Goal: Task Accomplishment & Management: Complete application form

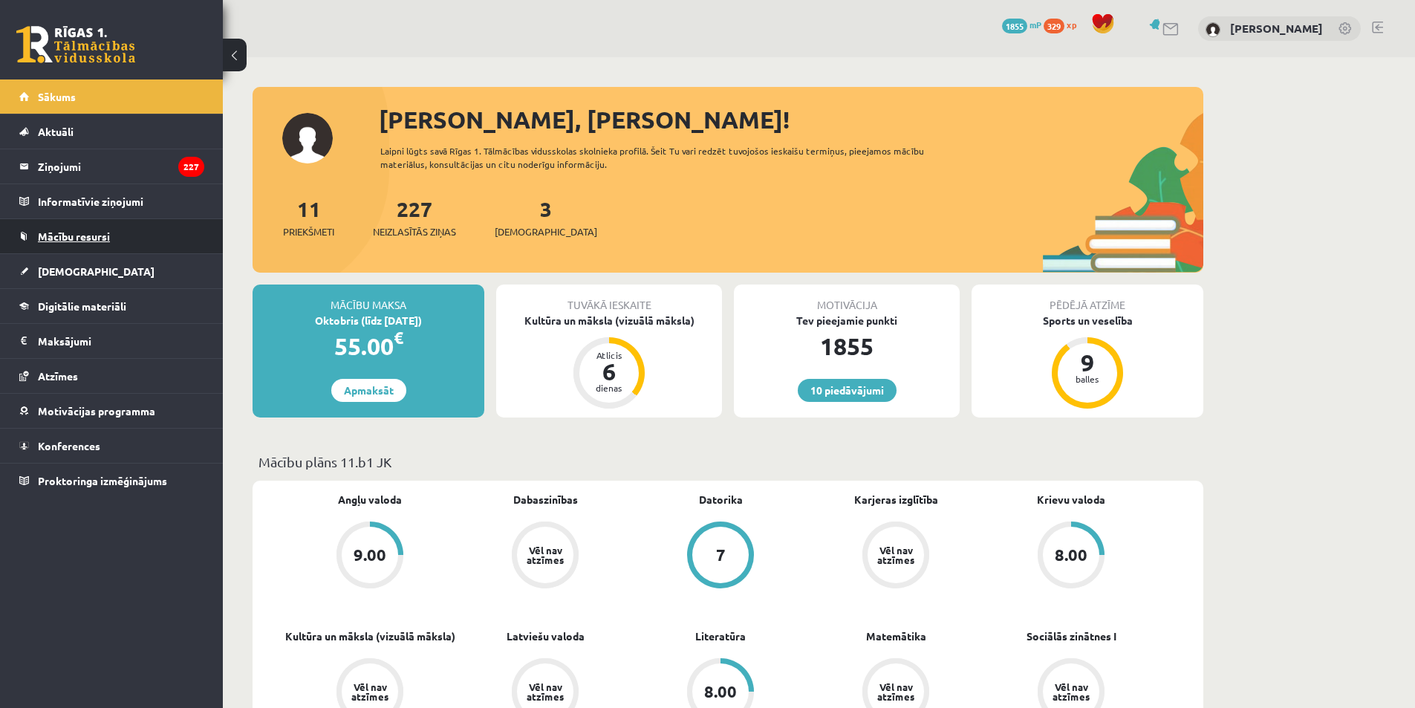
click at [78, 239] on span "Mācību resursi" at bounding box center [74, 235] width 72 height 13
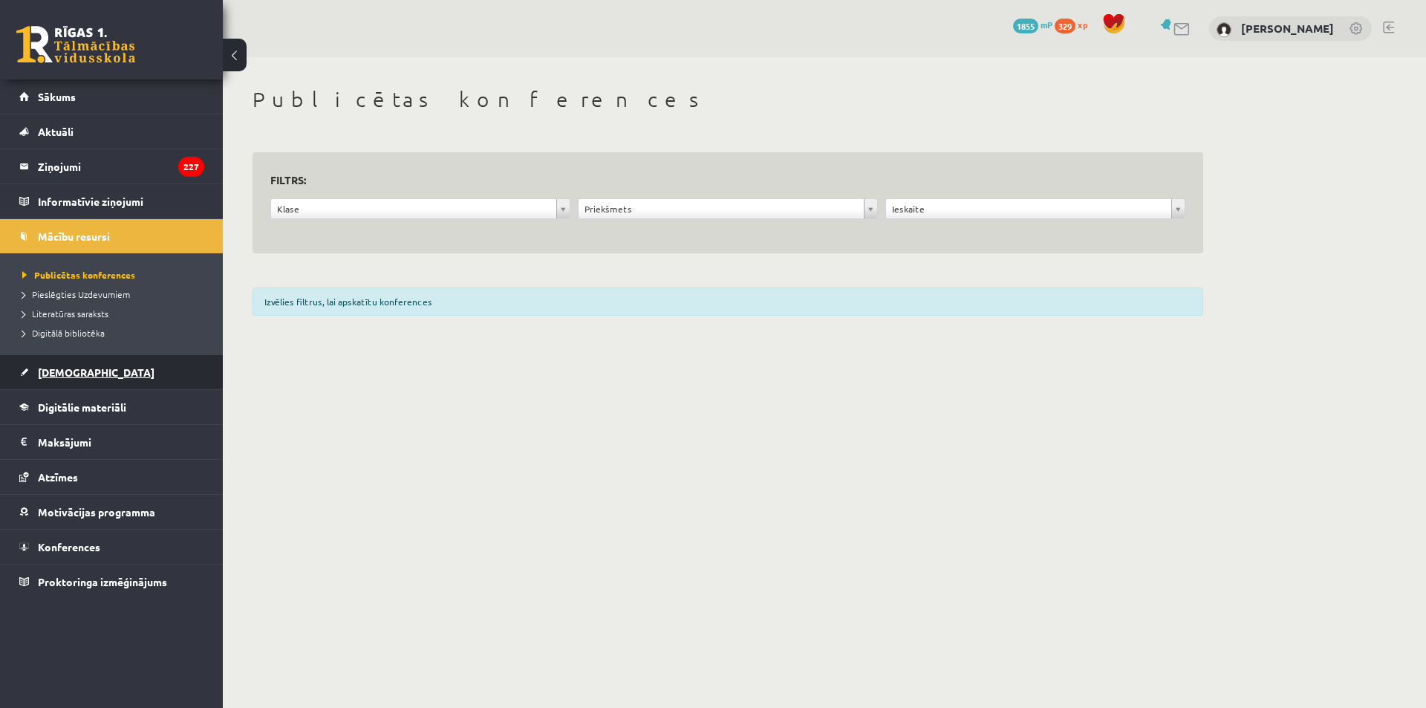
click at [53, 375] on span "[DEMOGRAPHIC_DATA]" at bounding box center [96, 371] width 117 height 13
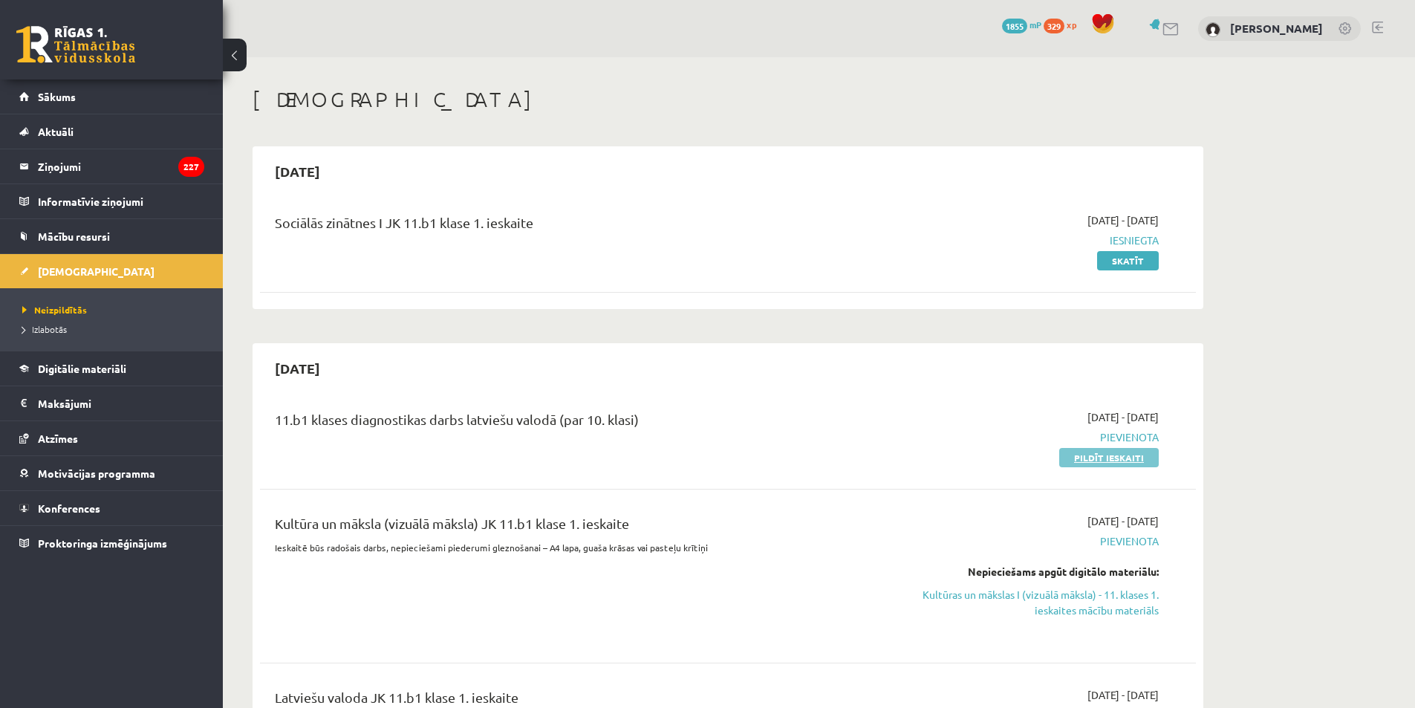
click at [1103, 462] on link "Pildīt ieskaiti" at bounding box center [1108, 457] width 99 height 19
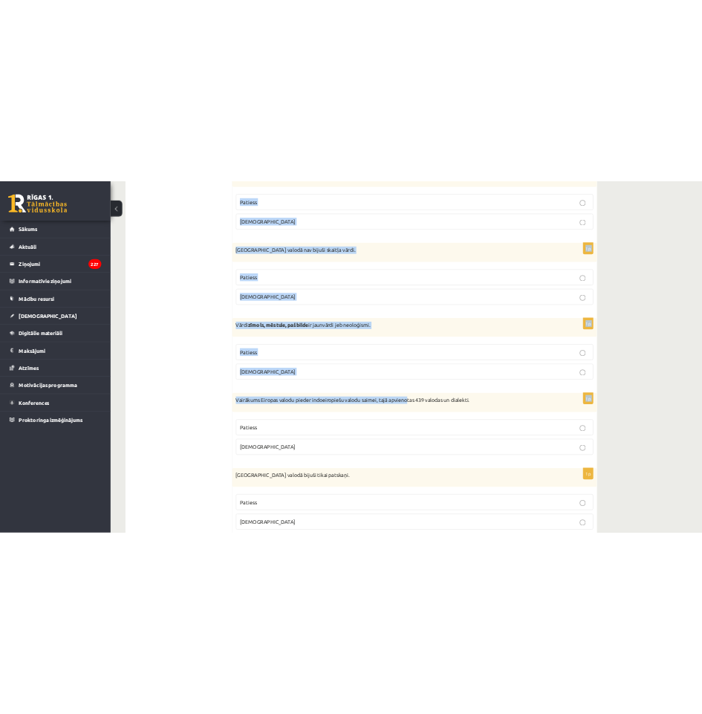
scroll to position [4209, 0]
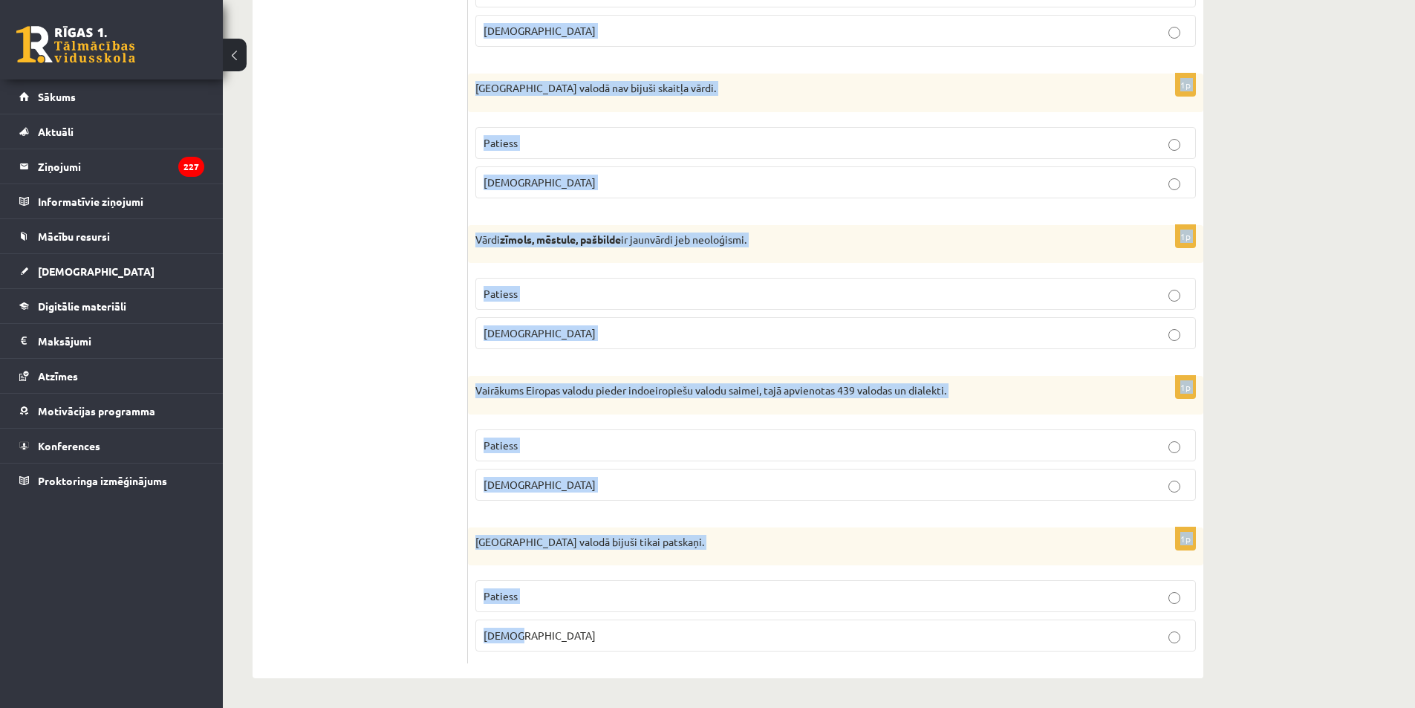
drag, startPoint x: 481, startPoint y: 202, endPoint x: 924, endPoint y: 642, distance: 624.3
copy form "Apgalvojums ir patiess vai nepatiess? 1p Šajā kompānijā jutos kā piektais riten…"
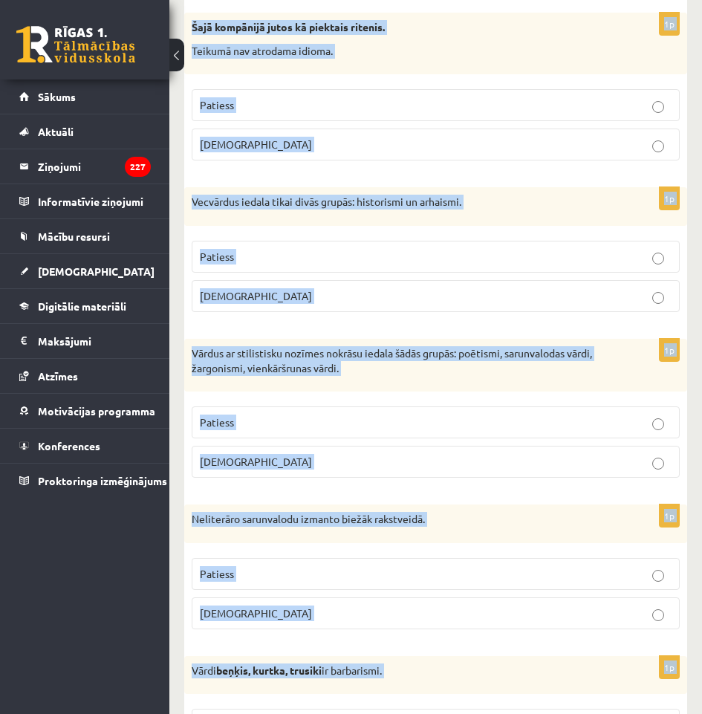
scroll to position [0, 0]
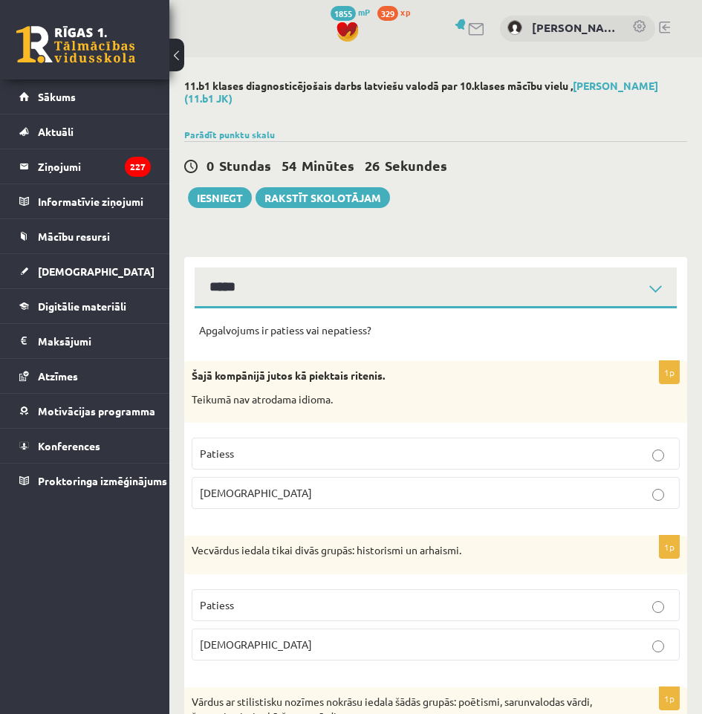
click at [264, 495] on p "Aplams" at bounding box center [436, 493] width 472 height 16
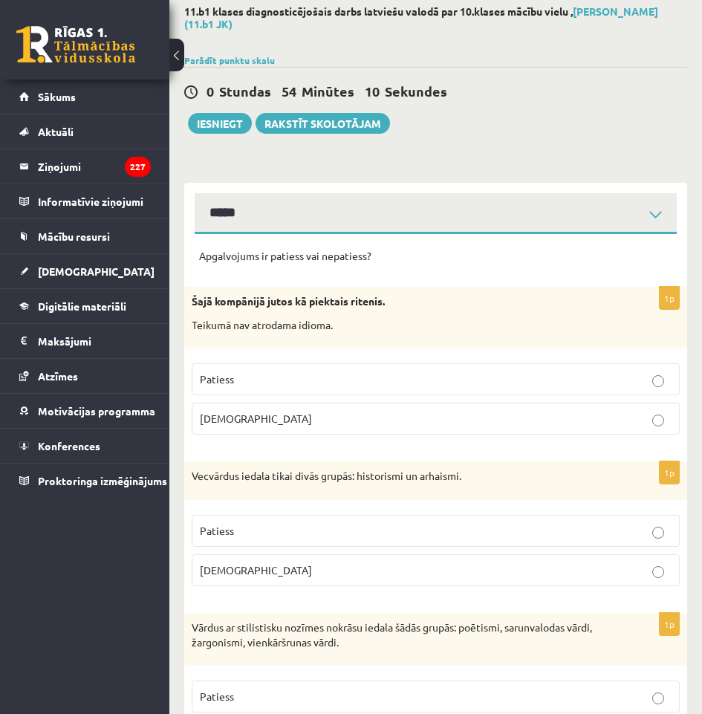
scroll to position [149, 0]
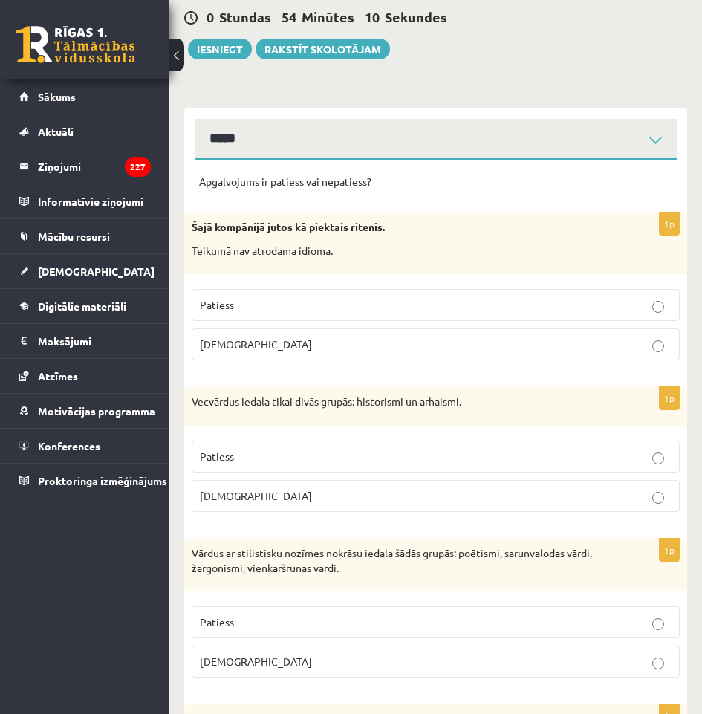
click at [280, 457] on p "Patiess" at bounding box center [436, 456] width 472 height 16
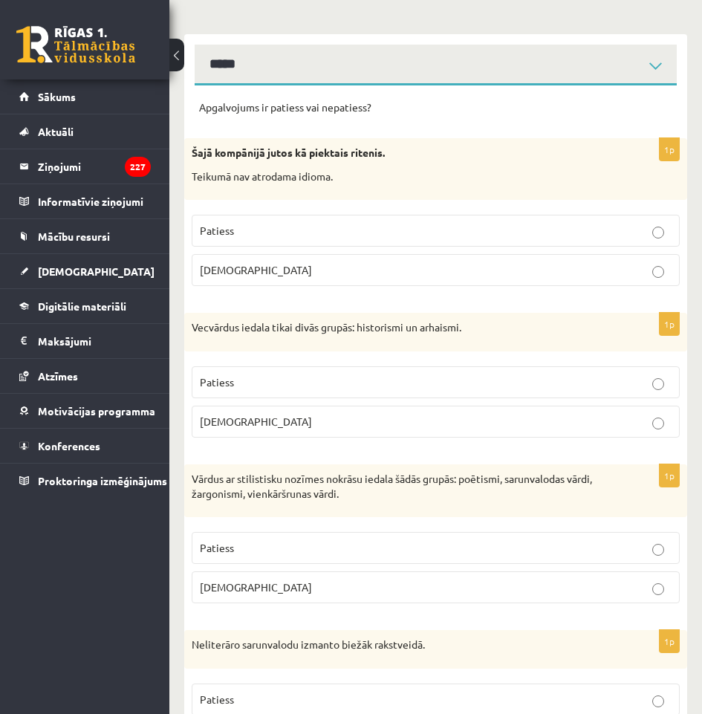
scroll to position [297, 0]
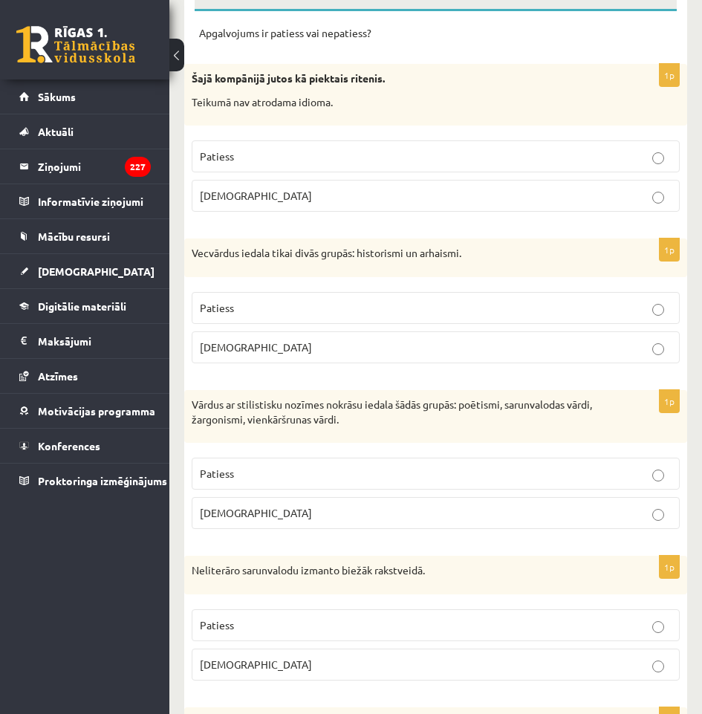
click at [368, 489] on label "Patiess" at bounding box center [436, 473] width 488 height 32
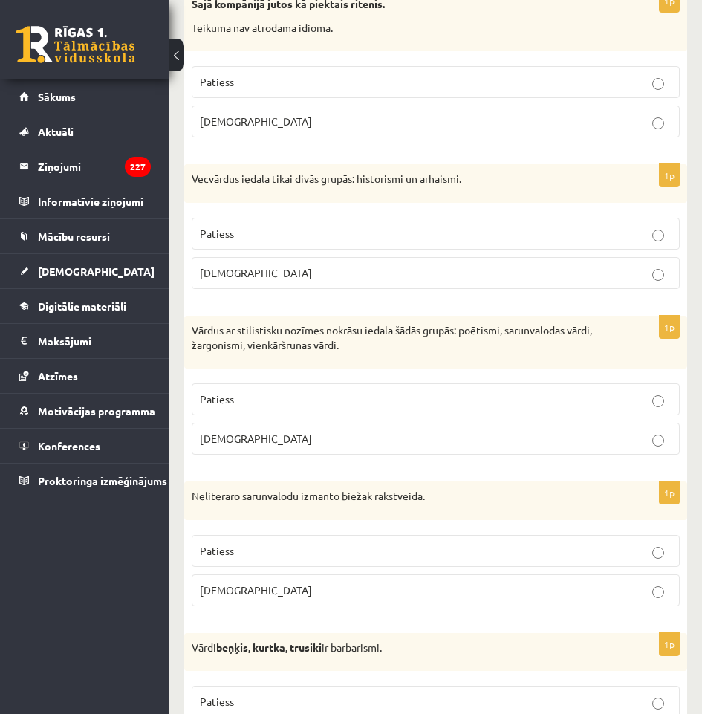
scroll to position [446, 0]
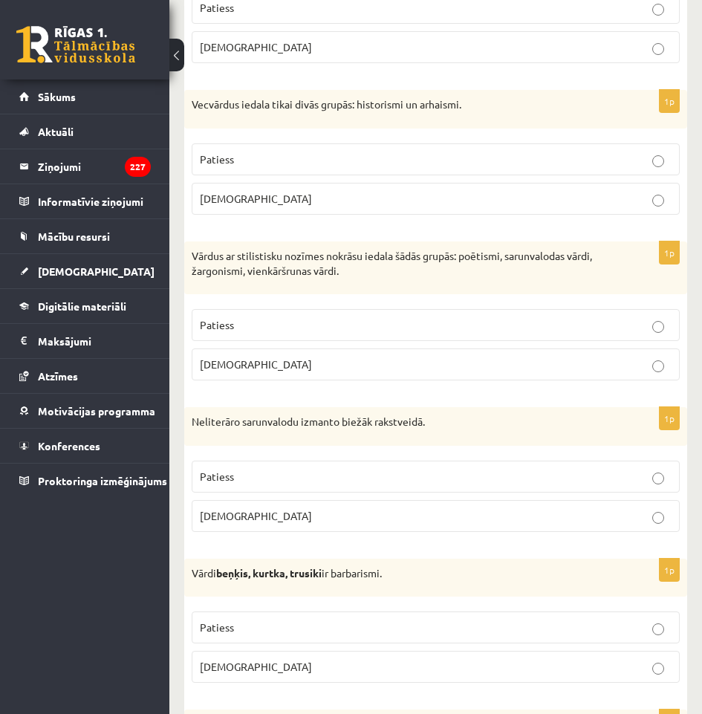
click at [303, 515] on p "Aplams" at bounding box center [436, 516] width 472 height 16
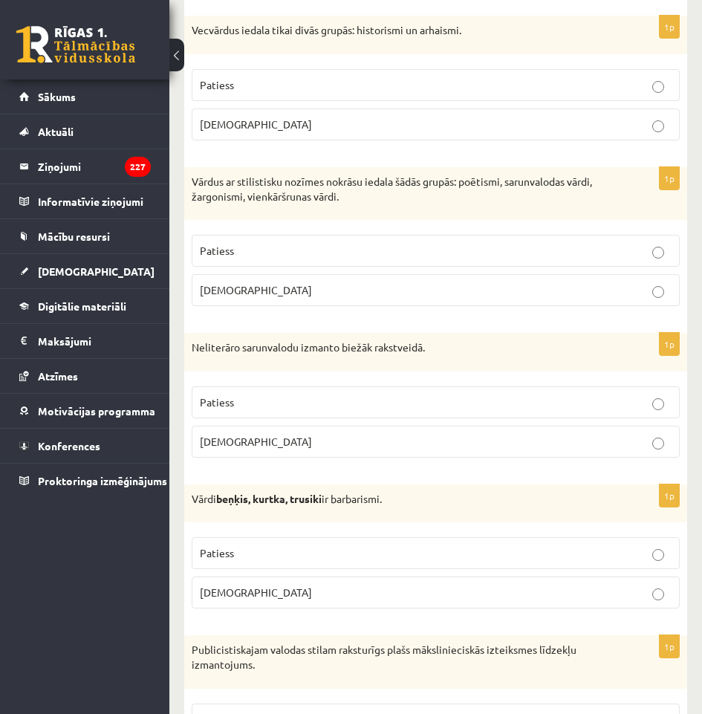
scroll to position [594, 0]
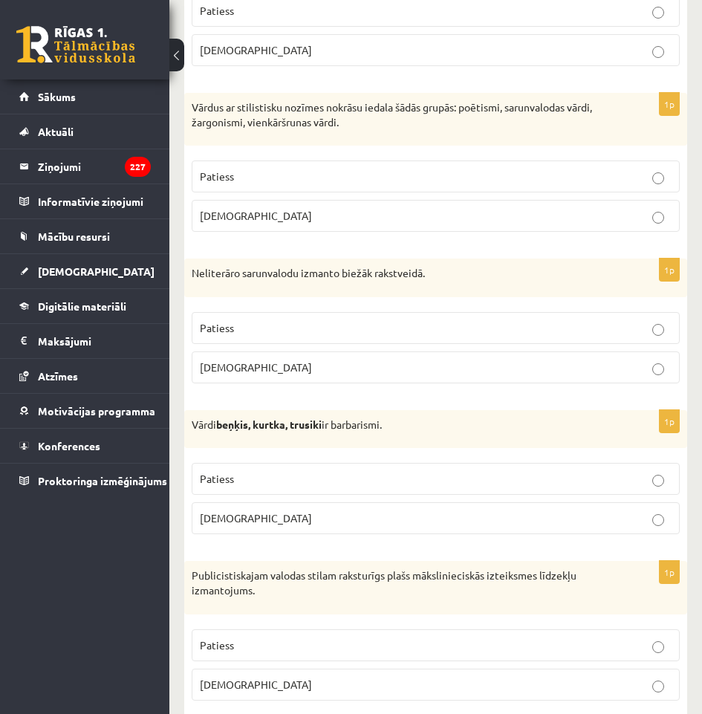
click at [282, 480] on p "Patiess" at bounding box center [436, 479] width 472 height 16
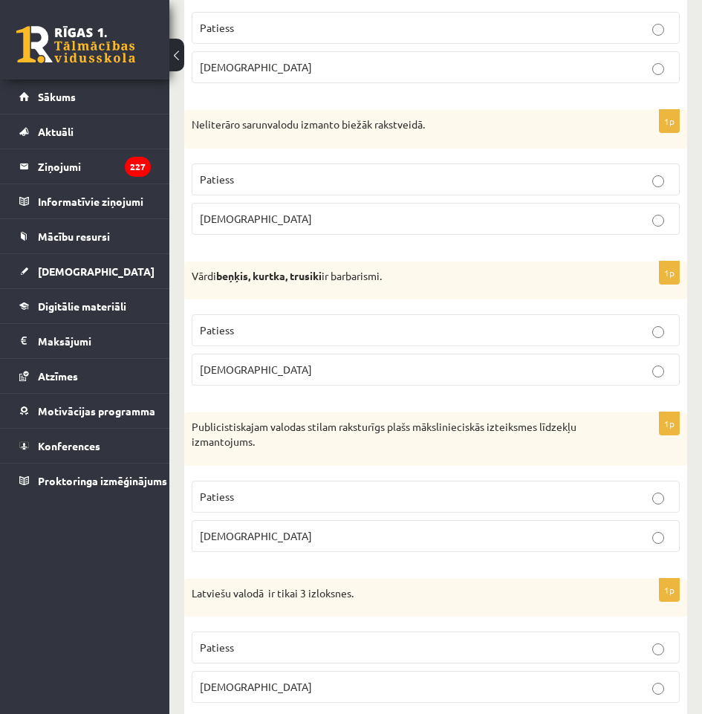
scroll to position [817, 0]
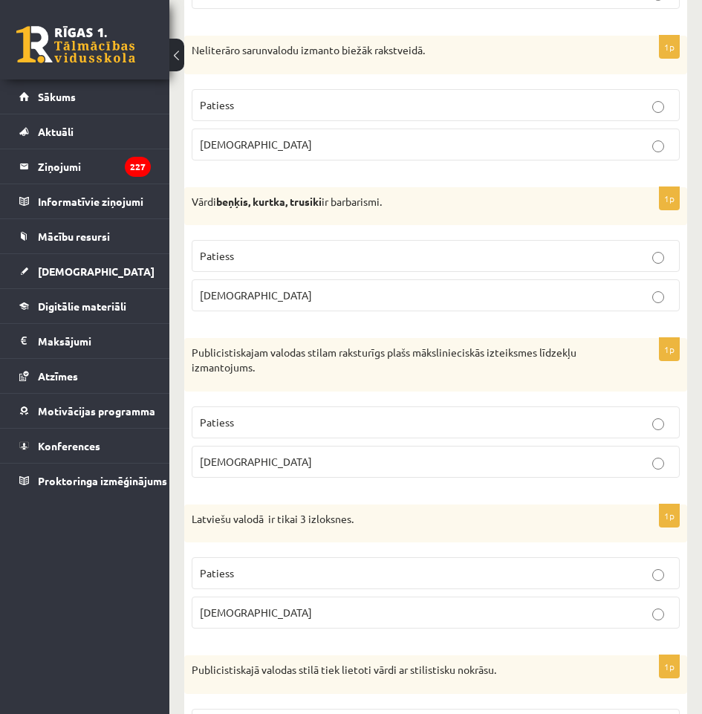
click at [291, 460] on p "Aplams" at bounding box center [436, 462] width 472 height 16
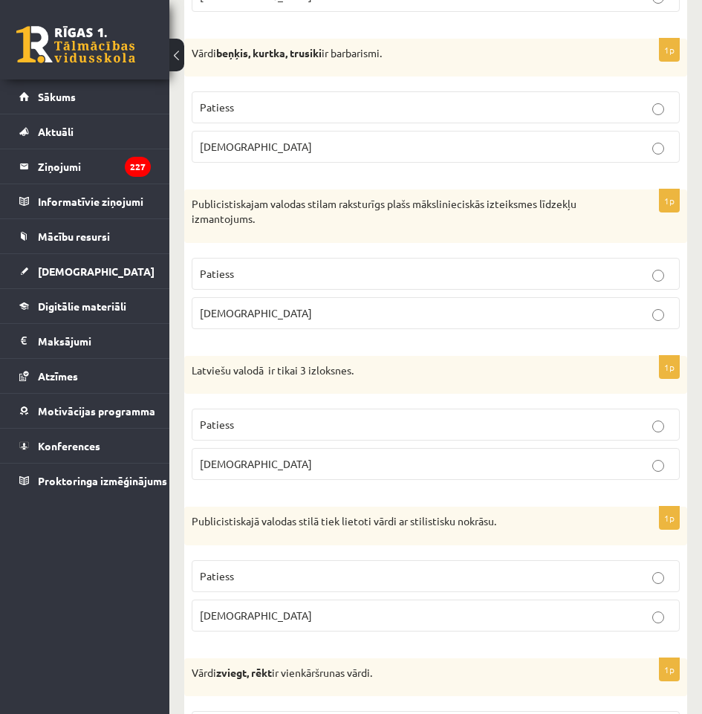
click at [291, 460] on p "Aplams" at bounding box center [436, 464] width 472 height 16
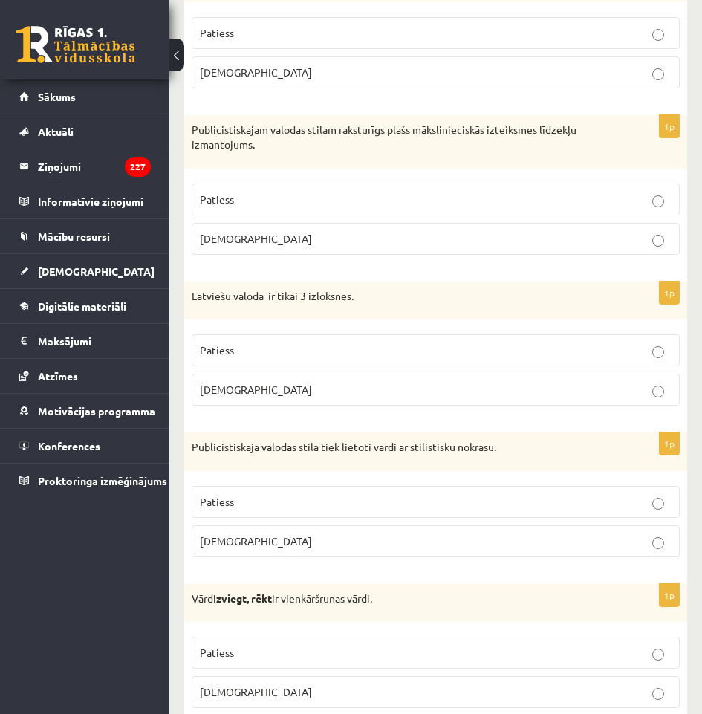
scroll to position [1114, 0]
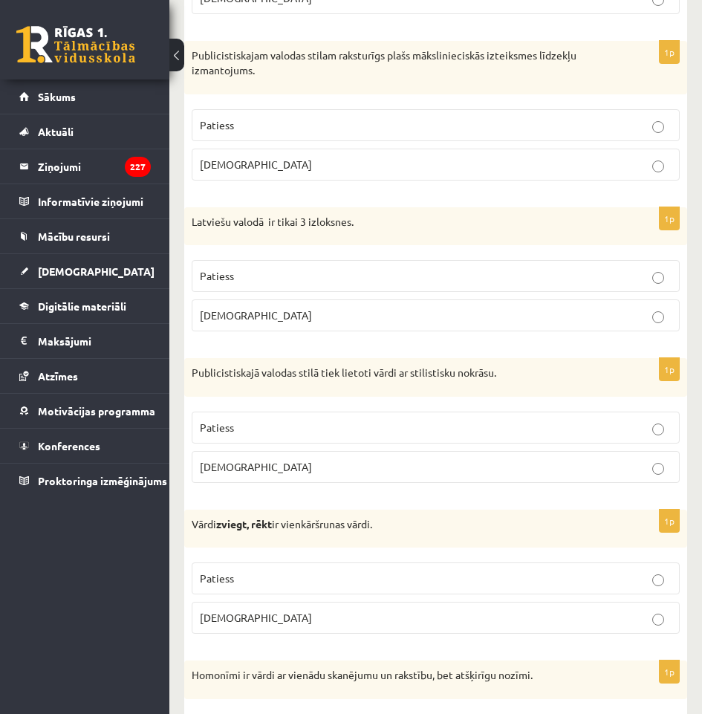
click at [320, 432] on p "Patiess" at bounding box center [436, 428] width 472 height 16
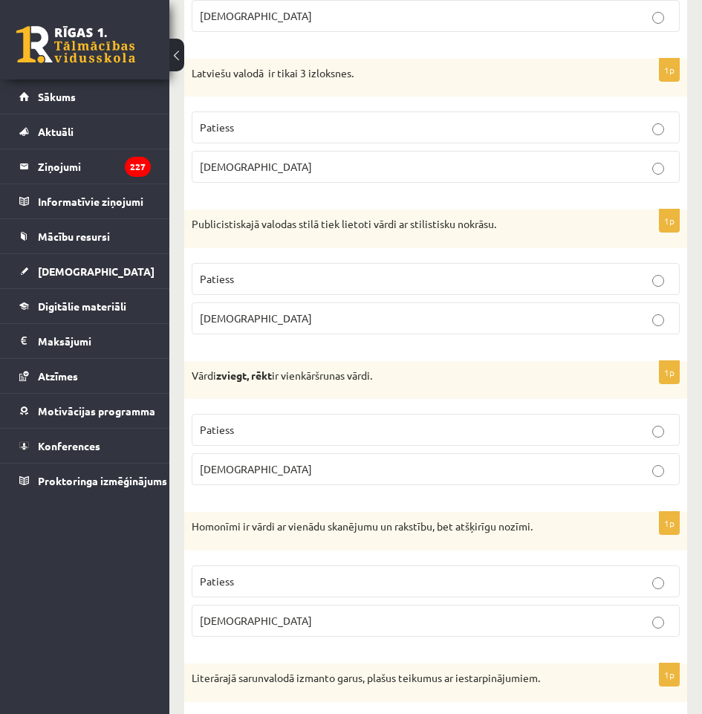
click at [321, 422] on label "Patiess" at bounding box center [436, 430] width 488 height 32
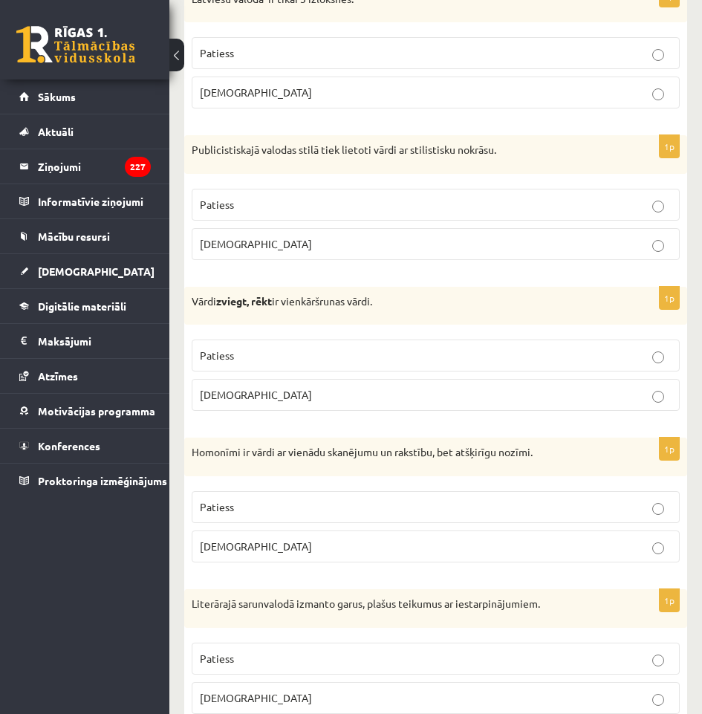
click at [254, 498] on label "Patiess" at bounding box center [436, 507] width 488 height 32
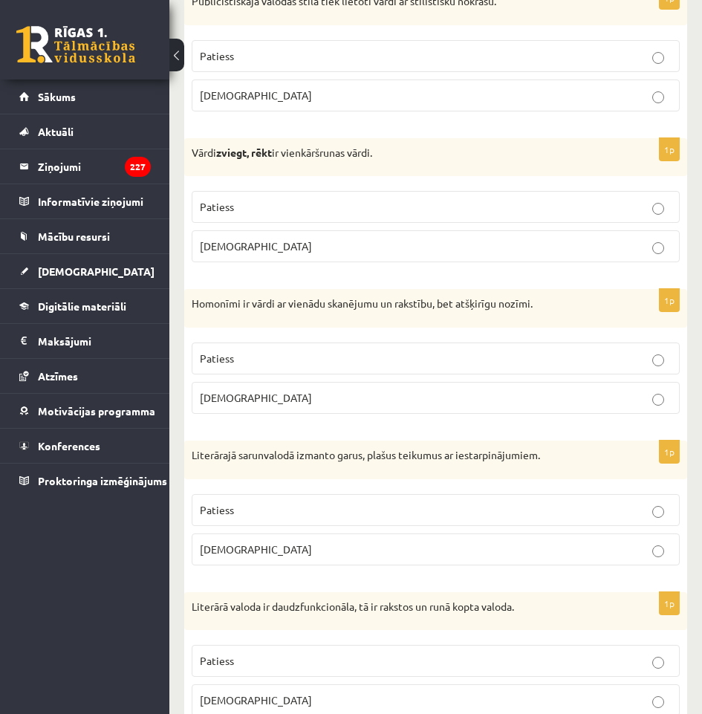
click at [269, 547] on p "Aplams" at bounding box center [436, 549] width 472 height 16
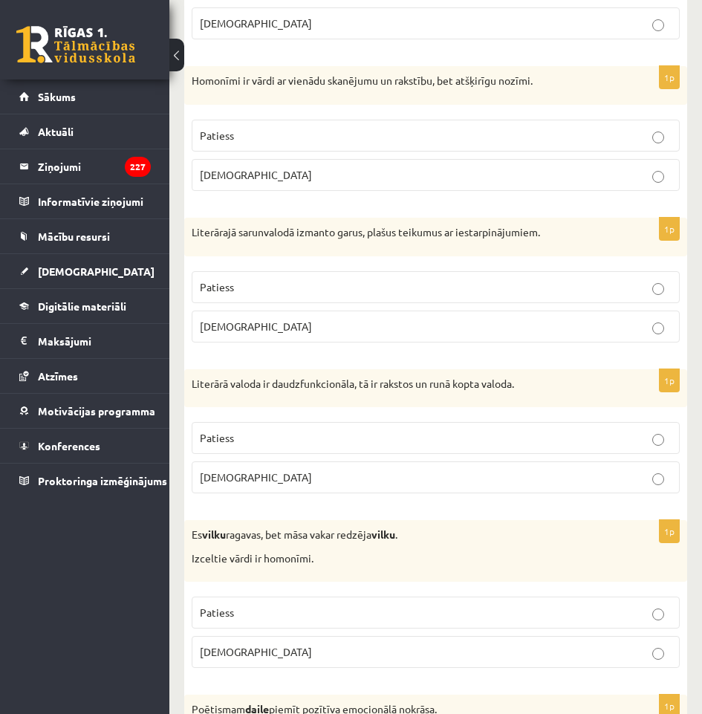
click at [267, 424] on label "Patiess" at bounding box center [436, 438] width 488 height 32
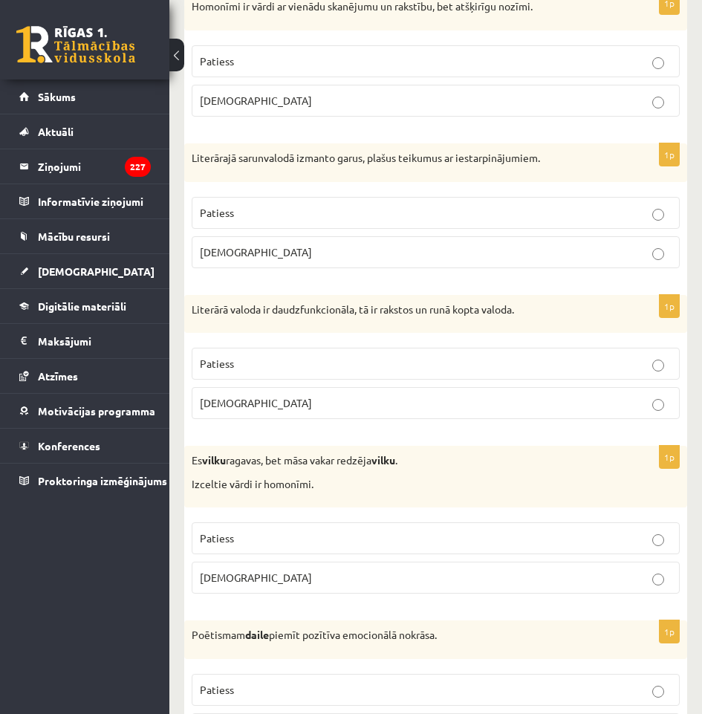
scroll to position [1856, 0]
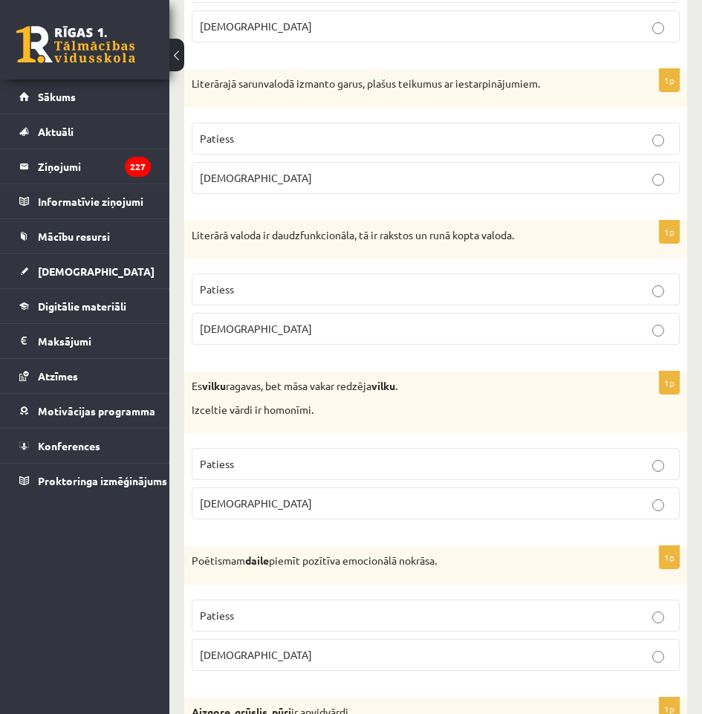
click at [279, 462] on p "Patiess" at bounding box center [436, 464] width 472 height 16
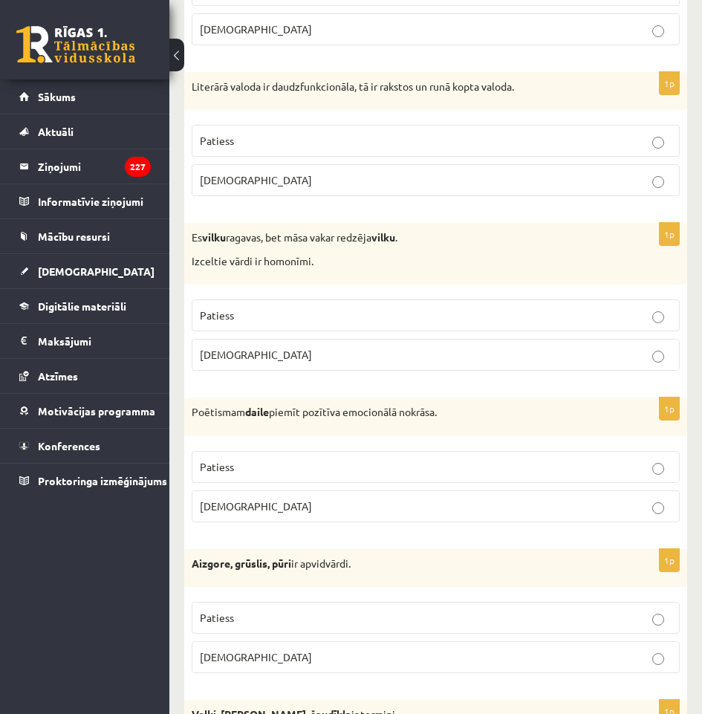
click at [278, 476] on label "Patiess" at bounding box center [436, 467] width 488 height 32
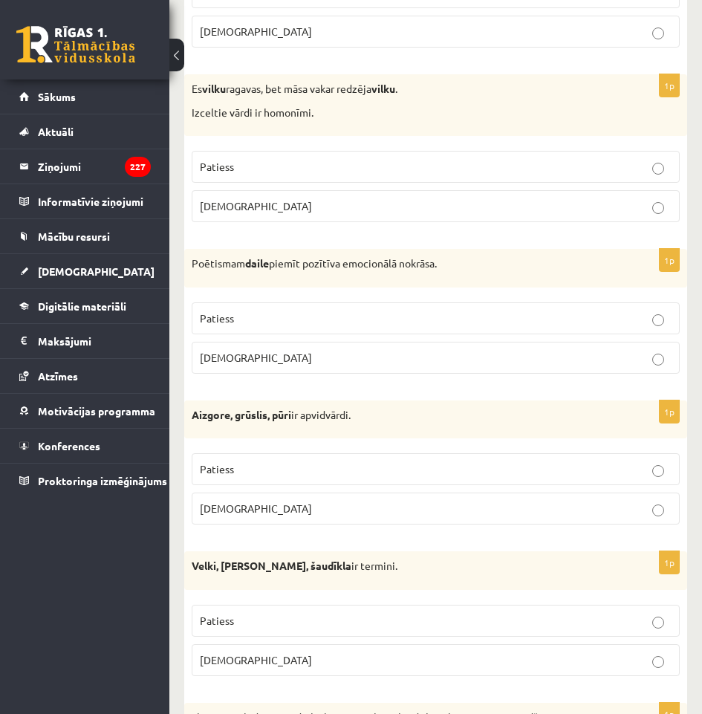
click at [278, 472] on p "Patiess" at bounding box center [436, 469] width 472 height 16
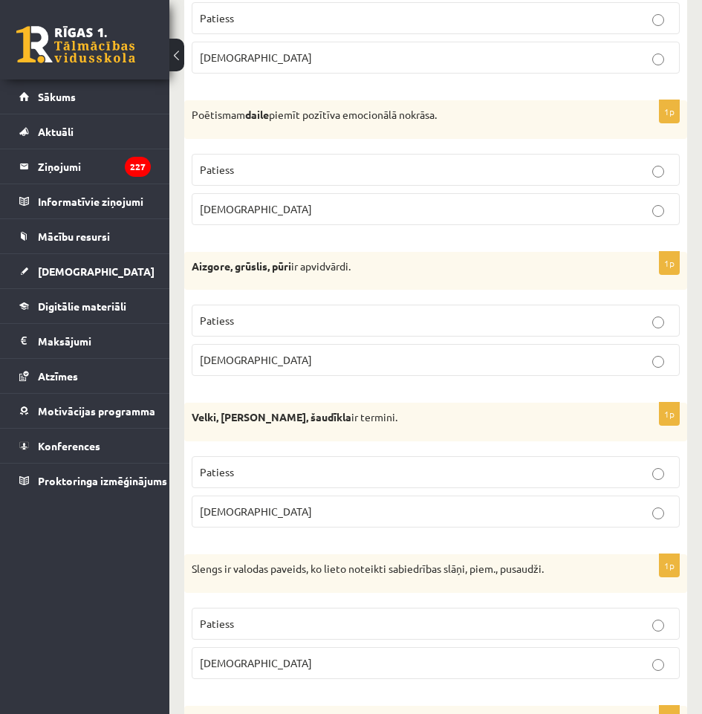
click at [280, 476] on p "Patiess" at bounding box center [436, 472] width 472 height 16
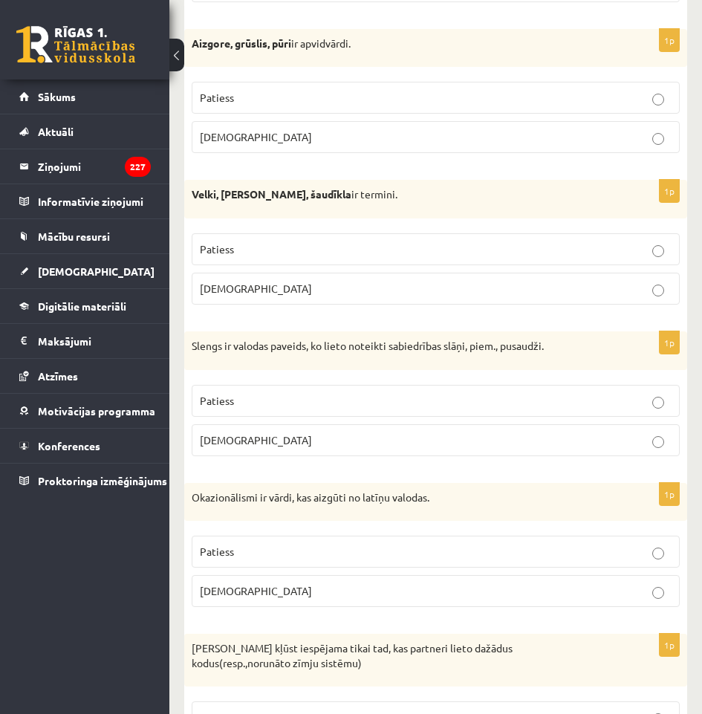
click at [307, 430] on label "Aplams" at bounding box center [436, 440] width 488 height 32
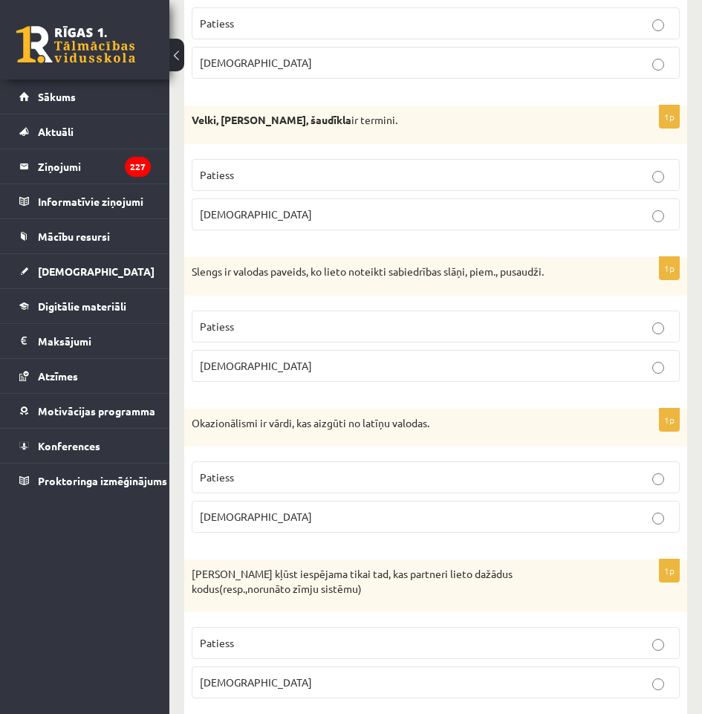
click at [301, 515] on p "Aplams" at bounding box center [436, 517] width 472 height 16
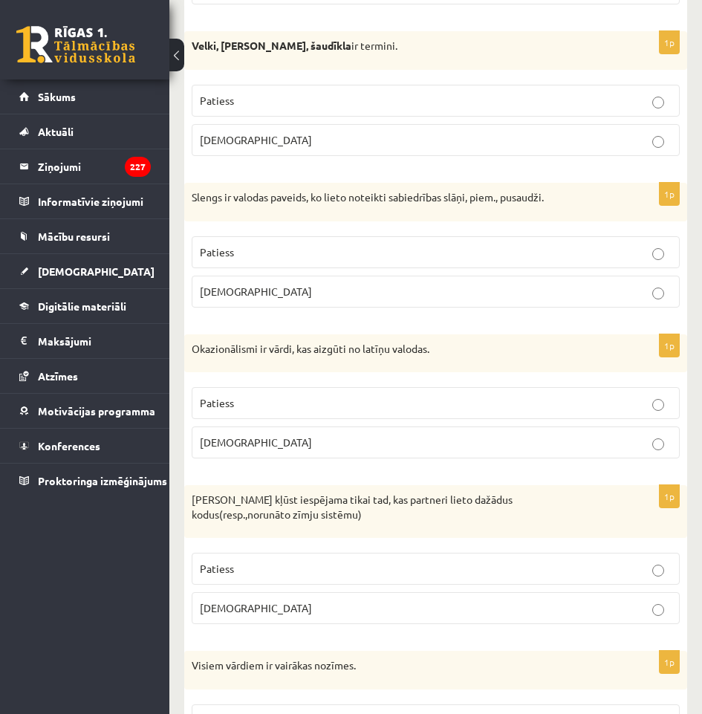
click at [270, 596] on label "Aplams" at bounding box center [436, 608] width 488 height 32
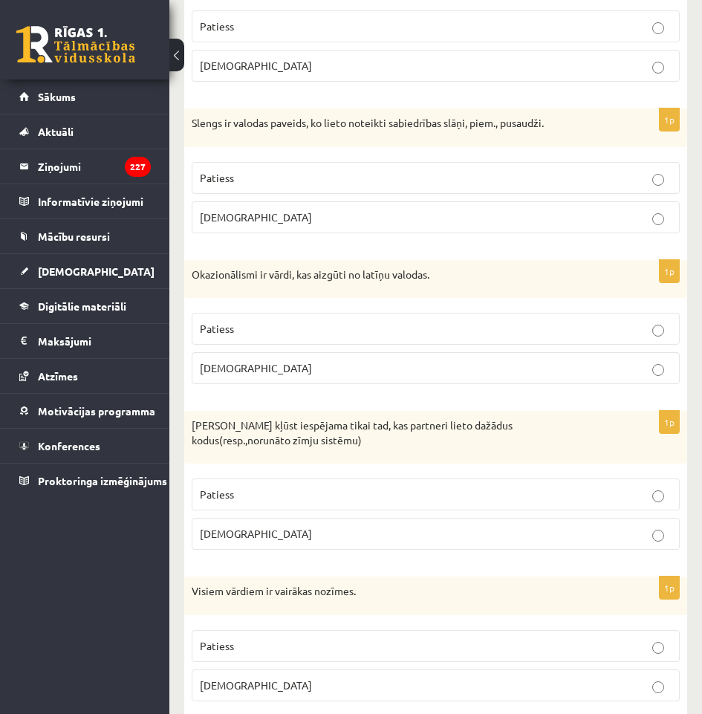
scroll to position [2822, 0]
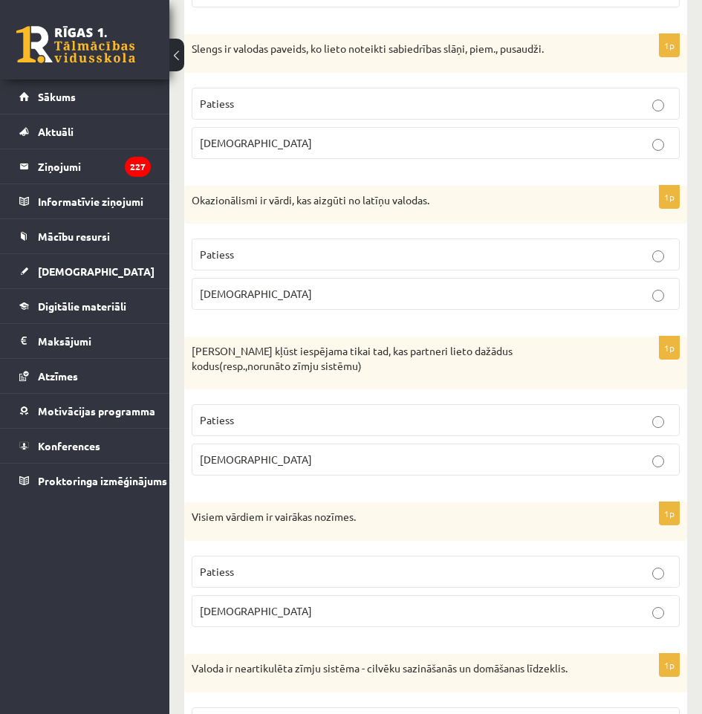
click at [273, 575] on p "Patiess" at bounding box center [436, 572] width 472 height 16
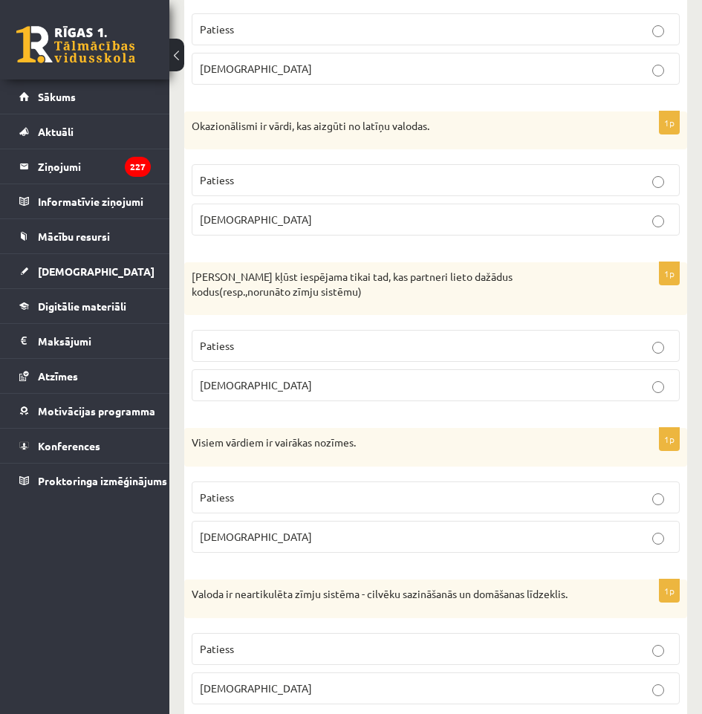
scroll to position [2970, 0]
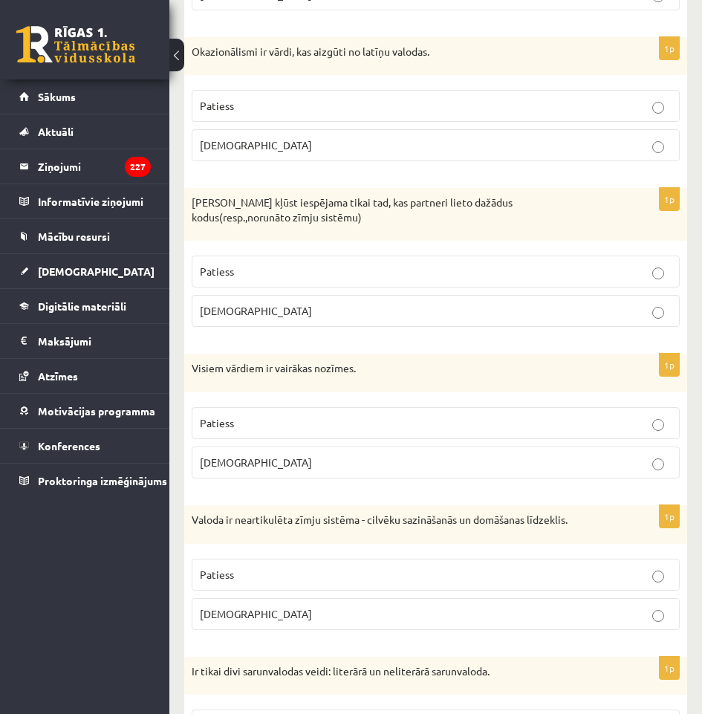
click at [274, 613] on p "Aplams" at bounding box center [436, 614] width 472 height 16
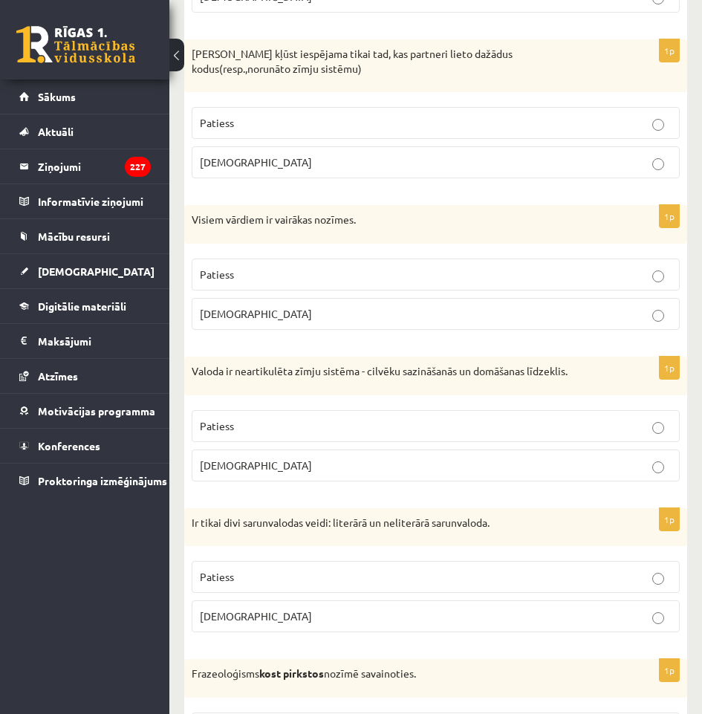
scroll to position [3193, 0]
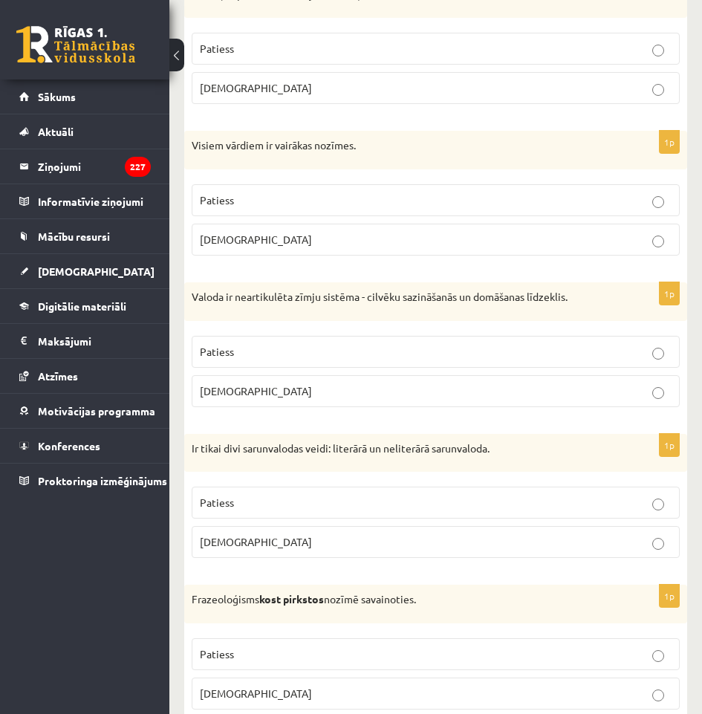
click at [273, 495] on p "Patiess" at bounding box center [436, 503] width 472 height 16
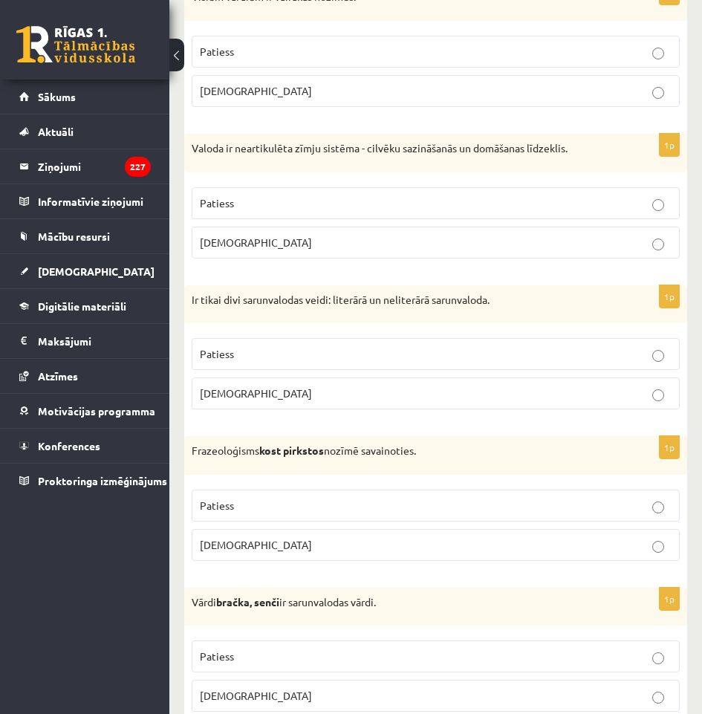
click at [259, 539] on p "Aplams" at bounding box center [436, 545] width 472 height 16
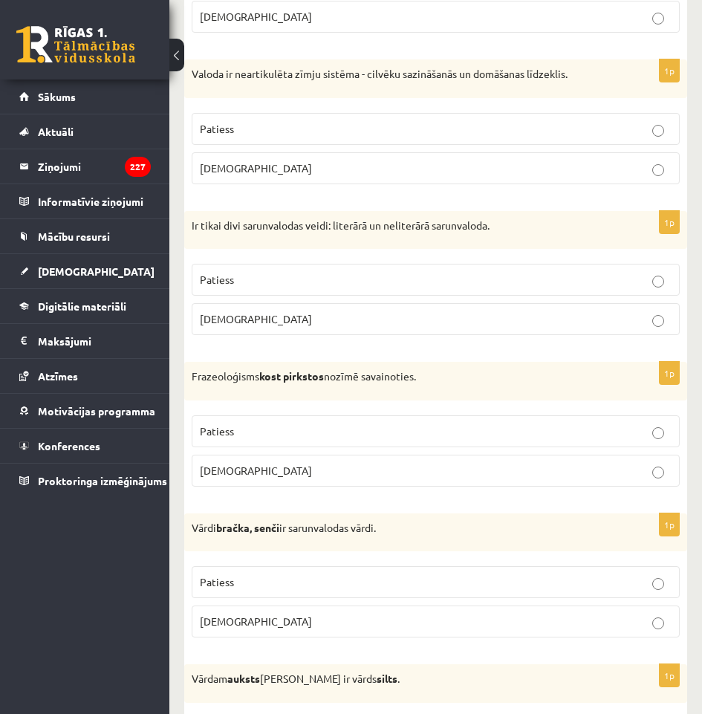
click at [265, 578] on p "Patiess" at bounding box center [436, 582] width 472 height 16
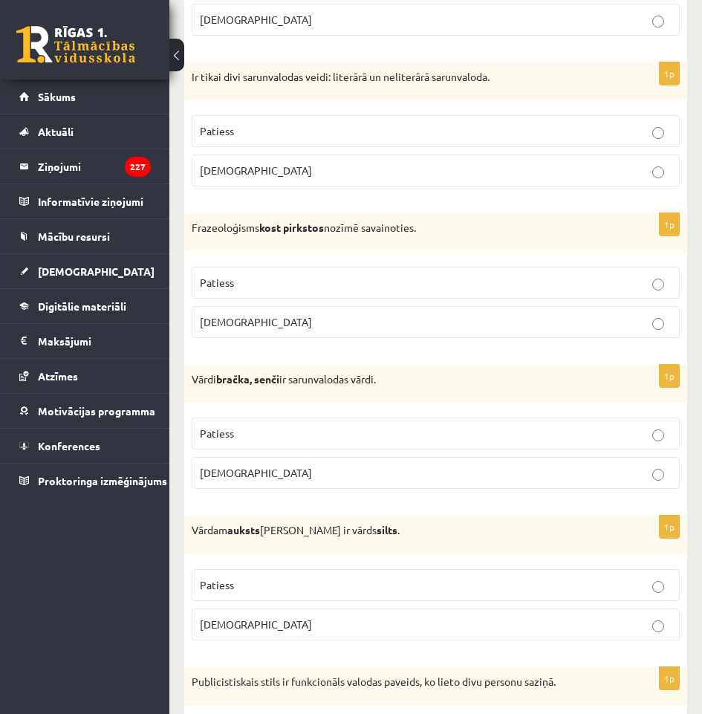
scroll to position [3638, 0]
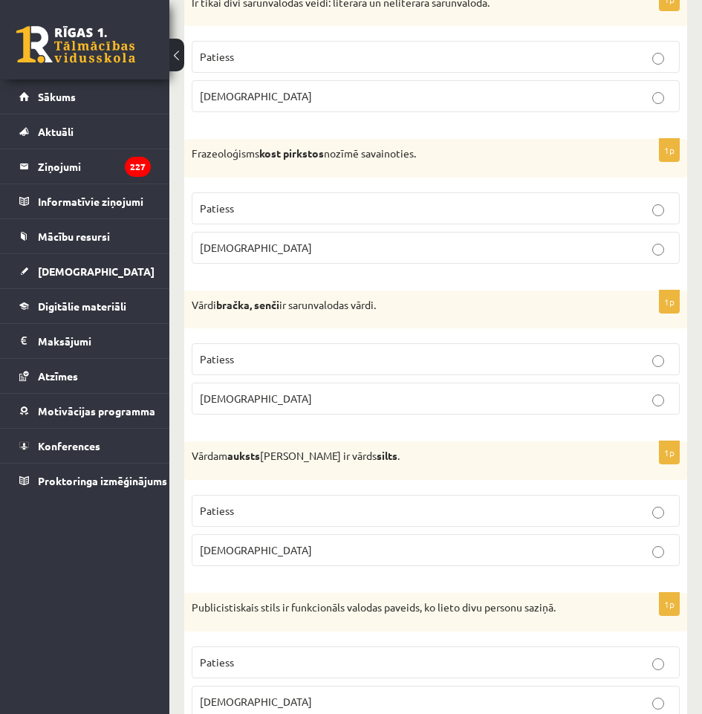
click at [266, 555] on p "Aplams" at bounding box center [436, 550] width 472 height 16
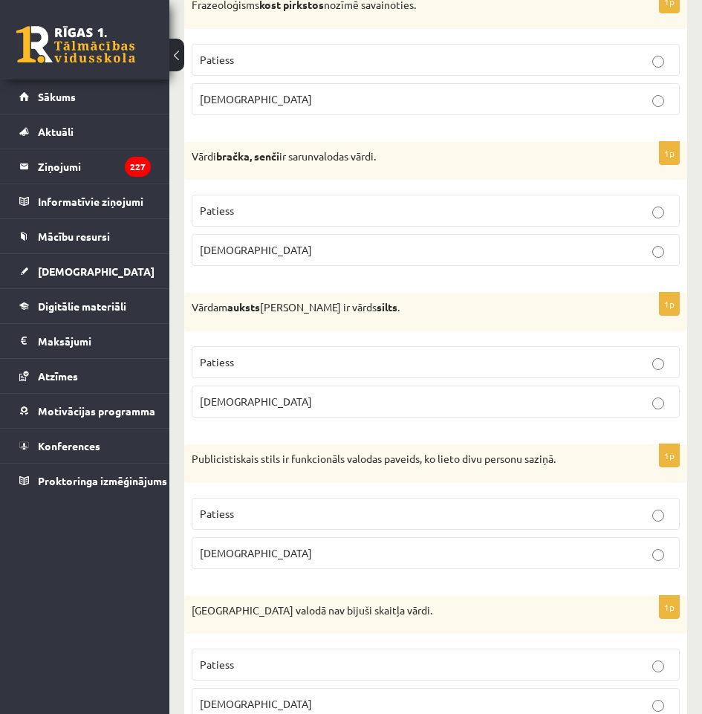
click at [267, 550] on p "Aplams" at bounding box center [436, 553] width 472 height 16
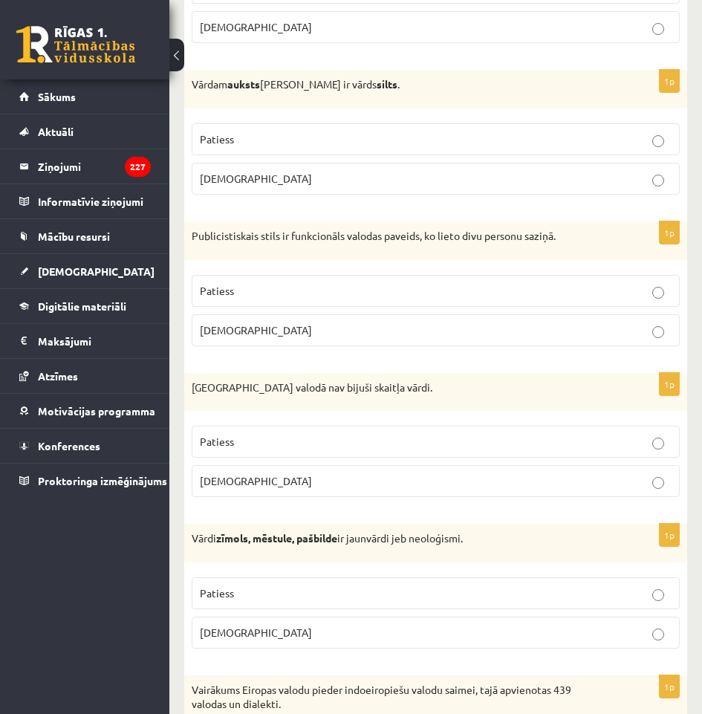
click at [269, 445] on p "Patiess" at bounding box center [436, 442] width 472 height 16
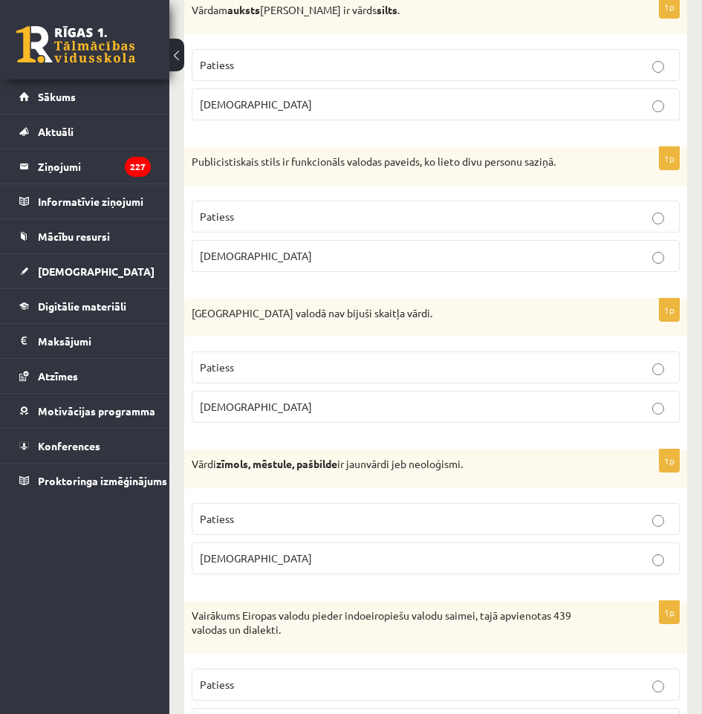
scroll to position [4158, 0]
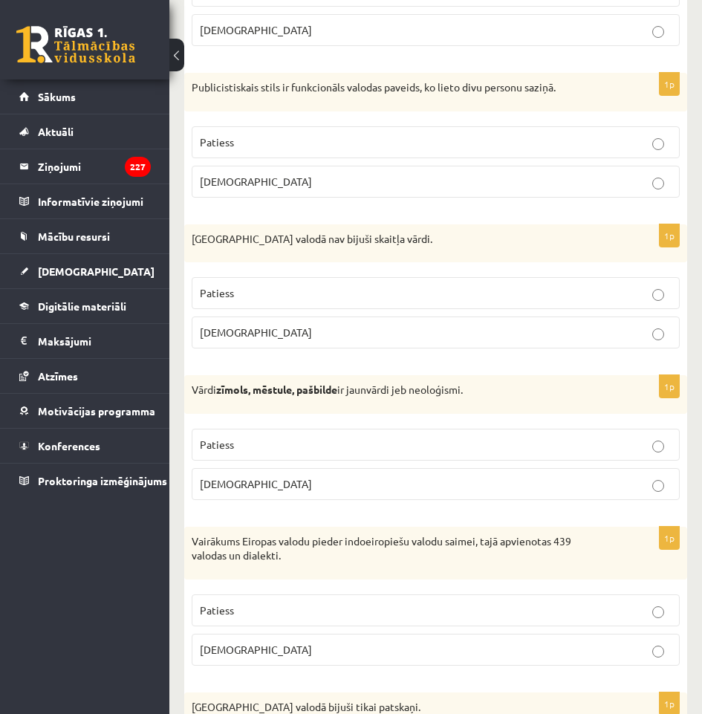
click at [261, 454] on label "Patiess" at bounding box center [436, 444] width 488 height 32
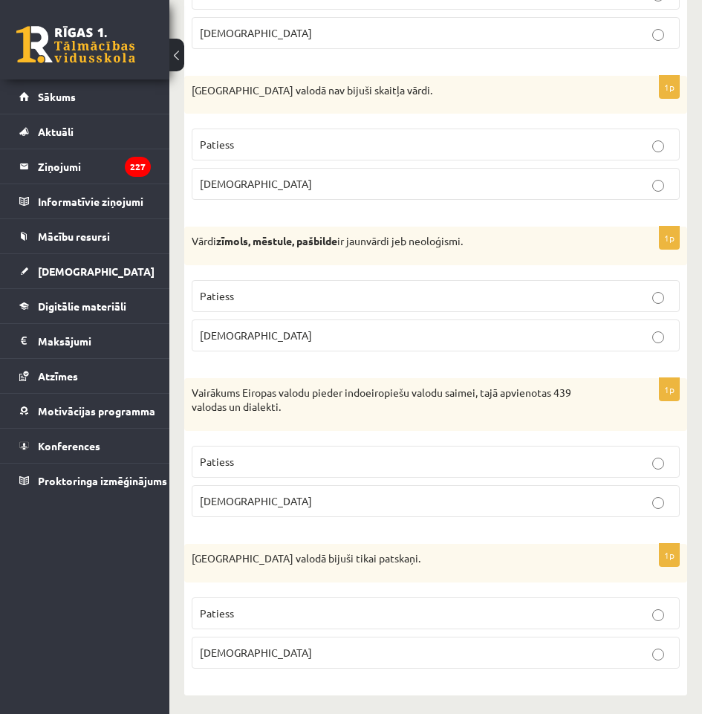
scroll to position [4311, 0]
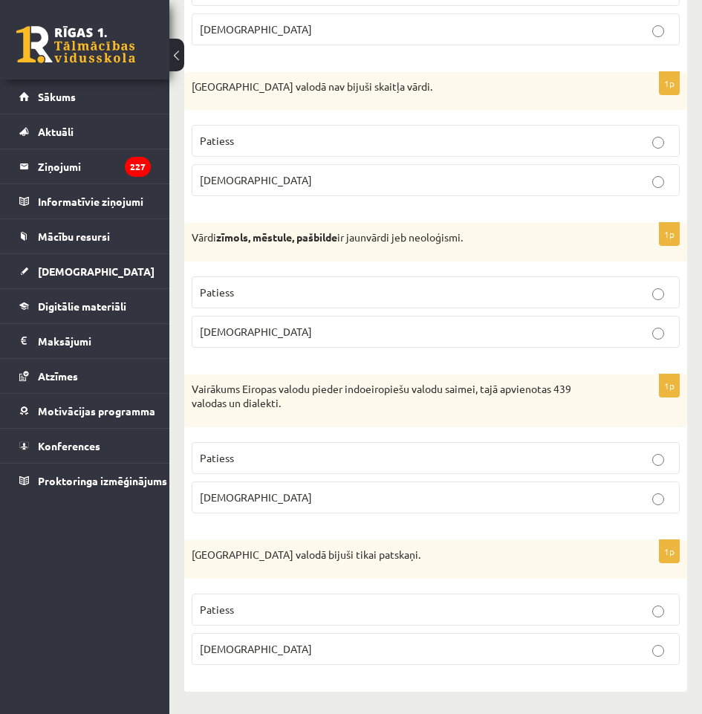
drag, startPoint x: 264, startPoint y: 494, endPoint x: 267, endPoint y: 502, distance: 8.7
click at [264, 495] on p "Aplams" at bounding box center [436, 497] width 472 height 16
click at [293, 639] on label "Aplams" at bounding box center [436, 649] width 488 height 32
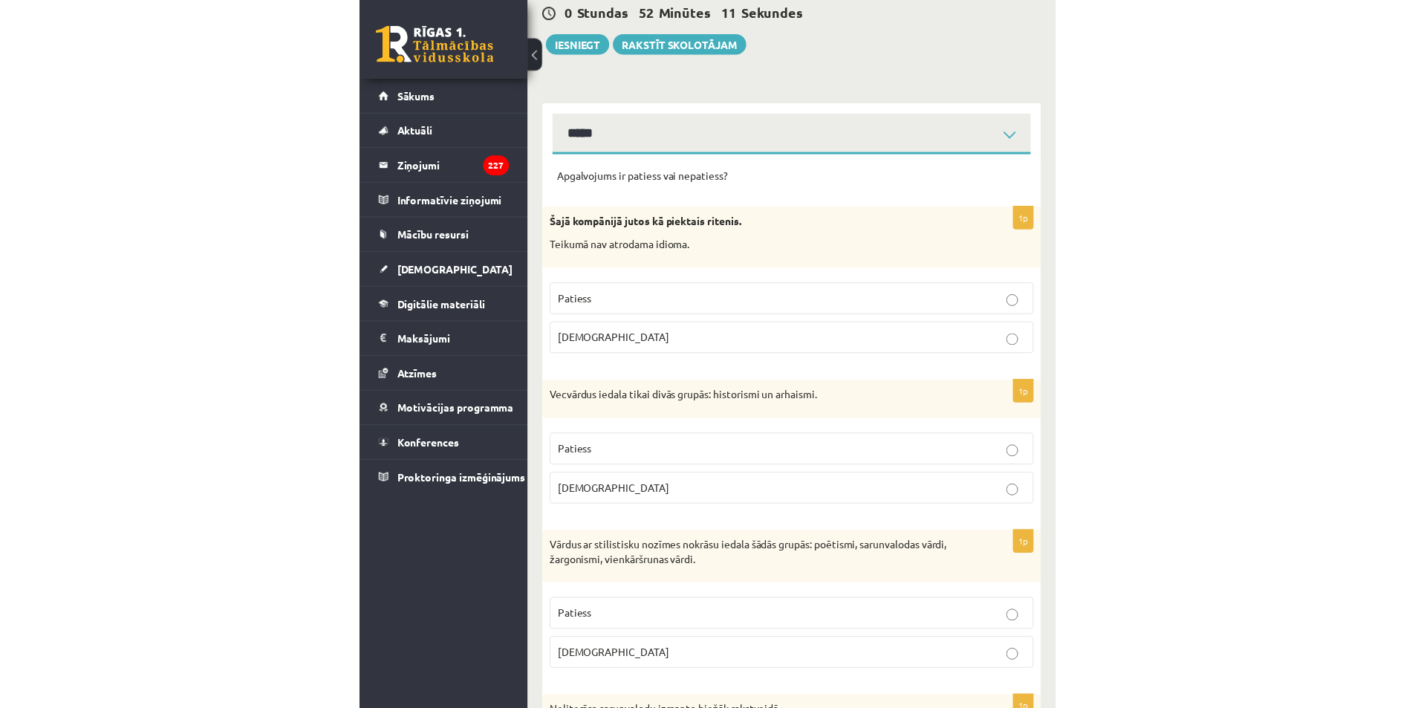
scroll to position [0, 0]
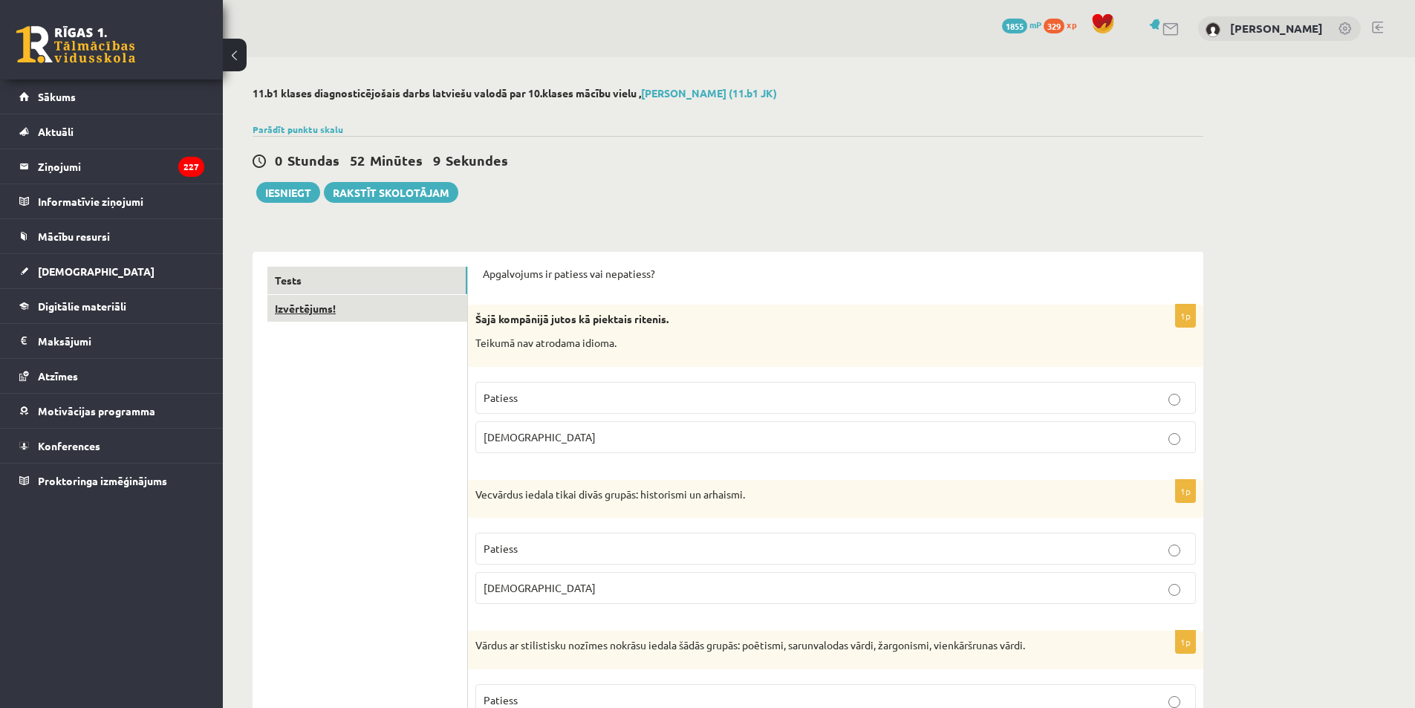
click at [314, 319] on link "Izvērtējums!" at bounding box center [367, 308] width 200 height 27
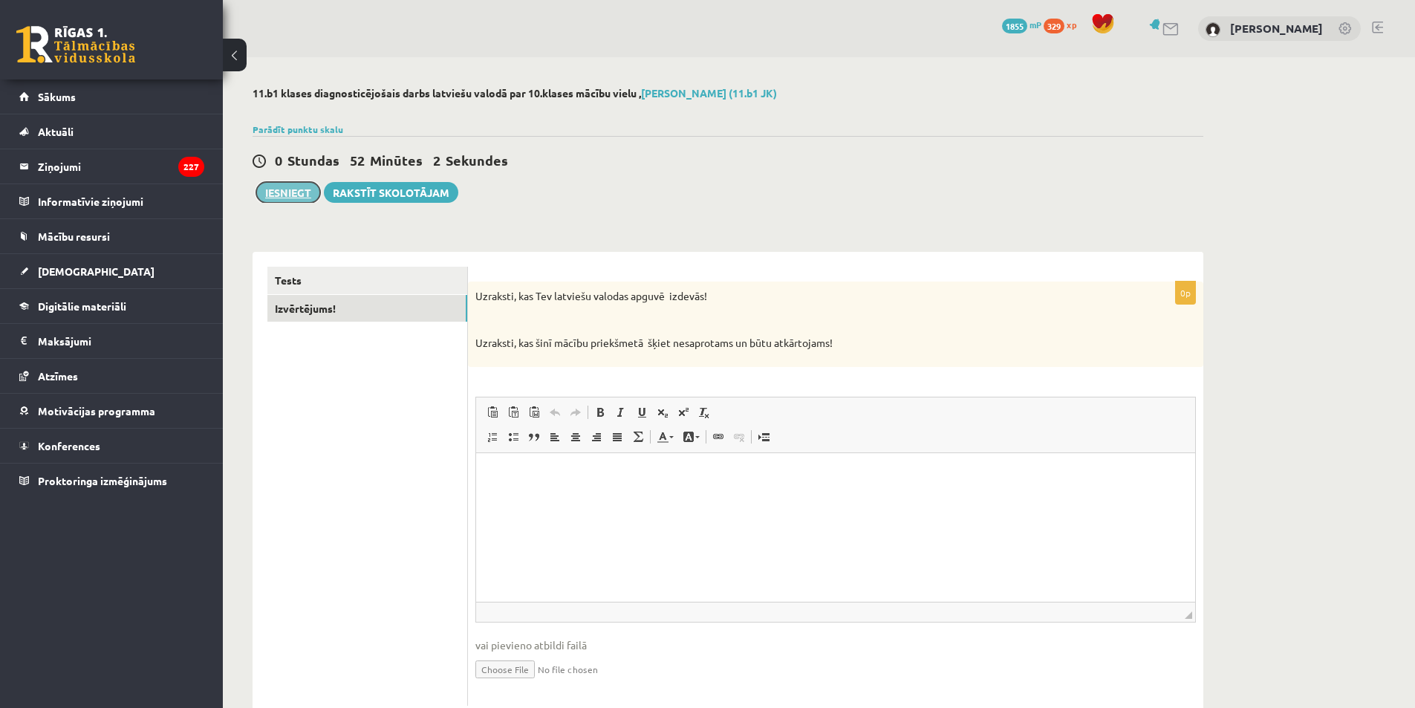
click at [296, 200] on button "Iesniegt" at bounding box center [288, 192] width 64 height 21
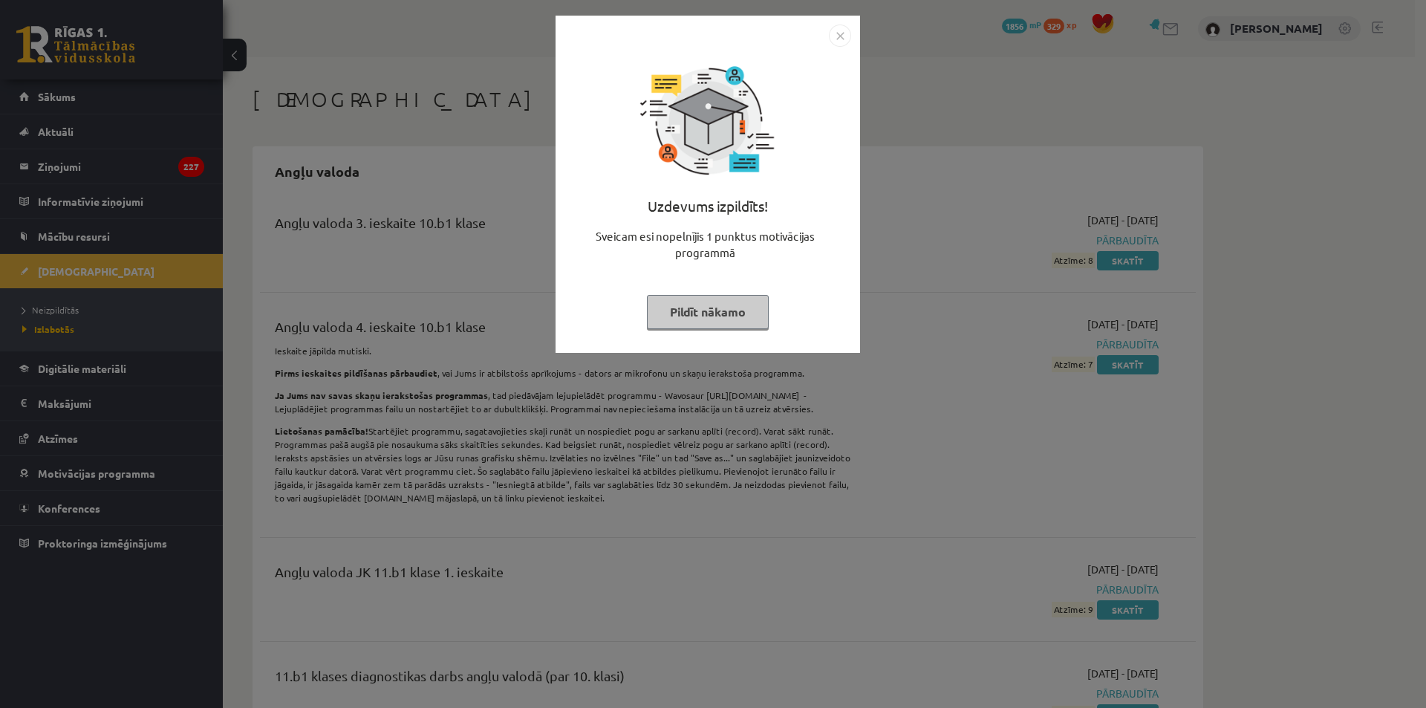
click at [846, 37] on img "Close" at bounding box center [840, 36] width 22 height 22
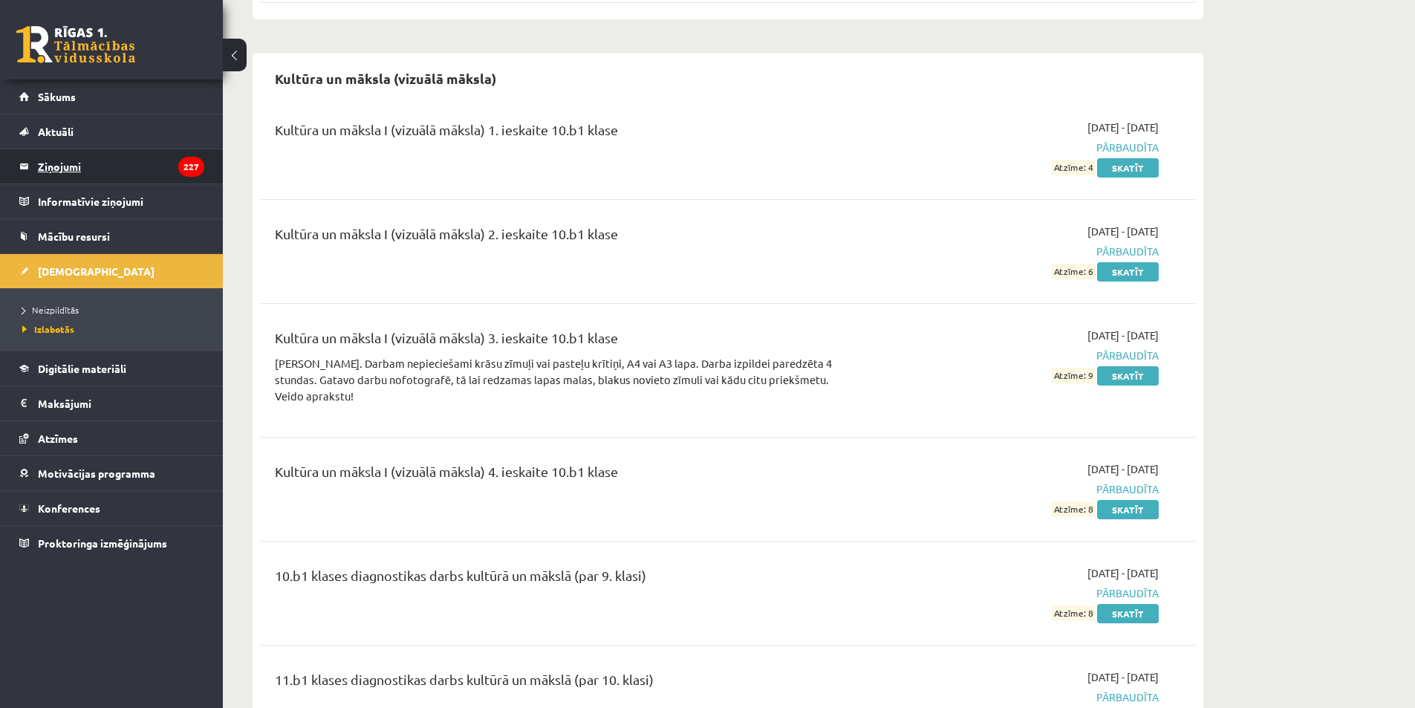
scroll to position [3097, 0]
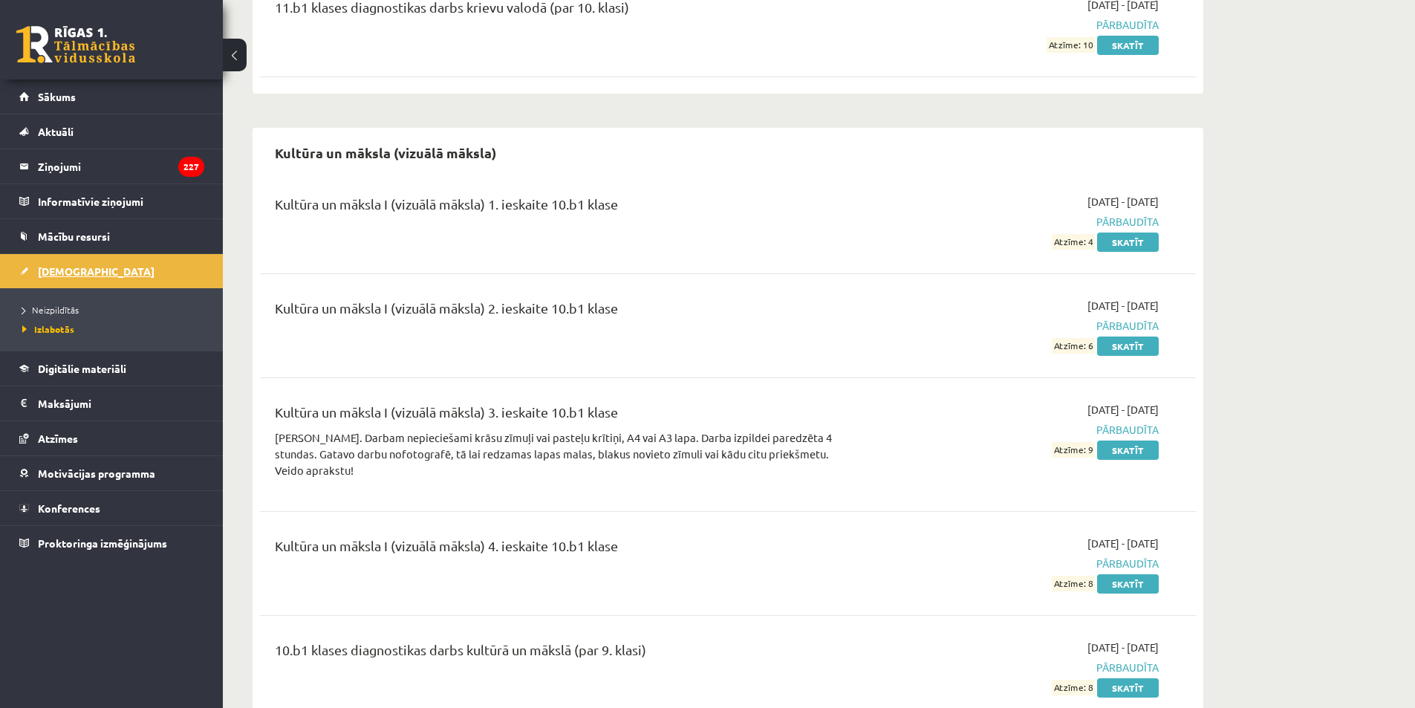
click at [45, 273] on span "[DEMOGRAPHIC_DATA]" at bounding box center [96, 270] width 117 height 13
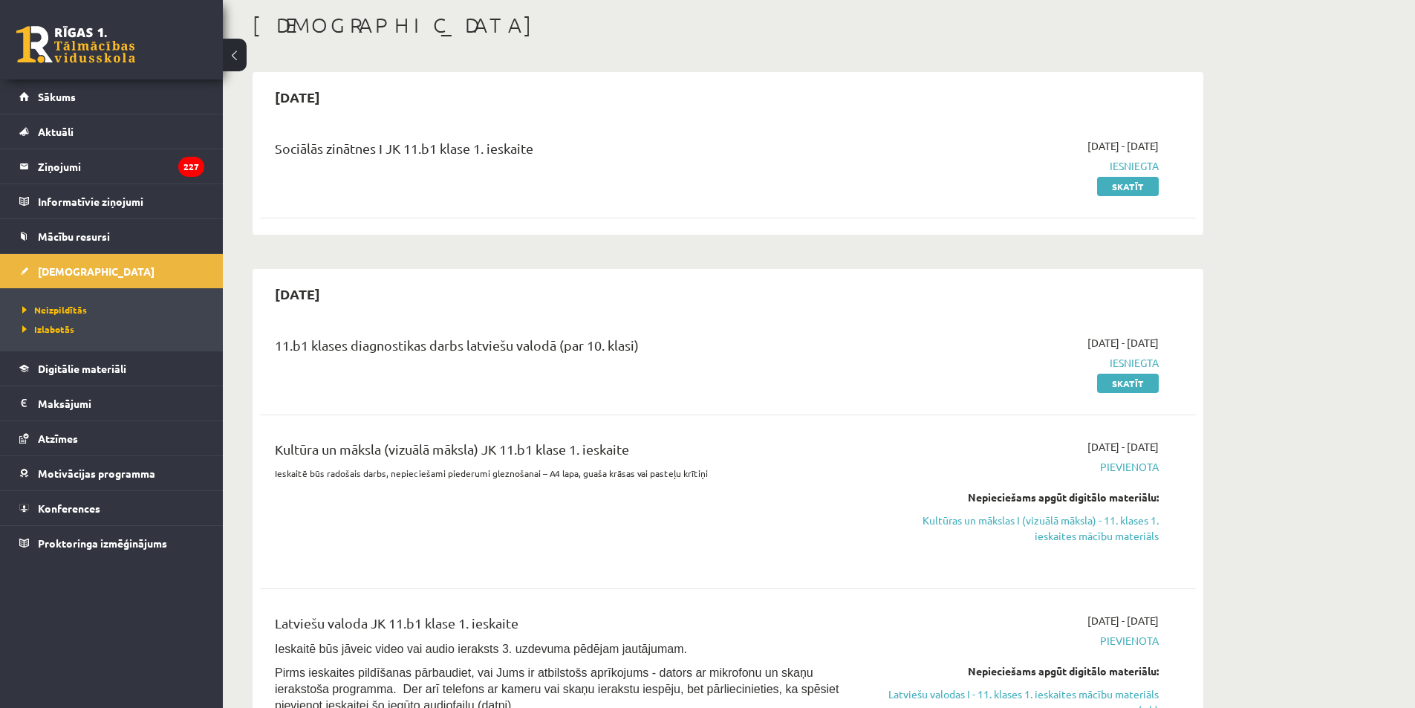
scroll to position [297, 0]
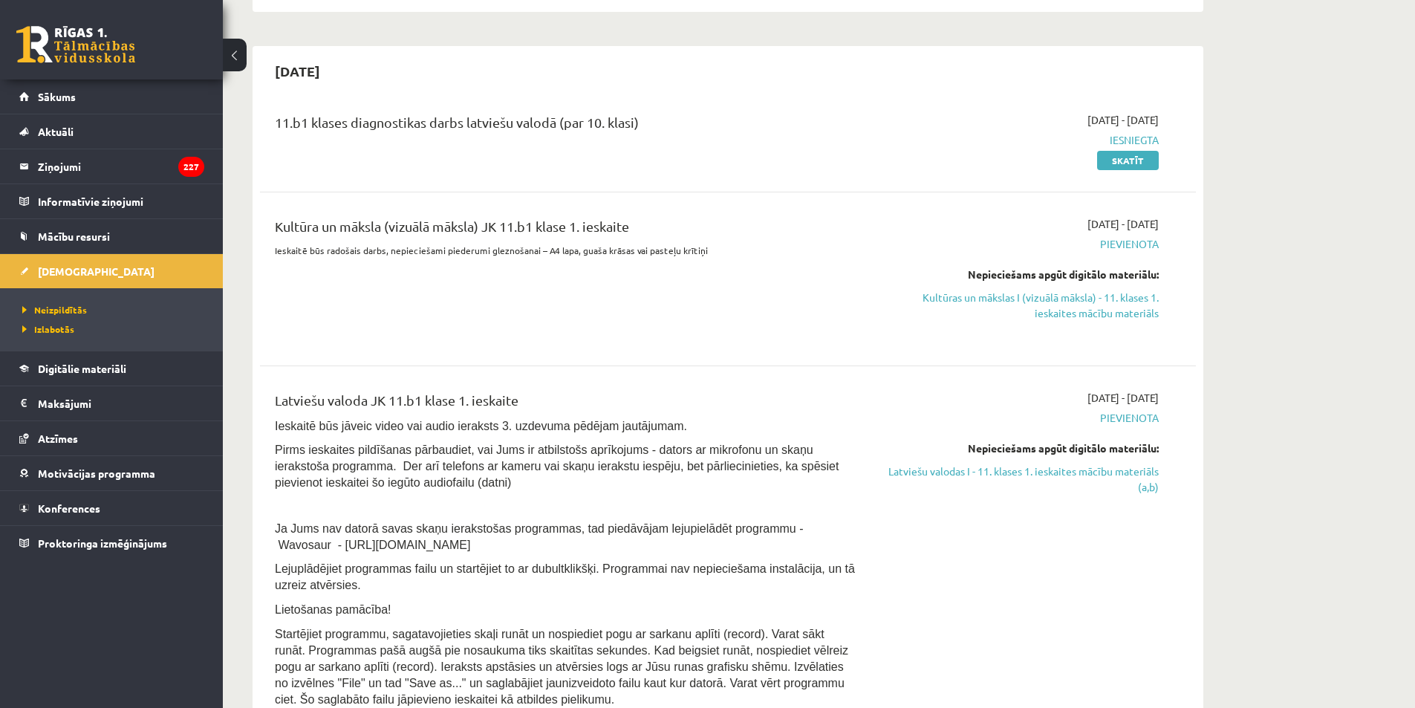
drag, startPoint x: 1065, startPoint y: 305, endPoint x: 881, endPoint y: 340, distance: 186.7
click at [881, 341] on div "2025-10-01 - 2025-10-15 Pievienota Nepieciešams apgūt digitālo materiālu: Kultū…" at bounding box center [1018, 278] width 302 height 125
click at [1083, 301] on link "Kultūras un mākslas I (vizuālā māksla) - 11. klases 1. ieskaites mācību materiā…" at bounding box center [1018, 305] width 280 height 31
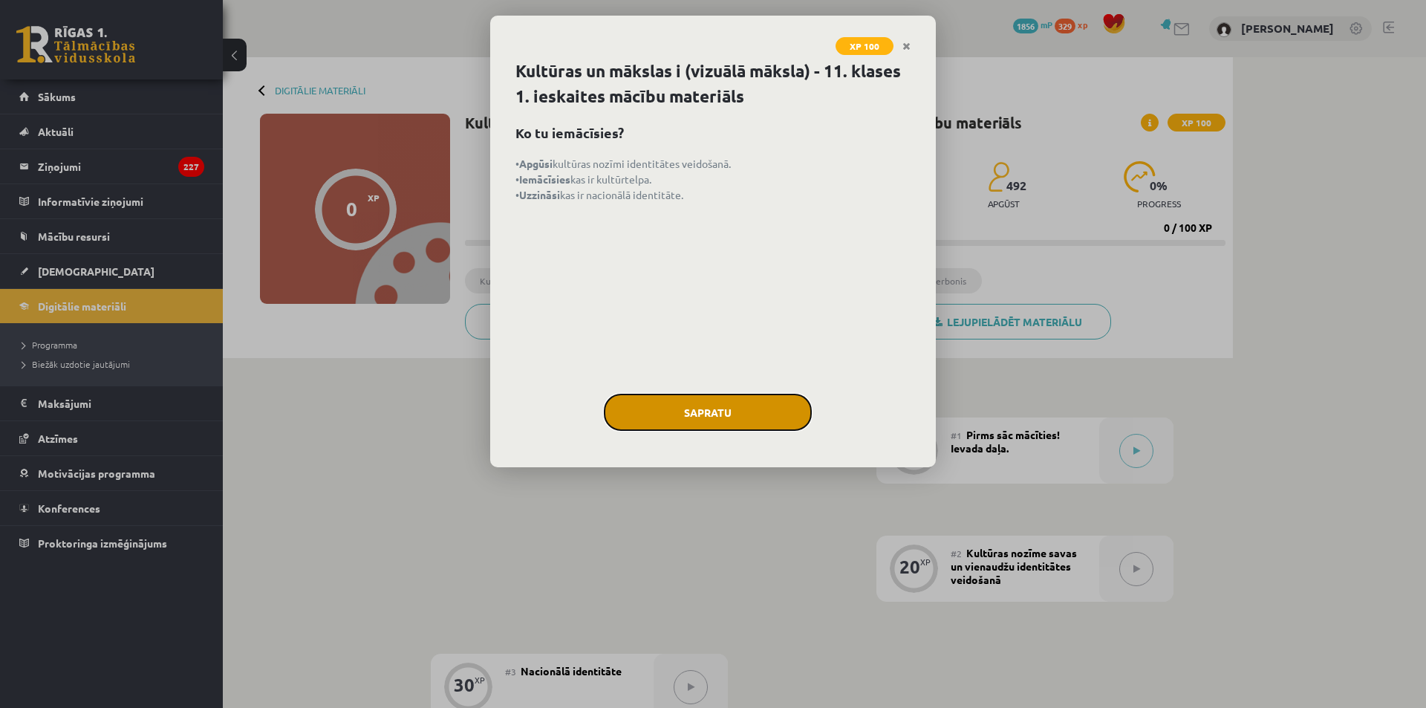
click at [771, 409] on button "Sapratu" at bounding box center [708, 412] width 208 height 37
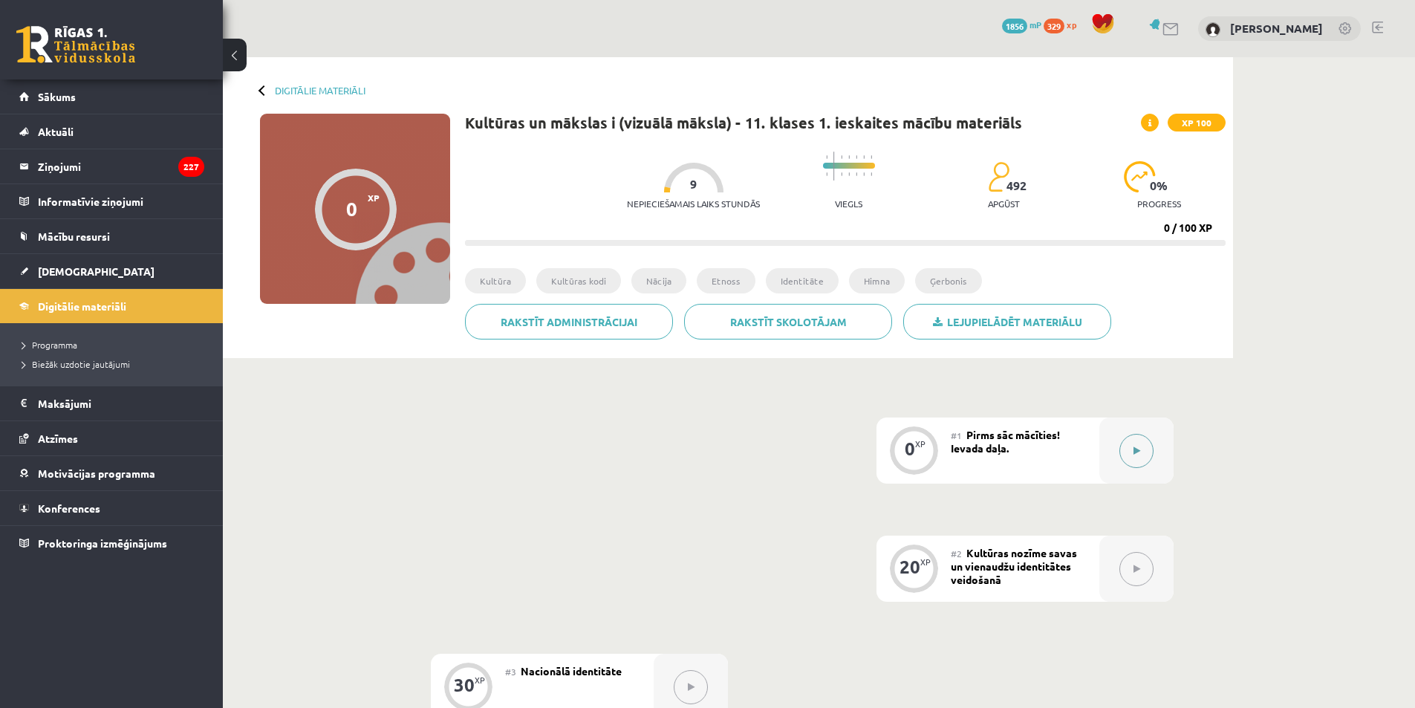
click at [1131, 445] on button at bounding box center [1136, 451] width 34 height 34
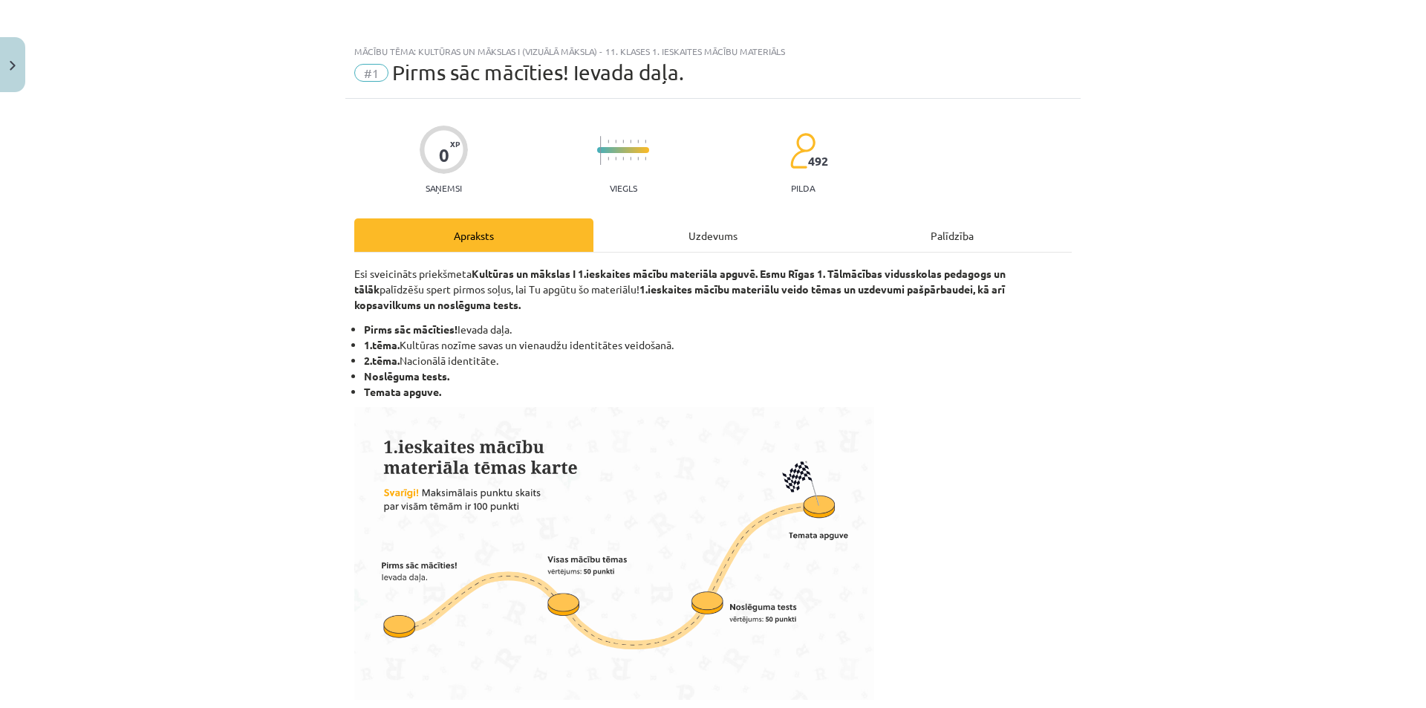
click at [656, 219] on div "Uzdevums" at bounding box center [712, 234] width 239 height 33
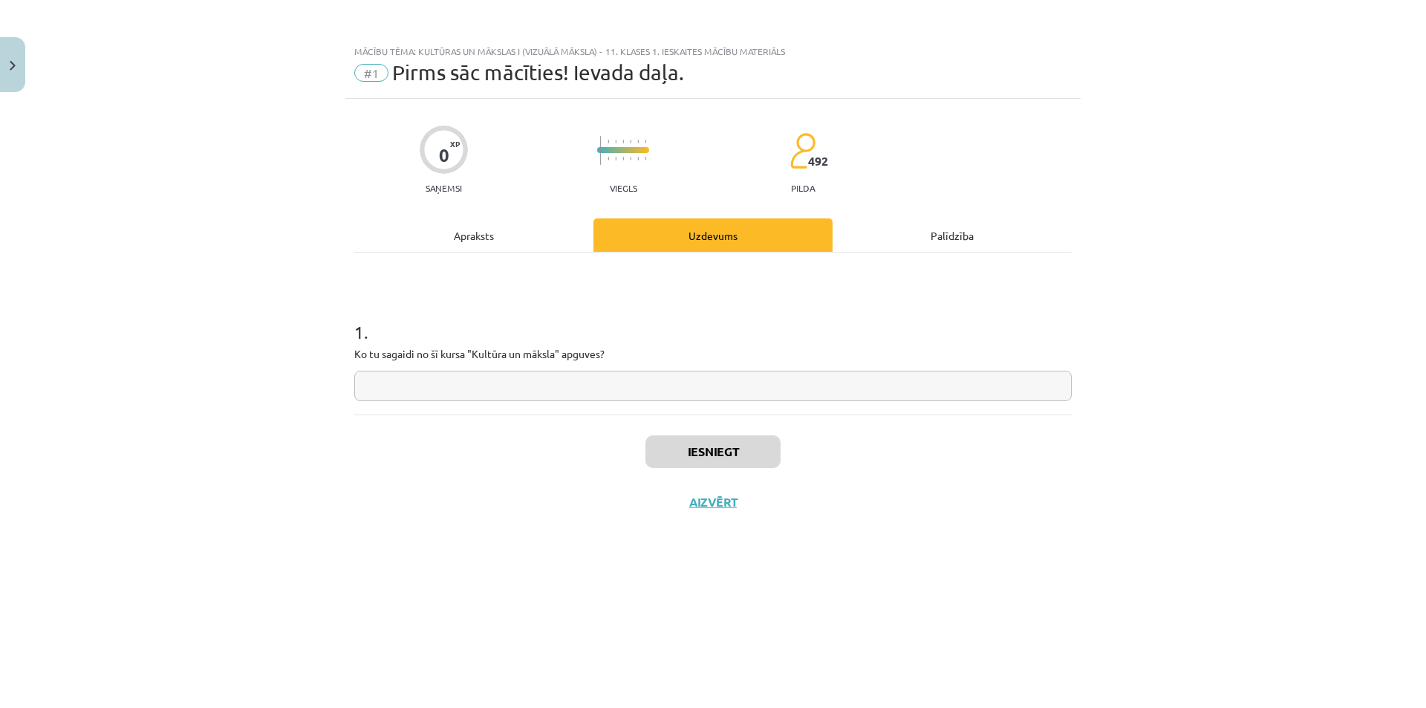
click at [518, 388] on input "text" at bounding box center [712, 386] width 717 height 30
click at [534, 354] on p "Ko tu sagaidi no šī kursa "Kultūra un māksla" apguves?" at bounding box center [712, 354] width 717 height 16
copy p "ā"
click at [413, 393] on input "**********" at bounding box center [712, 386] width 717 height 30
paste input "*"
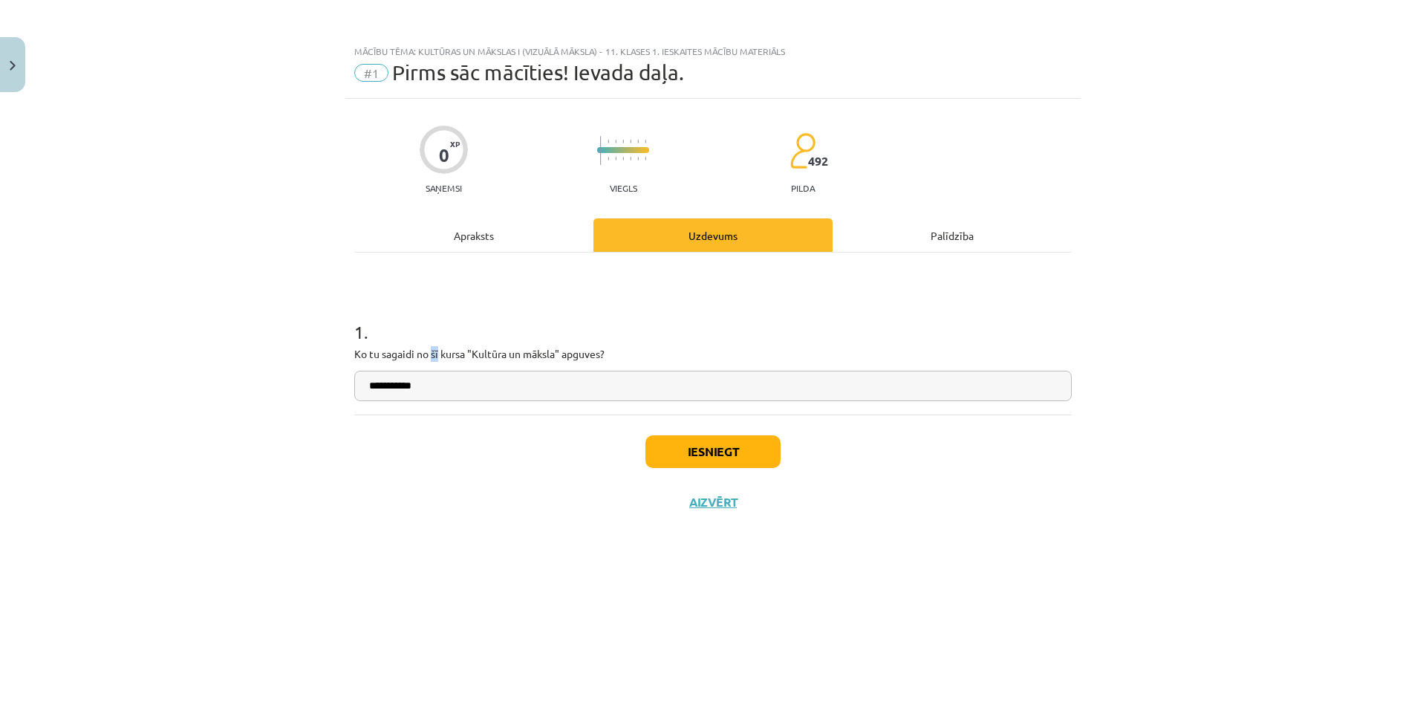
drag, startPoint x: 431, startPoint y: 346, endPoint x: 437, endPoint y: 350, distance: 7.6
click at [437, 350] on p "Ko tu sagaidi no šī kursa "Kultūra un māksla" apguves?" at bounding box center [712, 354] width 717 height 16
click at [431, 348] on p "Ko tu sagaidi no šī kursa "Kultūra un māksla" apguves?" at bounding box center [712, 354] width 717 height 16
click at [433, 348] on p "Ko tu sagaidi no šī kursa "Kultūra un māksla" apguves?" at bounding box center [712, 354] width 717 height 16
click at [431, 350] on p "Ko tu sagaidi no šī kursa "Kultūra un māksla" apguves?" at bounding box center [712, 354] width 717 height 16
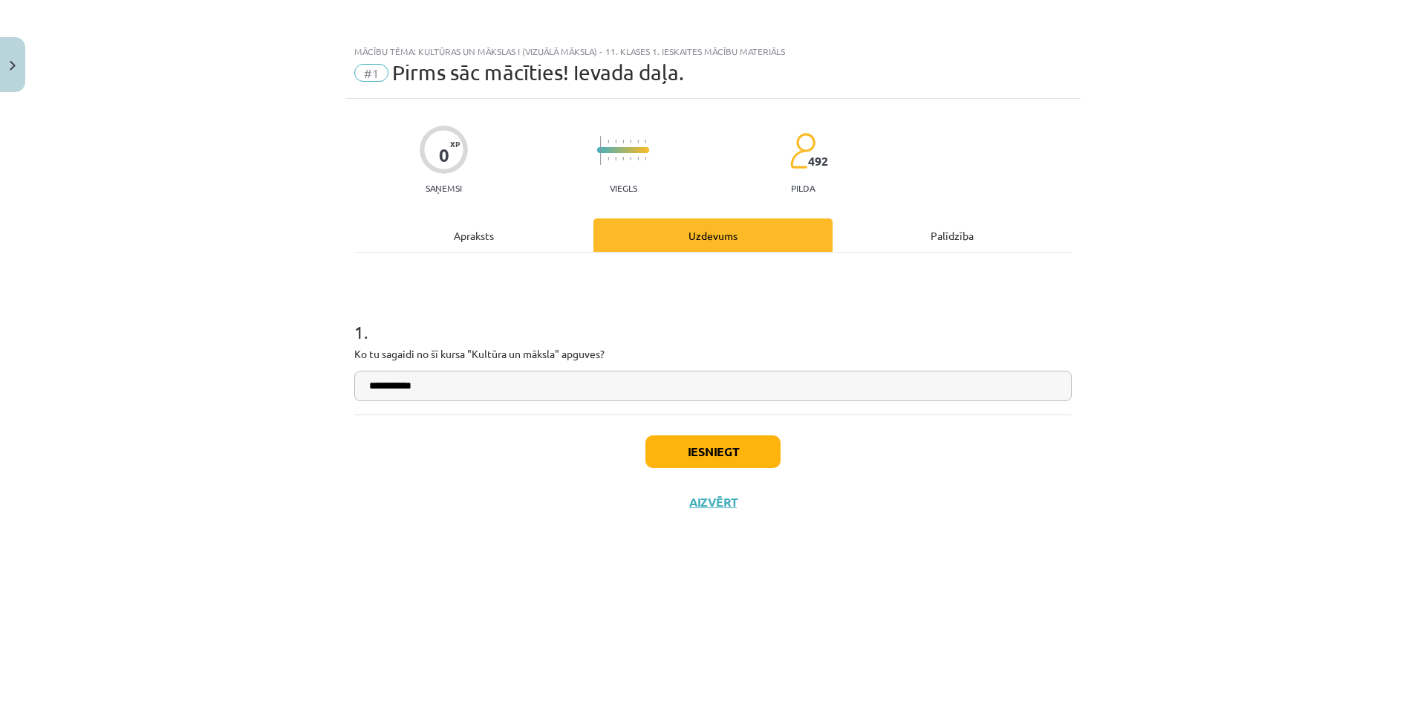
click at [430, 353] on p "Ko tu sagaidi no šī kursa "Kultūra un māksla" apguves?" at bounding box center [712, 354] width 717 height 16
click at [431, 353] on p "Ko tu sagaidi no šī kursa "Kultūra un māksla" apguves?" at bounding box center [712, 354] width 717 height 16
click at [424, 325] on h1 "1 ." at bounding box center [712, 319] width 717 height 46
click at [435, 353] on p "Ko tu sagaidi no šī kursa "Kultūra un māksla" apguves?" at bounding box center [712, 354] width 717 height 16
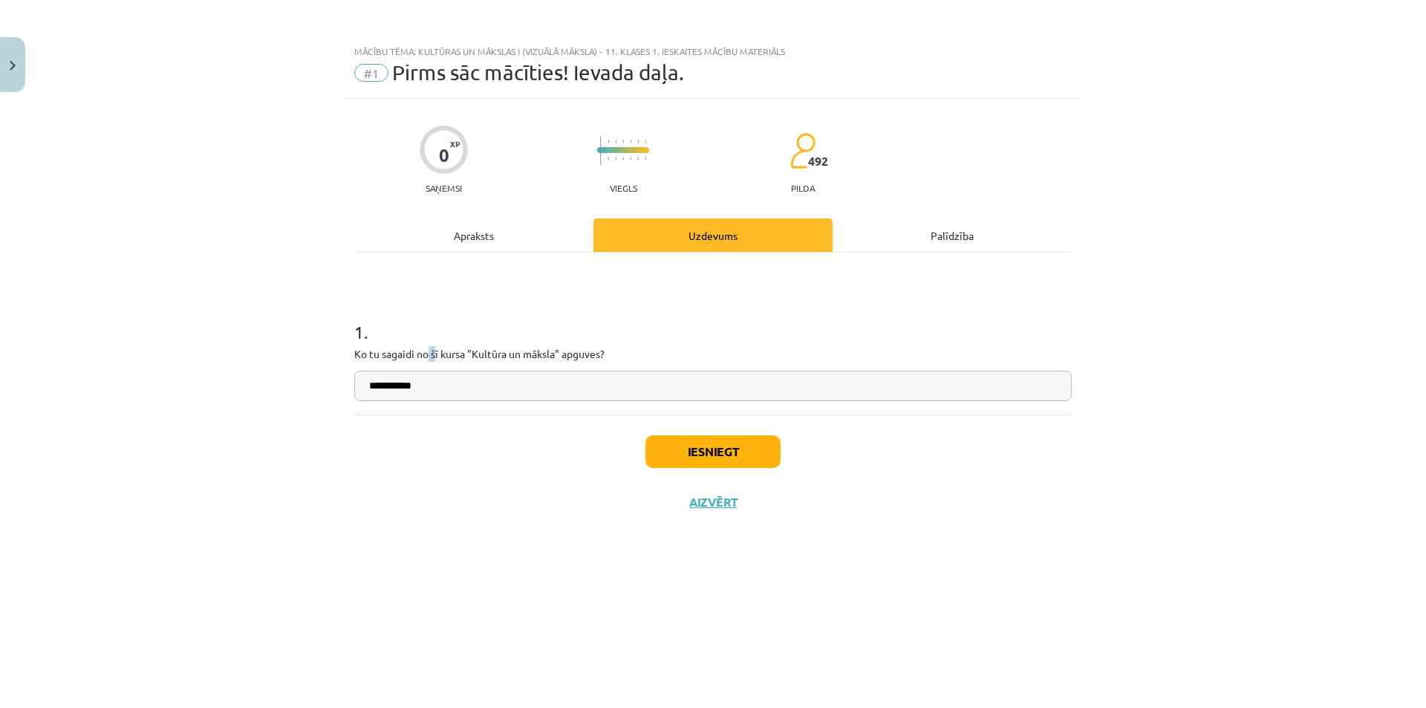
copy p "š"
click at [445, 392] on input "**********" at bounding box center [712, 386] width 717 height 30
paste input "**"
click at [446, 391] on input "**********" at bounding box center [712, 386] width 717 height 30
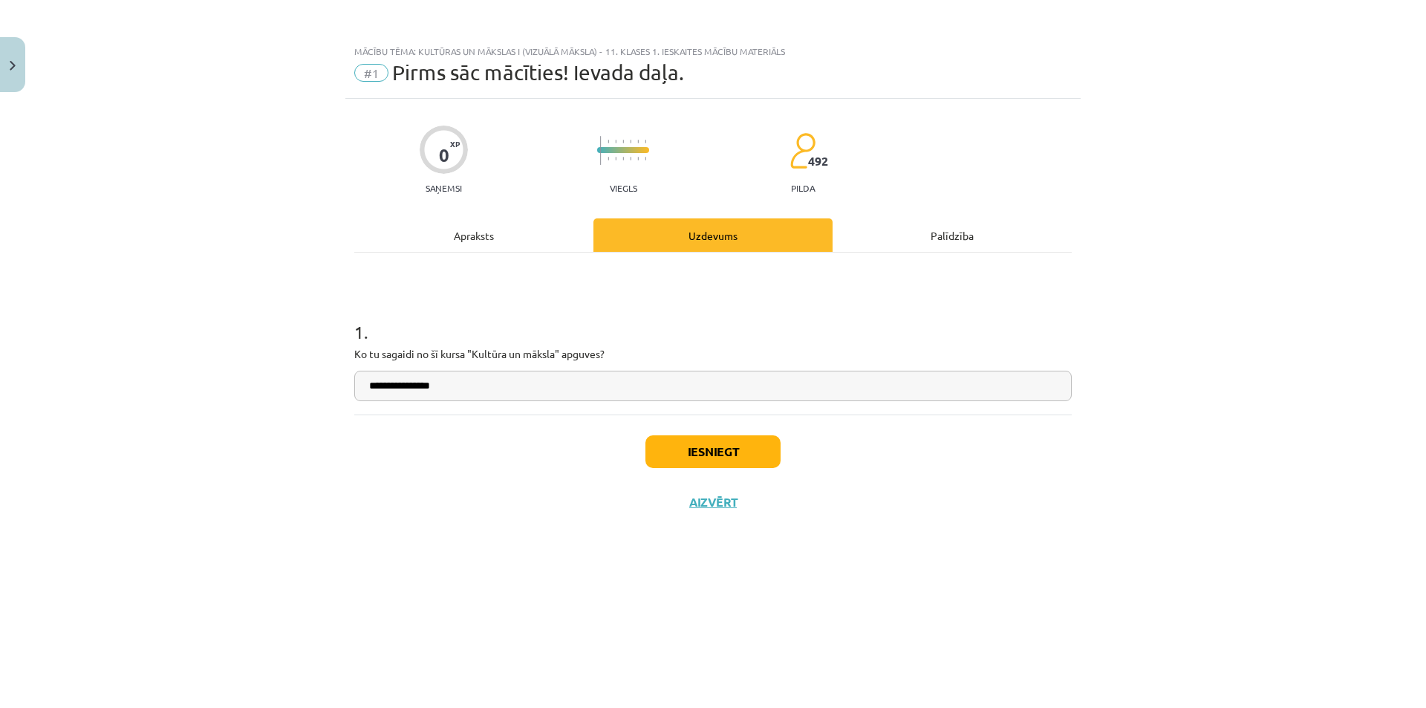
type input "**********"
click at [691, 447] on button "Iesniegt" at bounding box center [712, 451] width 135 height 33
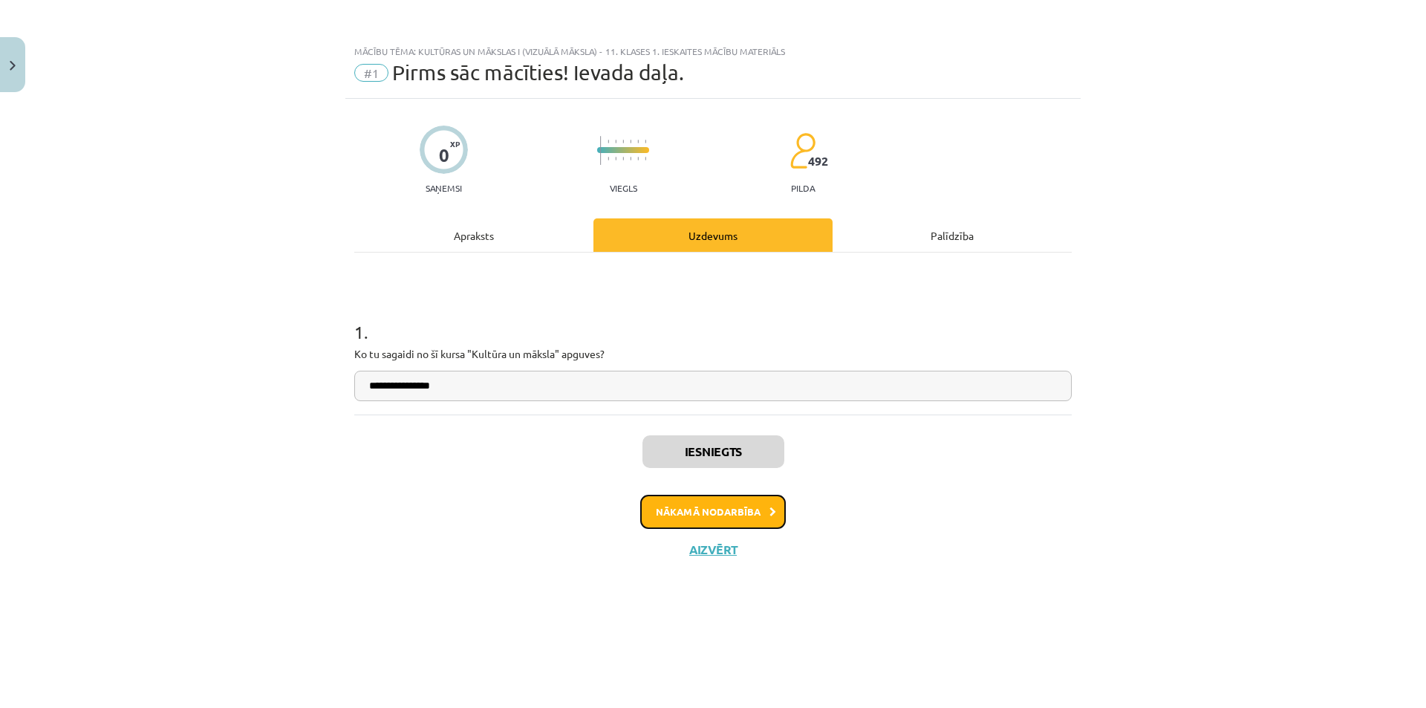
click at [745, 512] on button "Nākamā nodarbība" at bounding box center [713, 512] width 146 height 34
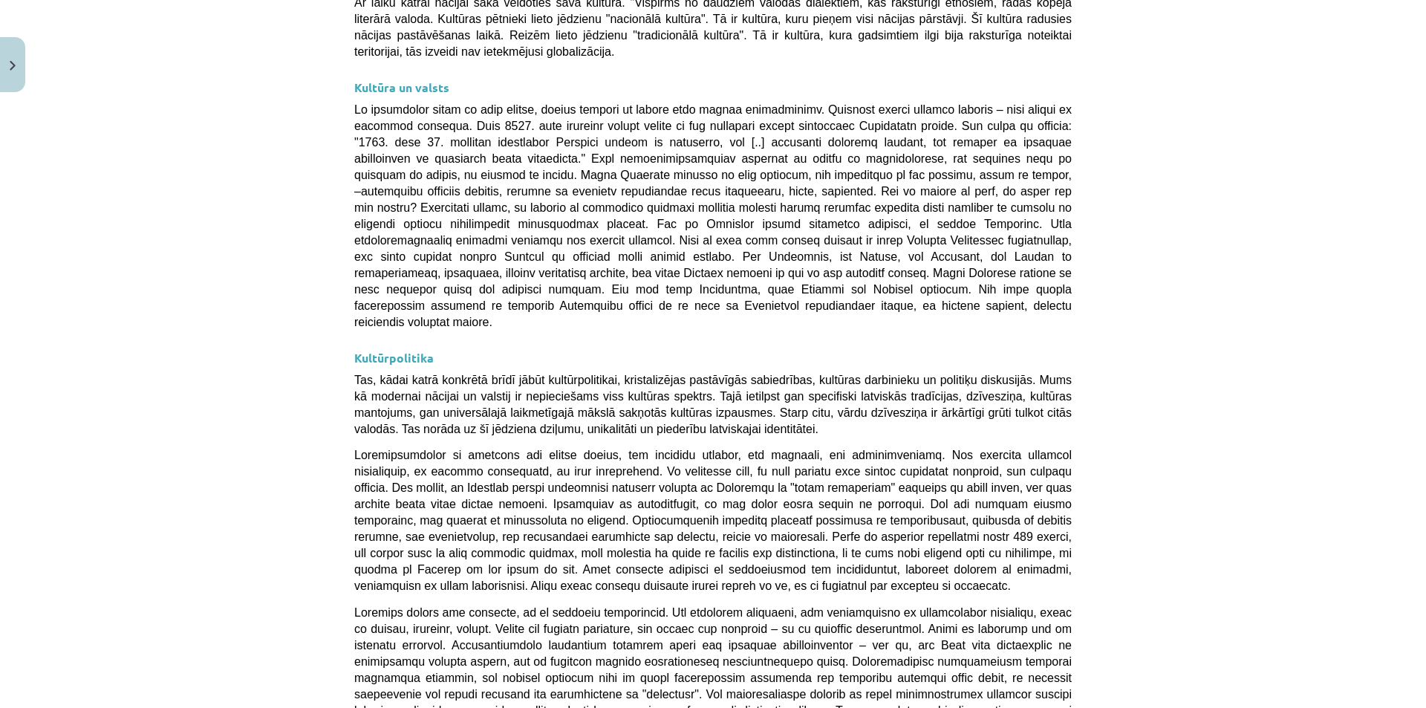
scroll to position [3790, 0]
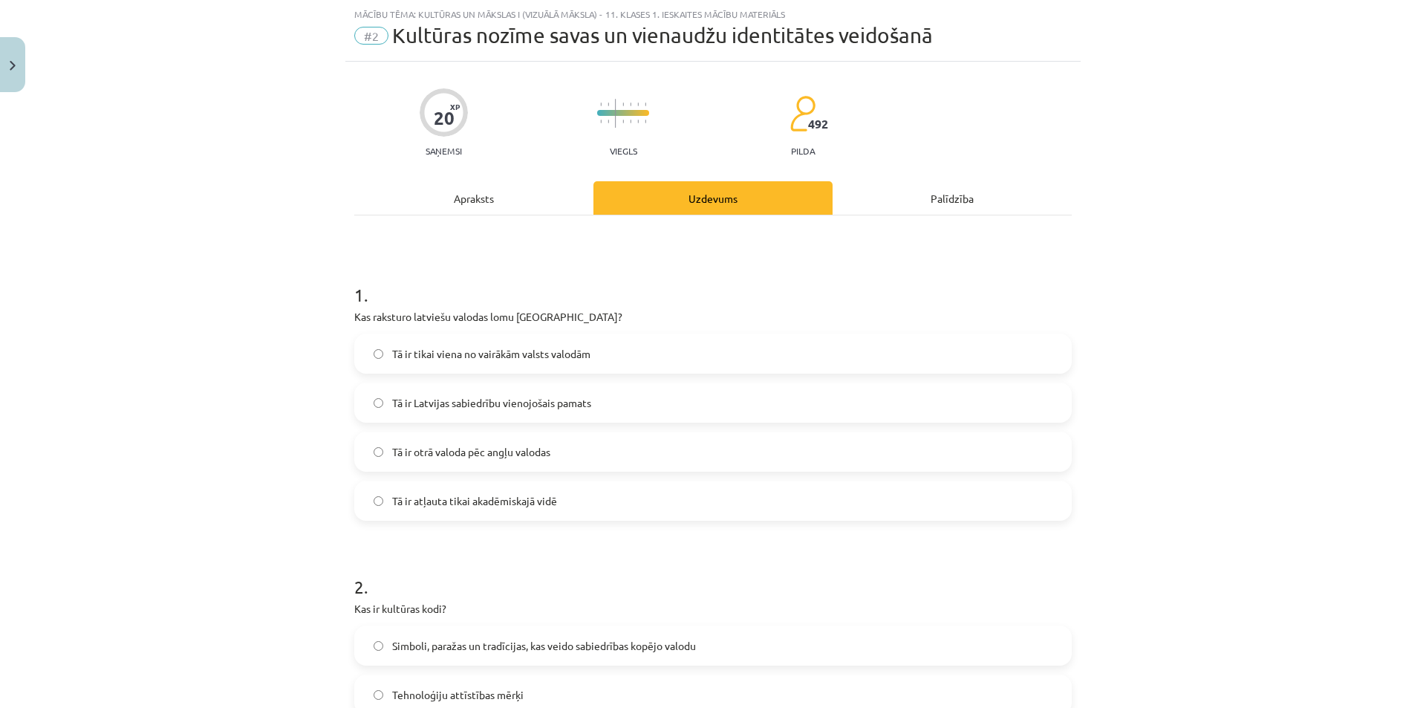
click at [470, 198] on div "Apraksts" at bounding box center [473, 197] width 239 height 33
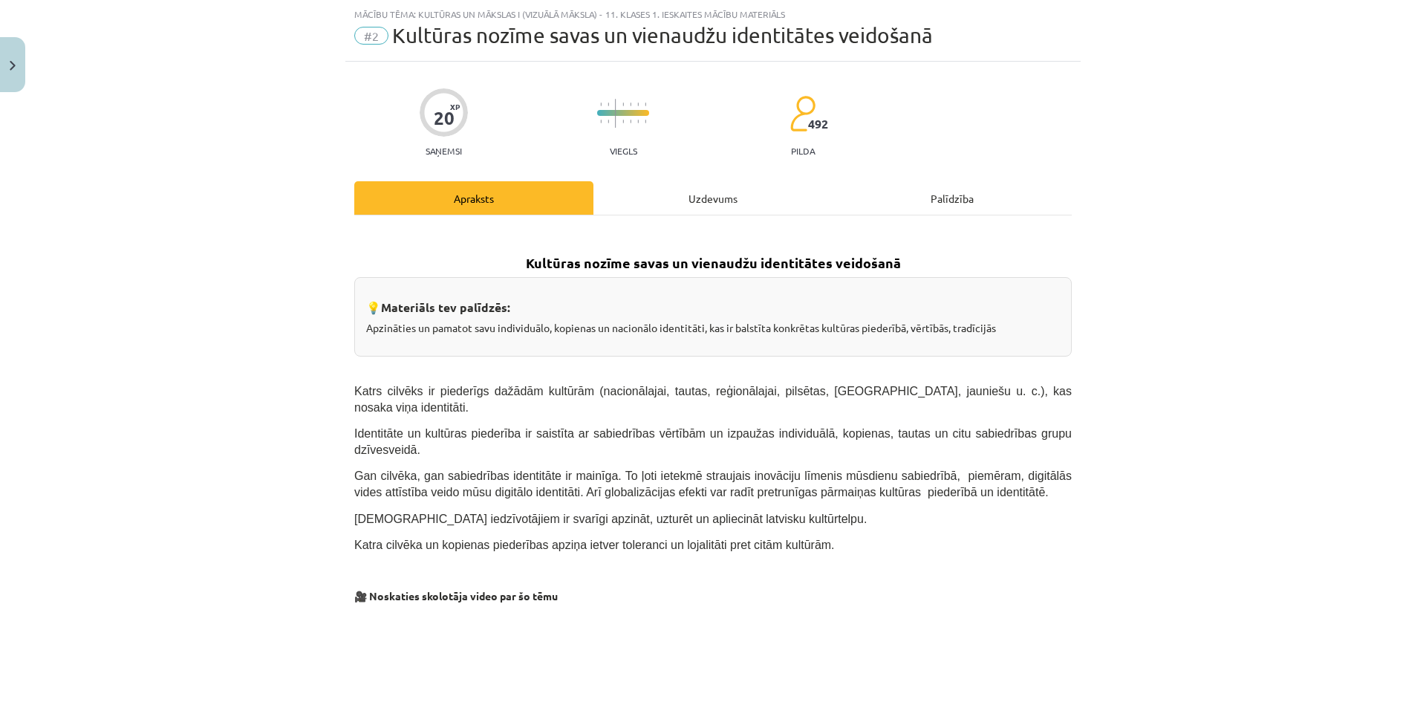
scroll to position [0, 0]
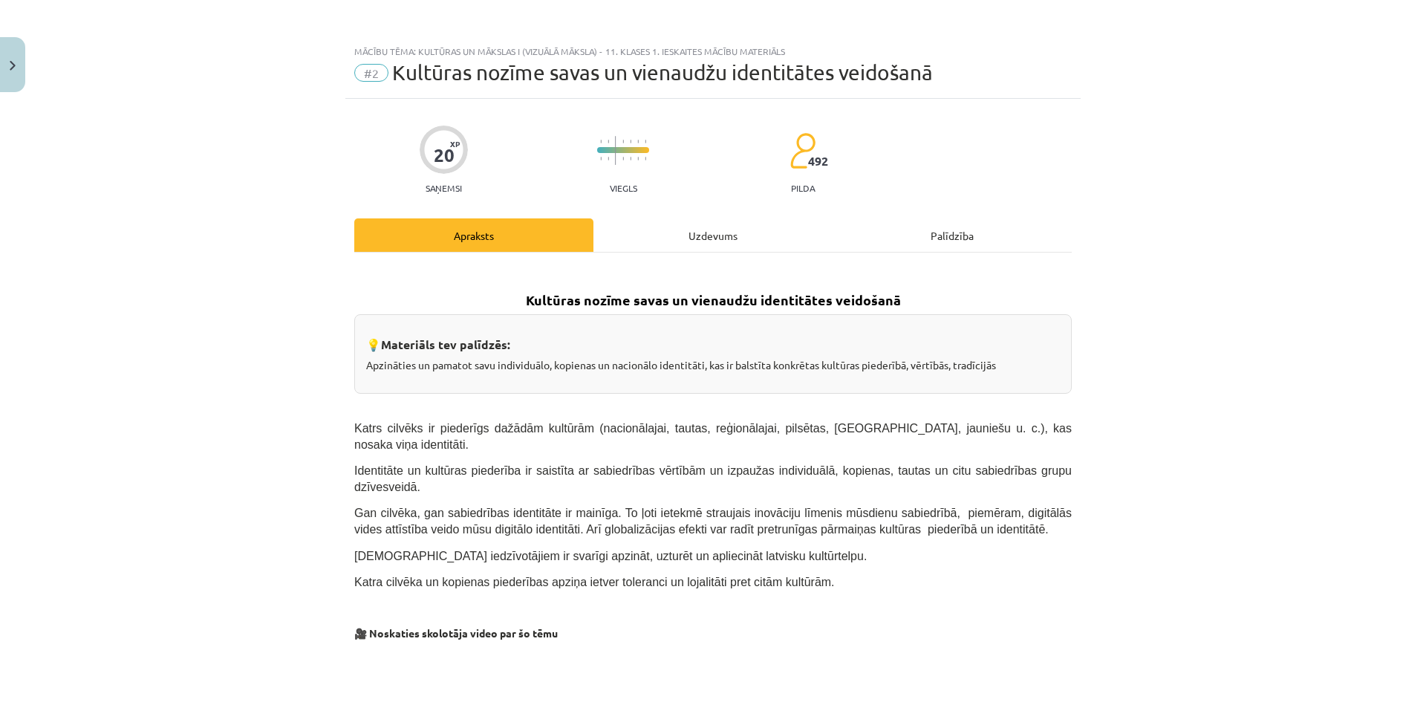
click at [699, 234] on div "Uzdevums" at bounding box center [712, 234] width 239 height 33
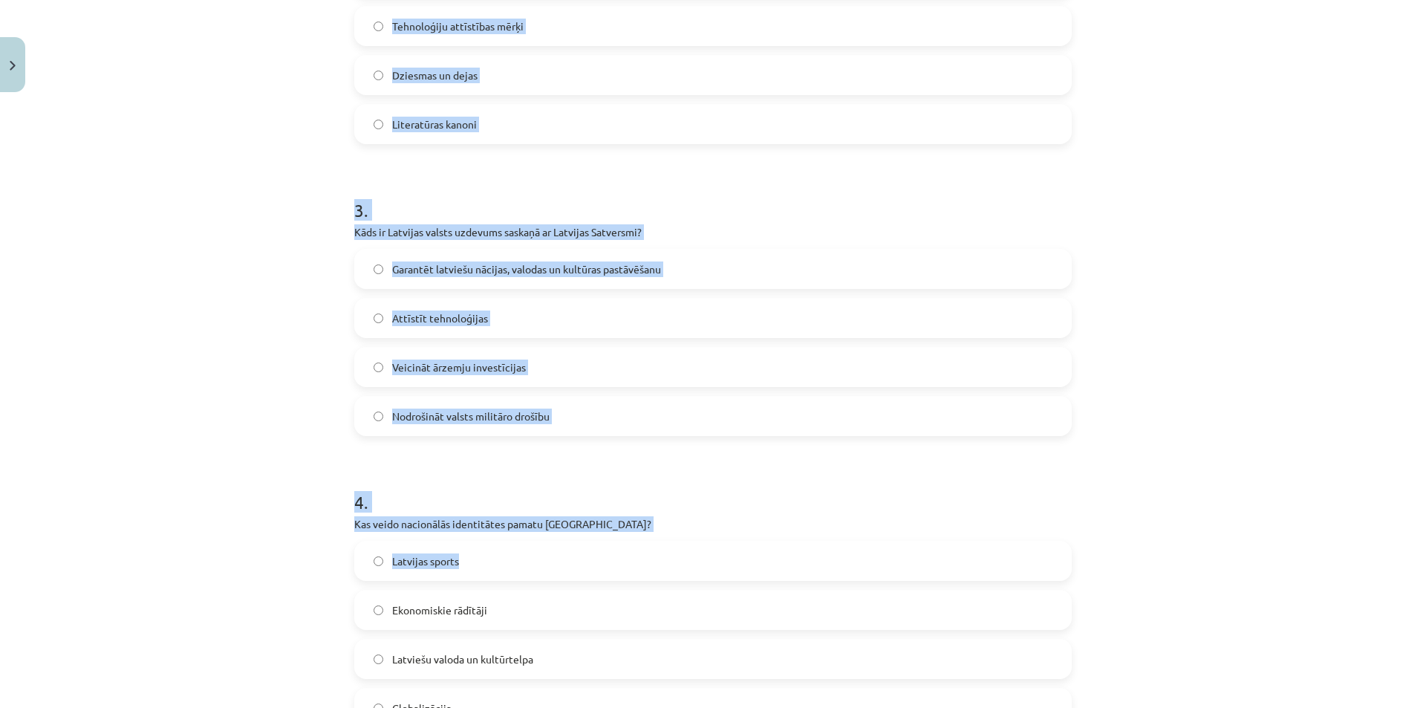
scroll to position [898, 0]
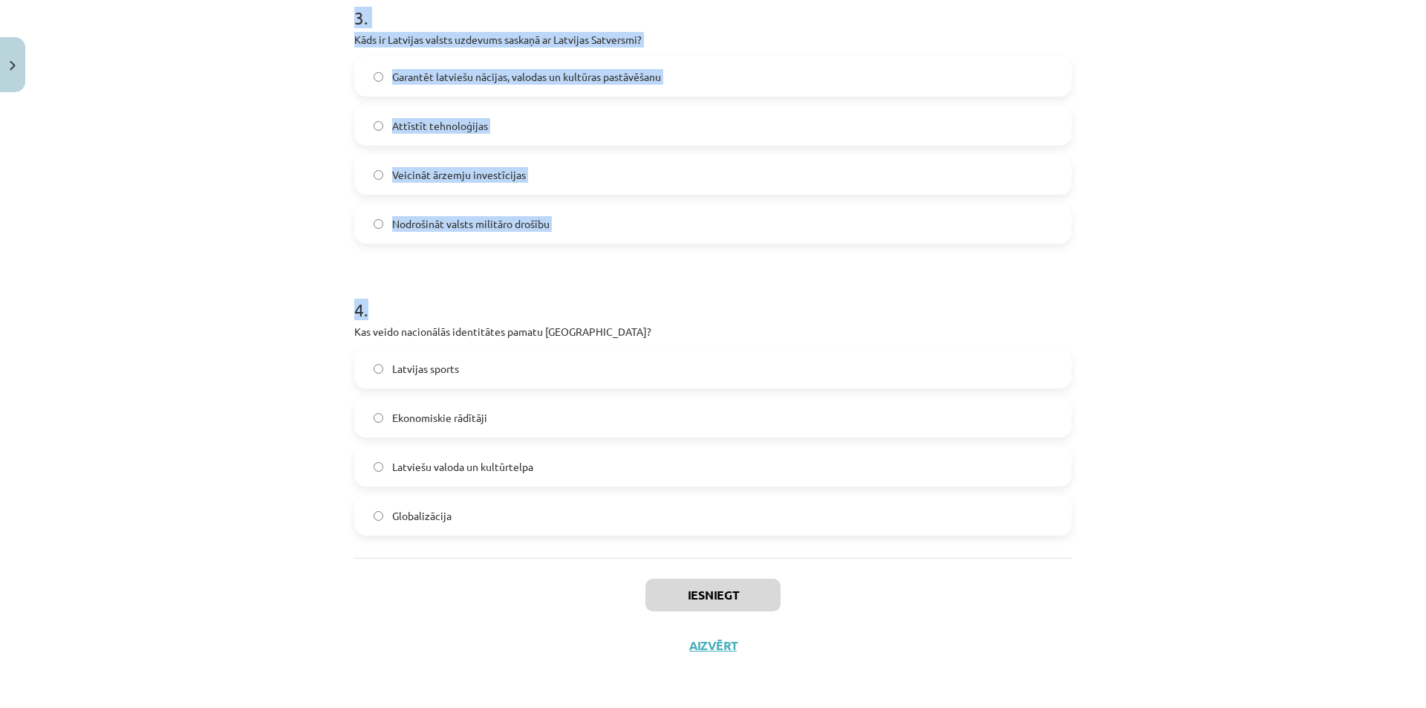
drag, startPoint x: 317, startPoint y: 290, endPoint x: 249, endPoint y: 263, distance: 73.6
click at [416, 292] on div "Mācību tēma: Kultūras un mākslas i (vizuālā māksla) - 11. klases 1. ieskaites m…" at bounding box center [713, 354] width 1426 height 708
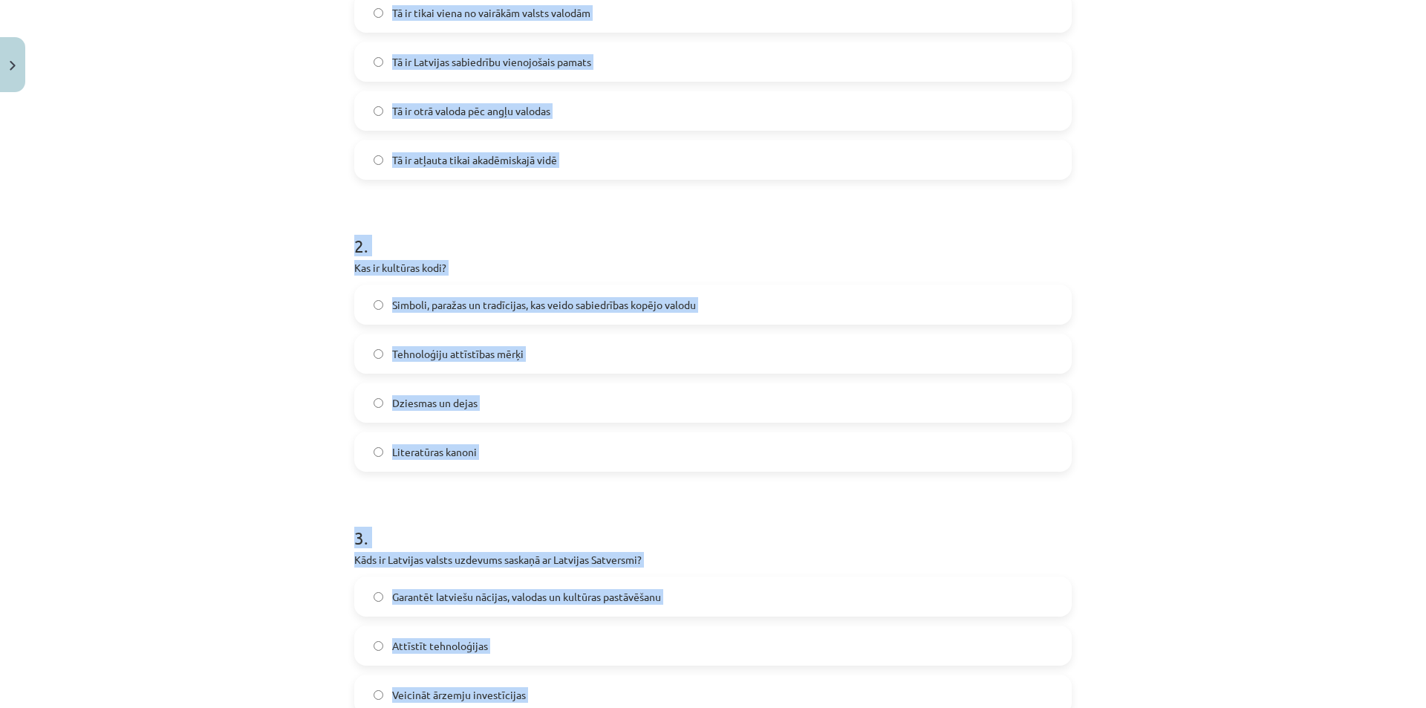
click at [270, 255] on div "Mācību tēma: Kultūras un mākslas i (vizuālā māksla) - 11. klases 1. ieskaites m…" at bounding box center [713, 354] width 1426 height 708
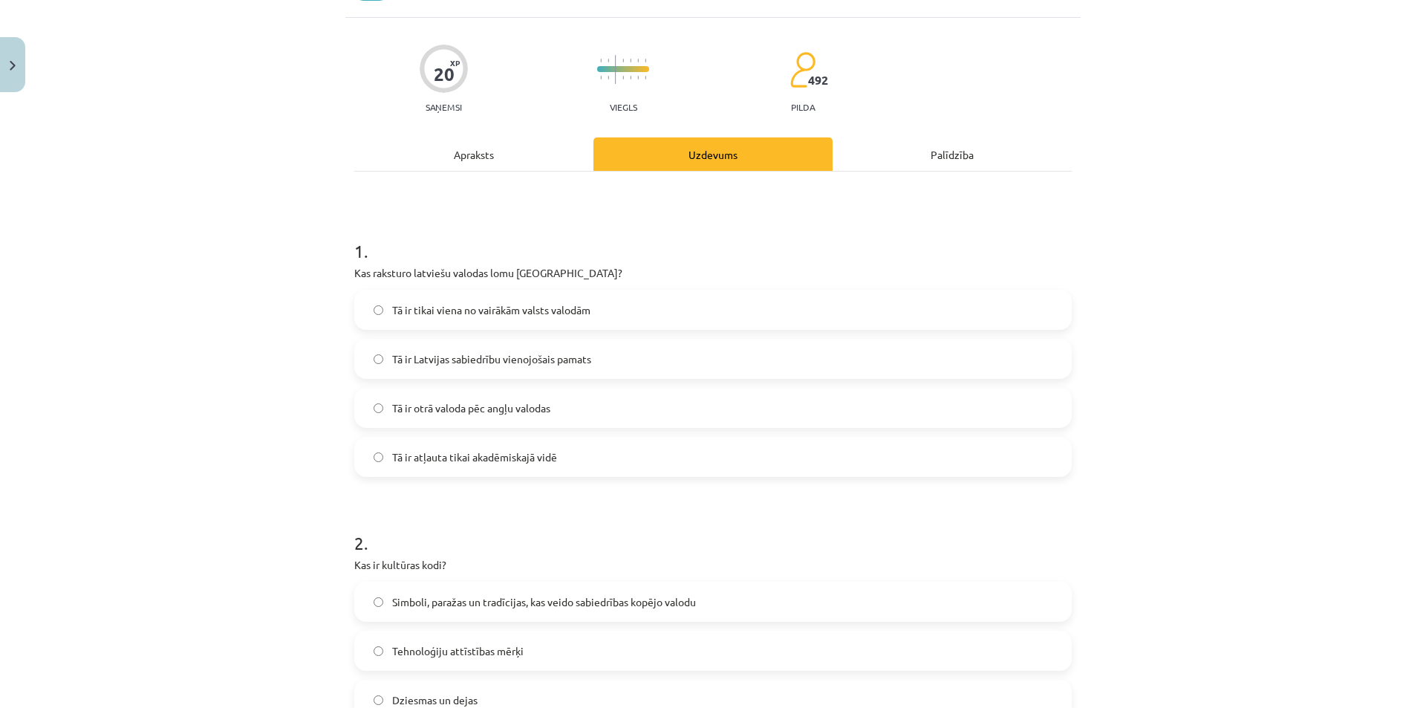
scroll to position [7, 0]
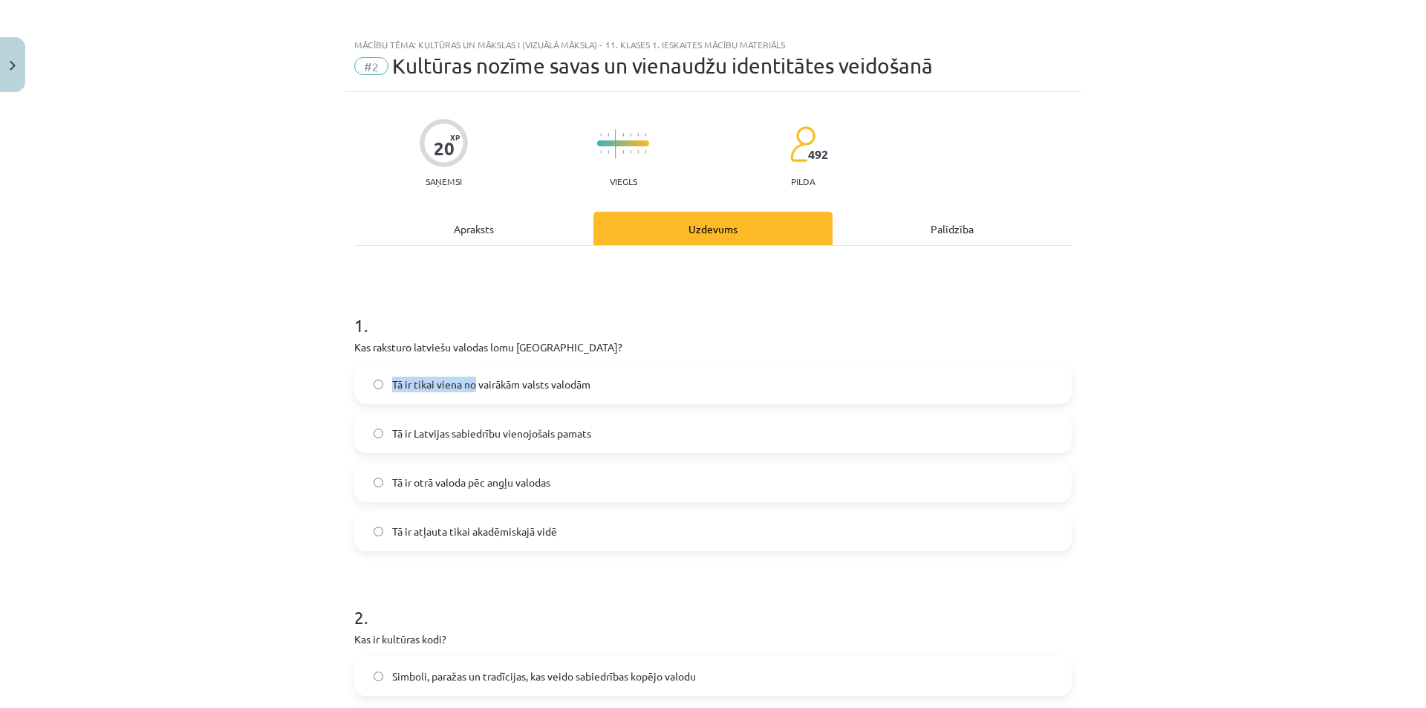
drag, startPoint x: 350, startPoint y: 362, endPoint x: 451, endPoint y: 373, distance: 101.6
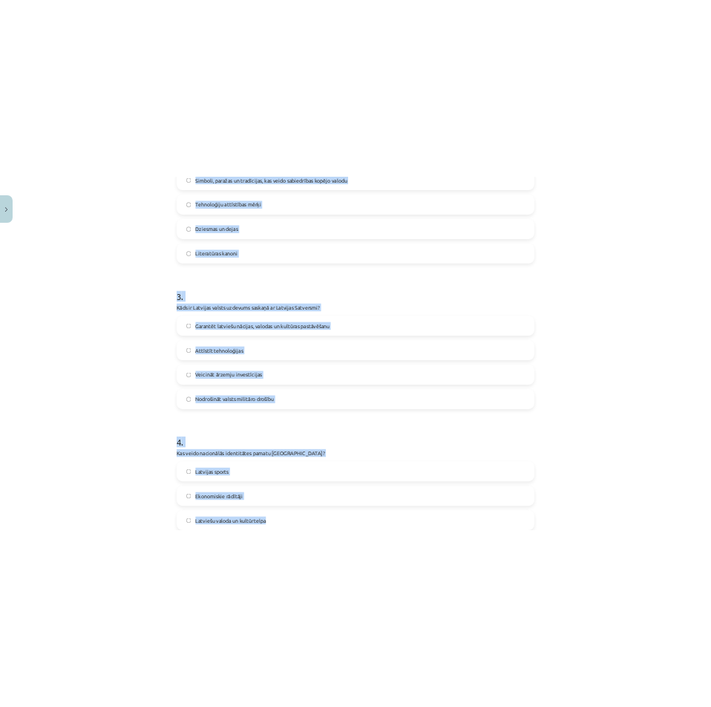
scroll to position [898, 0]
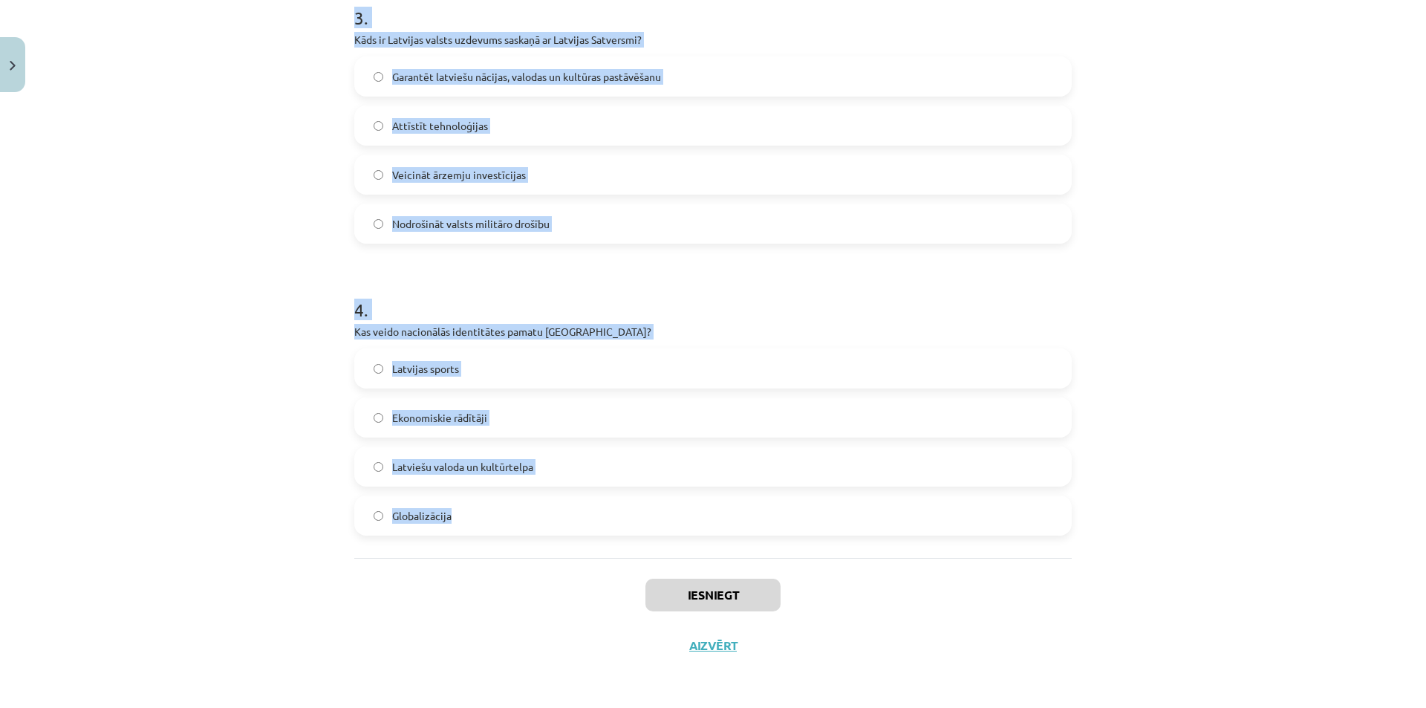
drag, startPoint x: 298, startPoint y: 335, endPoint x: 735, endPoint y: 518, distance: 473.3
click at [735, 518] on div "Mācību tēma: Kultūras un mākslas i (vizuālā māksla) - 11. klases 1. ieskaites m…" at bounding box center [713, 354] width 1426 height 708
copy form "Kas raksturo latviešu valodas lomu [GEOGRAPHIC_DATA]? Tā ir tikai viena no vair…"
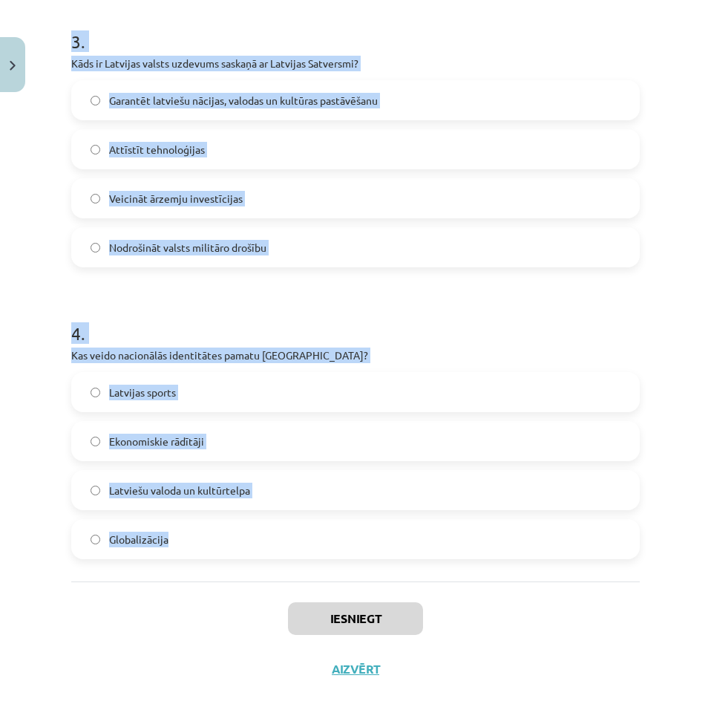
click at [33, 180] on div "Mācību tēma: Kultūras un mākslas i (vizuālā māksla) - 11. klases 1. ieskaites m…" at bounding box center [355, 353] width 711 height 707
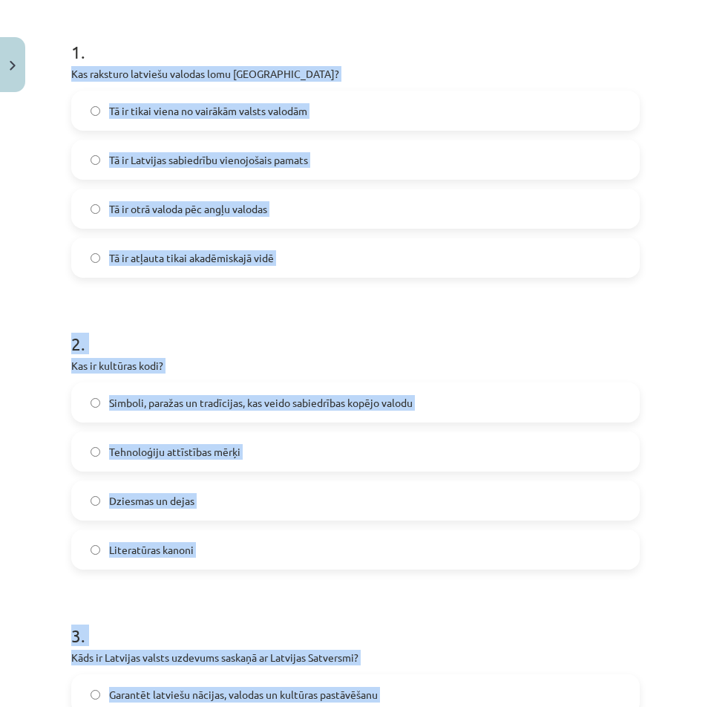
scroll to position [7, 0]
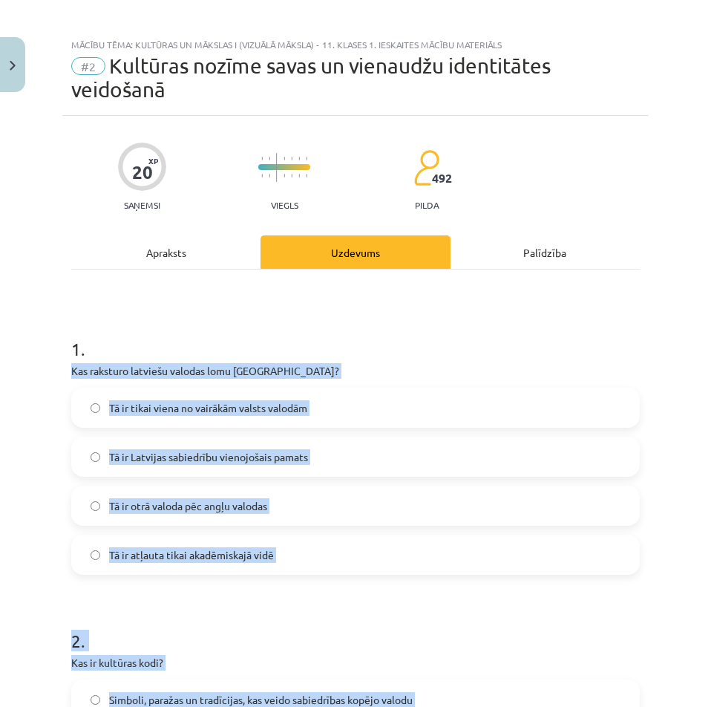
click at [380, 472] on label "Tā ir Latvijas sabiedrību vienojošais pamats" at bounding box center [356, 456] width 566 height 37
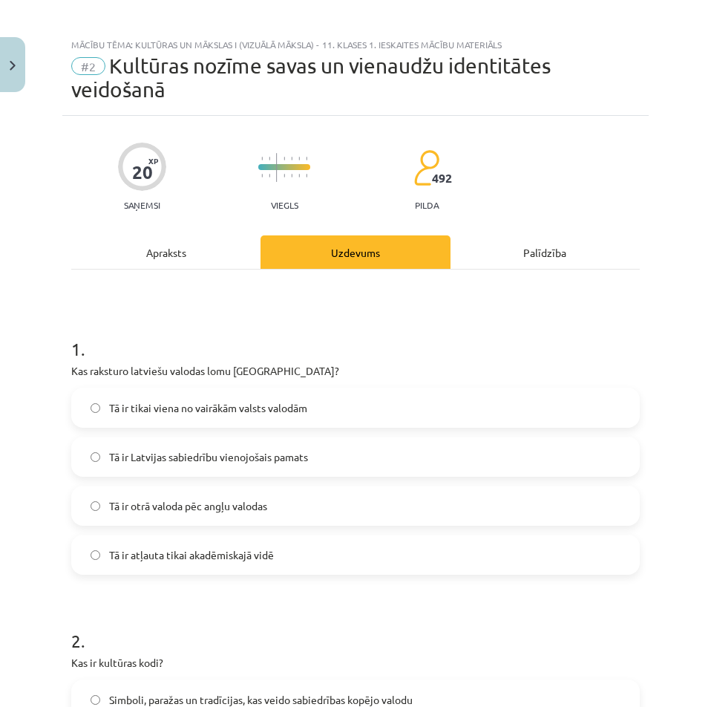
scroll to position [304, 0]
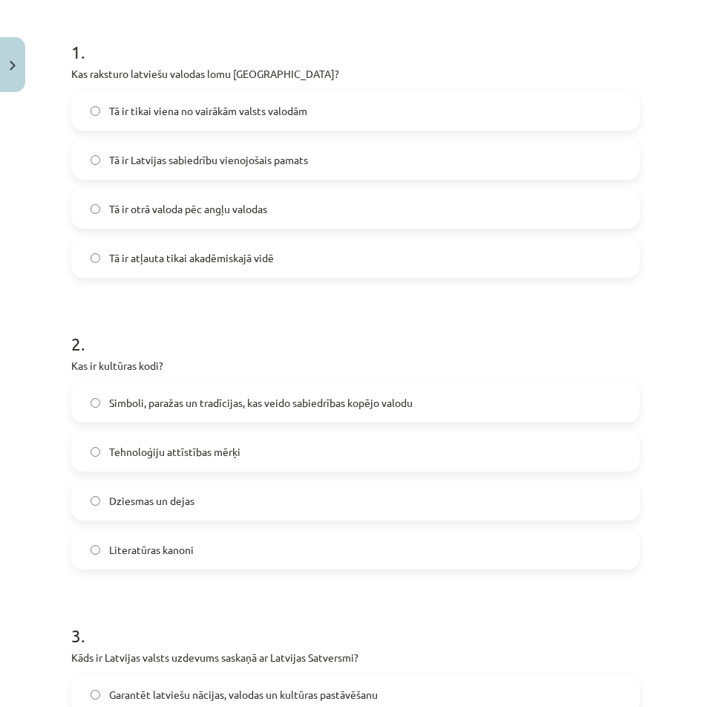
click at [330, 399] on span "Simboli, paražas un tradīcijas, kas veido sabiedrības kopējo valodu" at bounding box center [261, 403] width 304 height 16
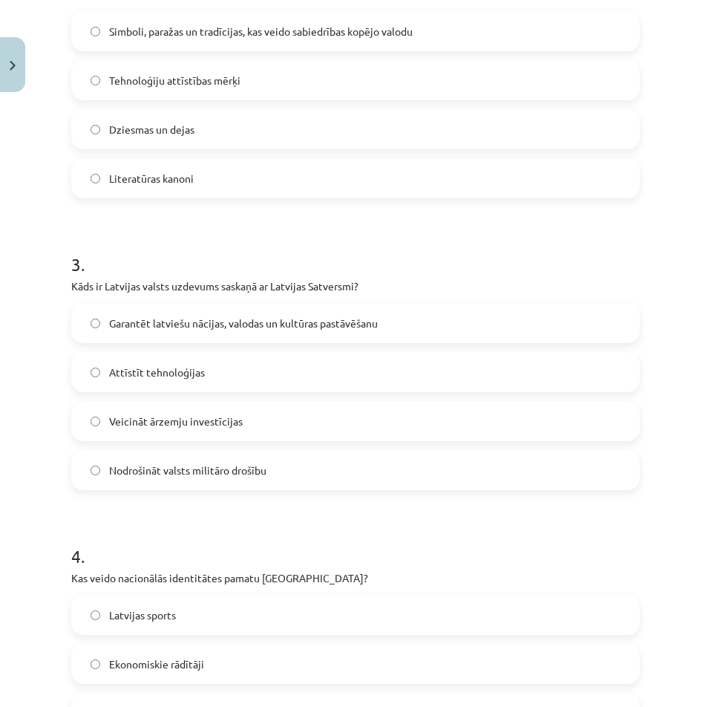
click at [242, 313] on label "Garantēt latviešu nācijas, valodas un kultūras pastāvēšanu" at bounding box center [356, 322] width 566 height 37
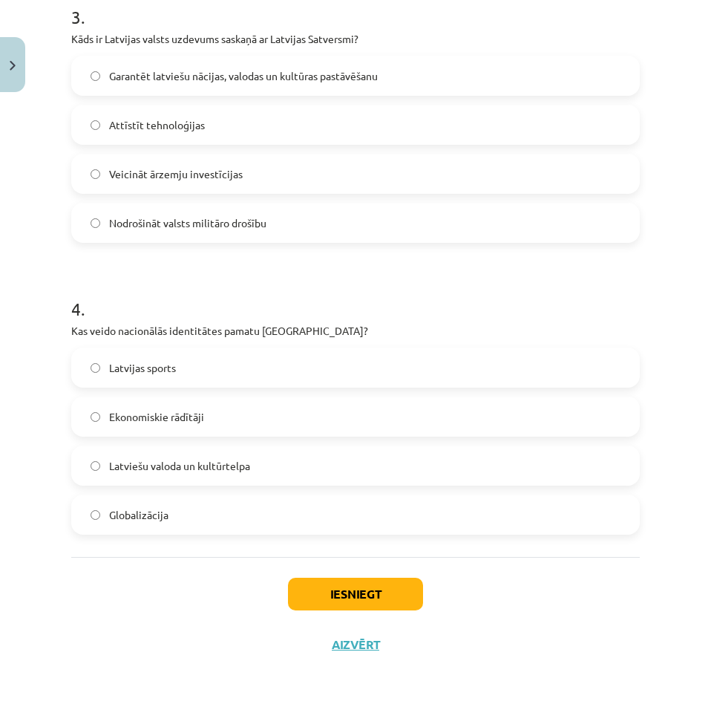
click at [253, 464] on label "Latviešu valoda un kultūrtelpa" at bounding box center [356, 465] width 566 height 37
click at [391, 598] on button "Iesniegt" at bounding box center [355, 594] width 135 height 33
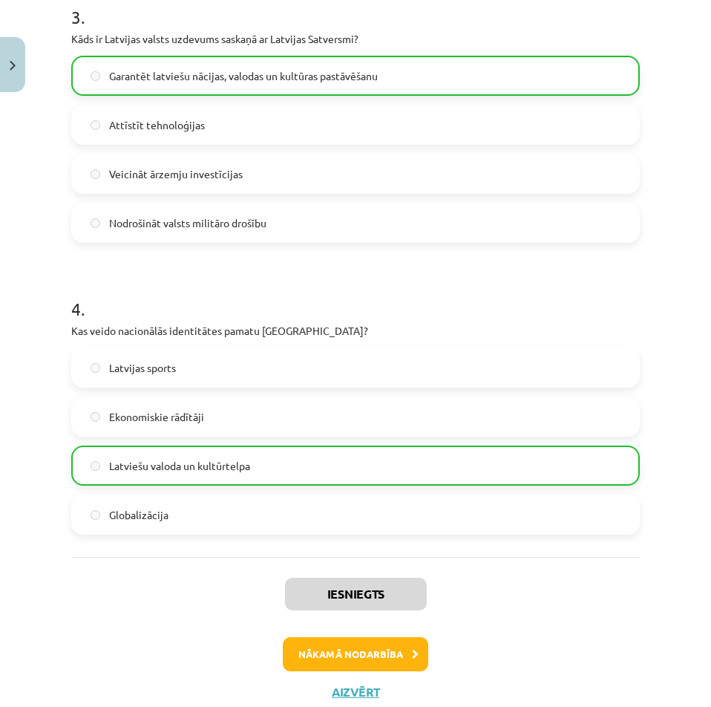
drag, startPoint x: 259, startPoint y: 444, endPoint x: 212, endPoint y: 379, distance: 79.8
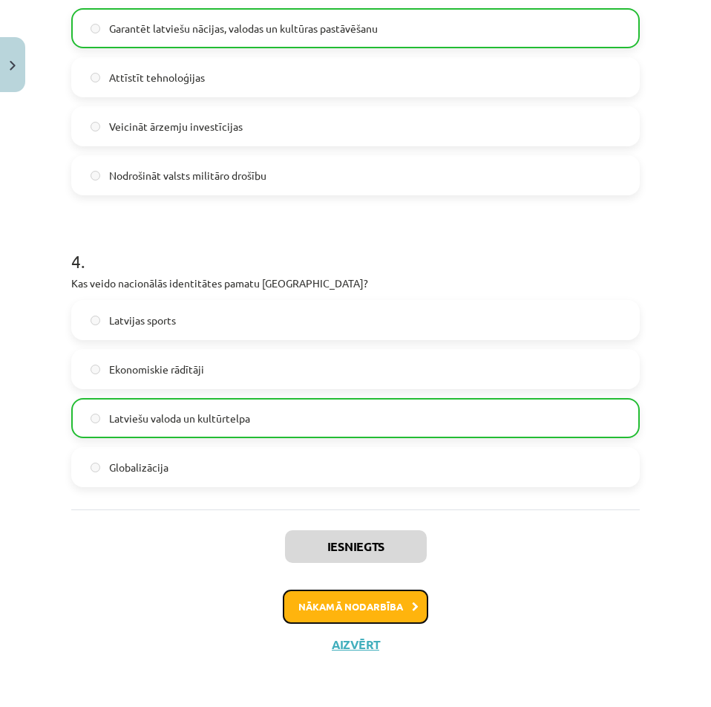
click at [359, 602] on button "Nākamā nodarbība" at bounding box center [356, 607] width 146 height 34
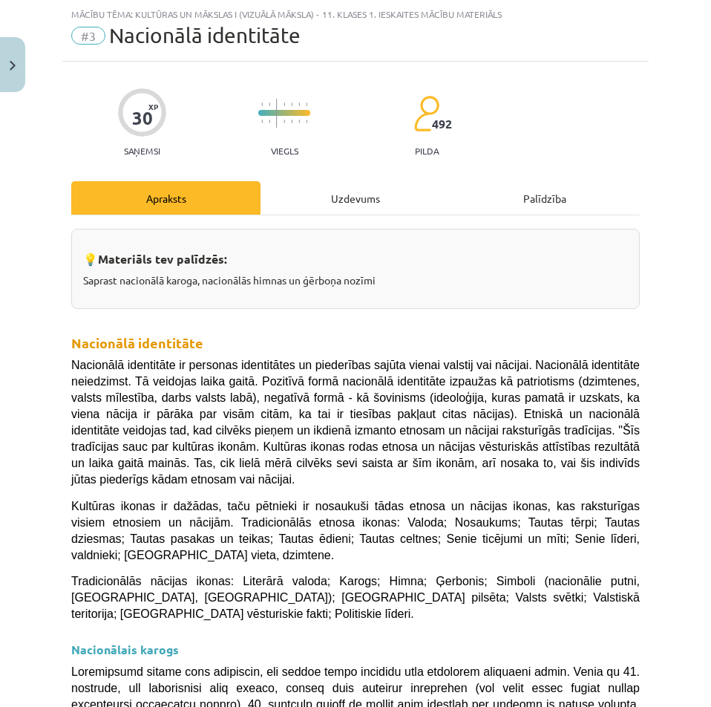
click at [334, 194] on div "Uzdevums" at bounding box center [355, 197] width 189 height 33
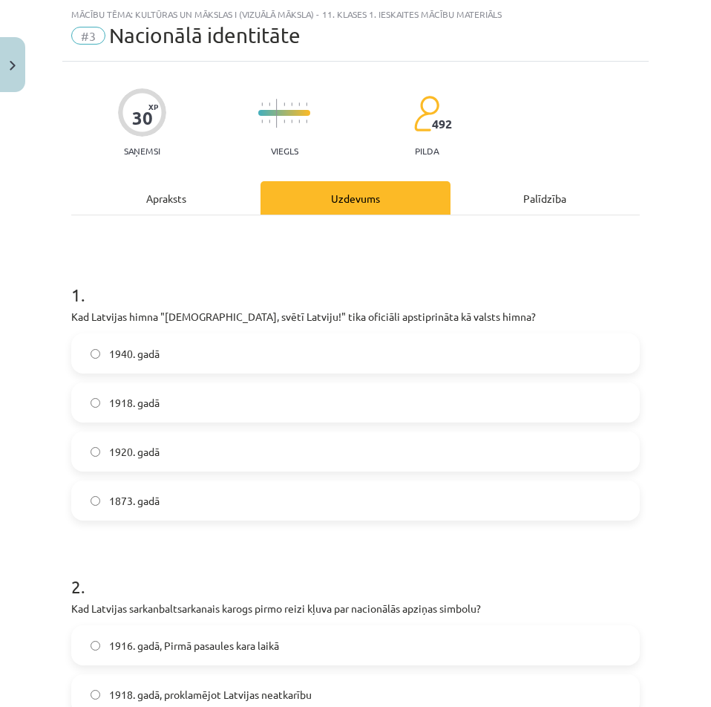
click at [174, 198] on div "Apraksts" at bounding box center [165, 197] width 189 height 33
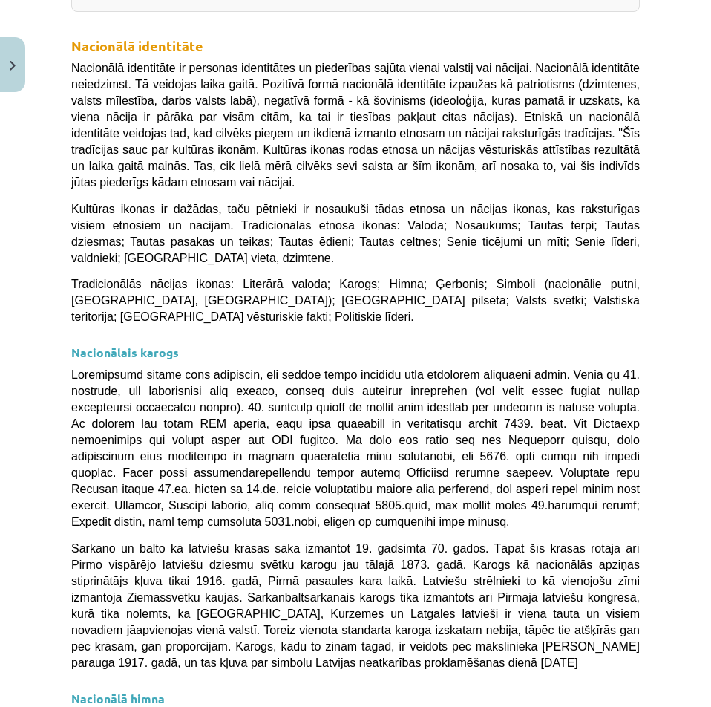
scroll to position [780, 0]
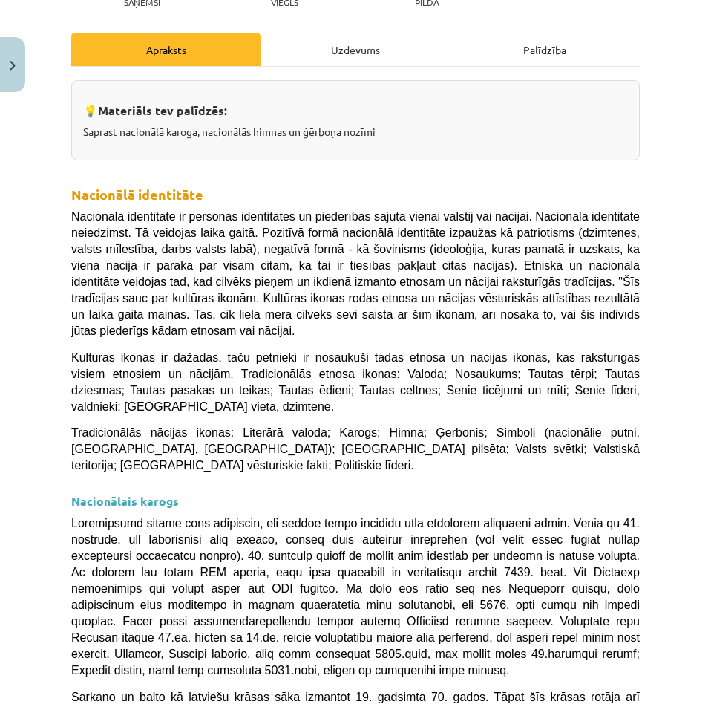
click at [316, 128] on p "Saprast nacionālā karoga, nacionālās himnas un ģērboņa nozīmi" at bounding box center [355, 132] width 545 height 16
click at [313, 56] on div "Uzdevums" at bounding box center [355, 49] width 189 height 33
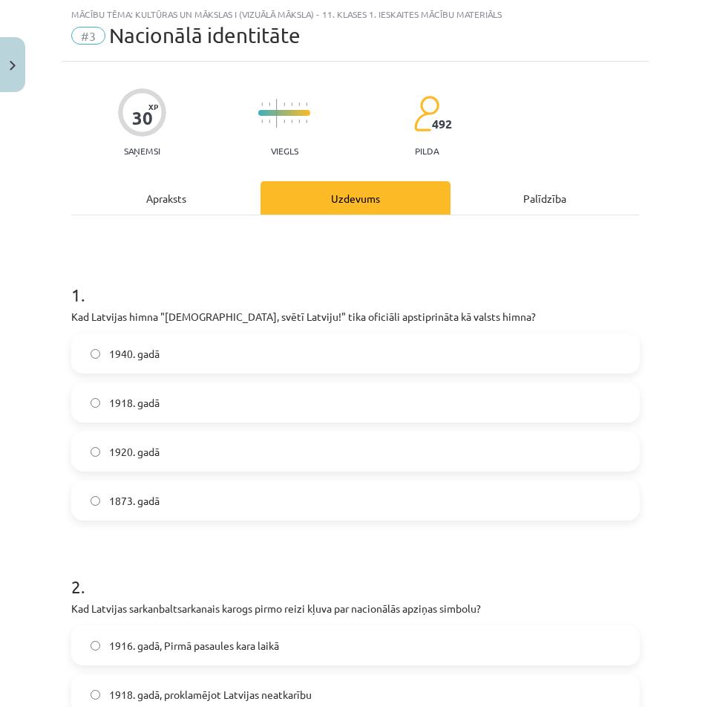
click at [172, 450] on label "1920. gadā" at bounding box center [356, 451] width 566 height 37
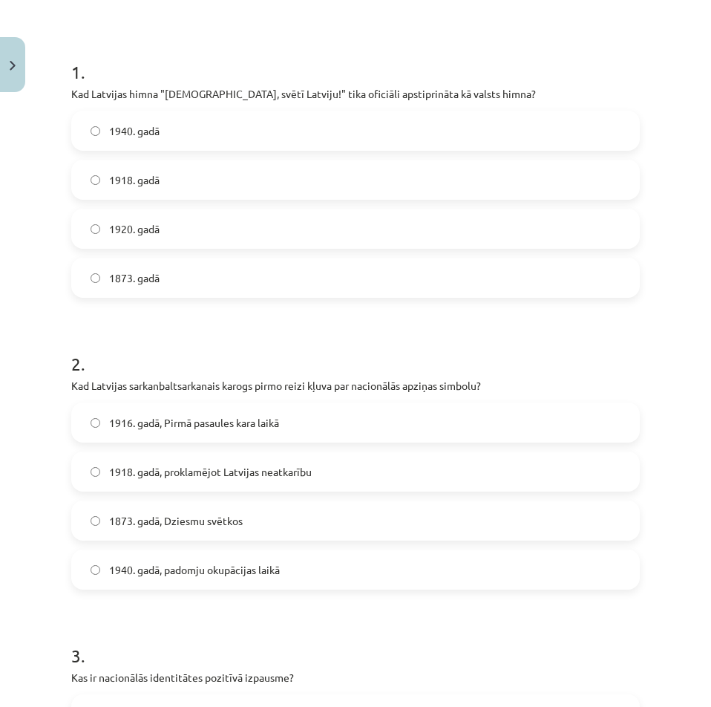
scroll to position [0, 0]
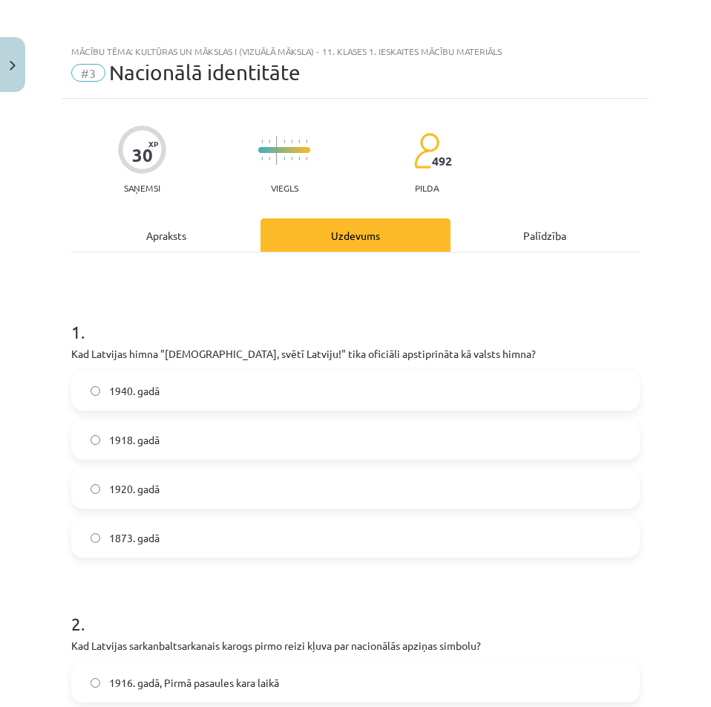
click at [154, 241] on div "Apraksts" at bounding box center [165, 234] width 189 height 33
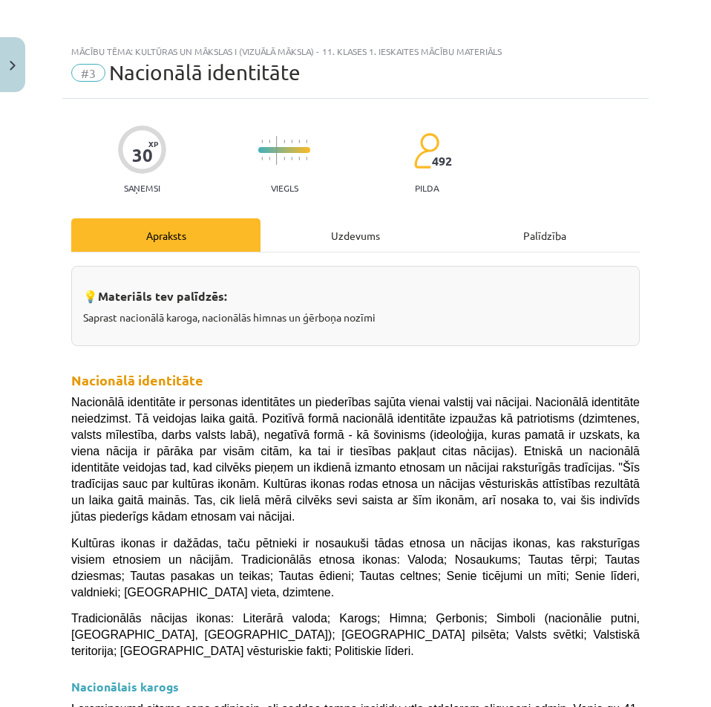
click at [360, 241] on div "Uzdevums" at bounding box center [355, 234] width 189 height 33
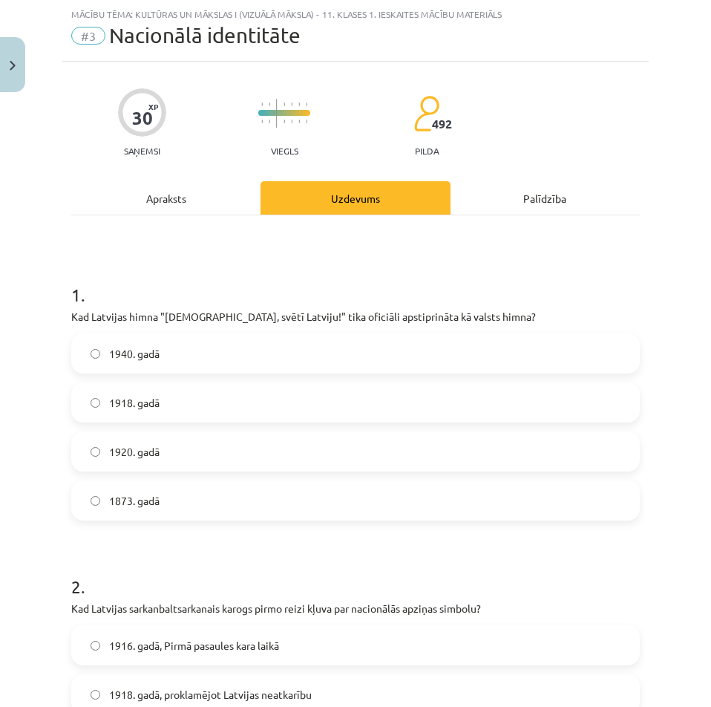
scroll to position [334, 0]
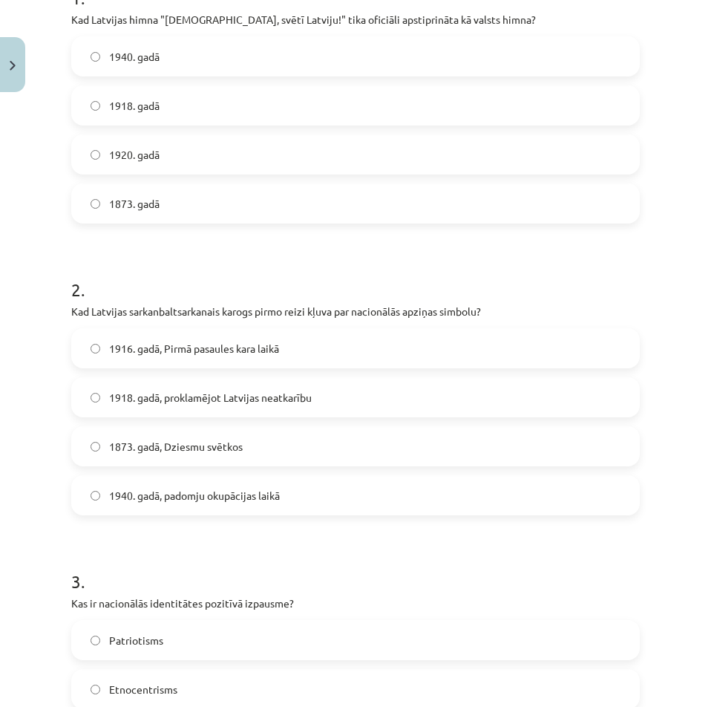
click at [232, 392] on span "1918. gadā, proklamējot Latvijas neatkarību" at bounding box center [210, 398] width 203 height 16
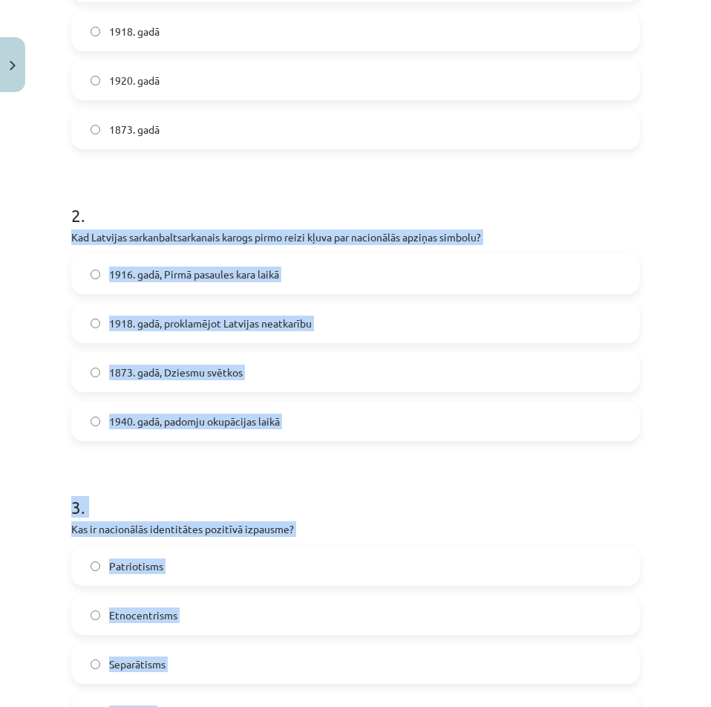
drag, startPoint x: 64, startPoint y: 226, endPoint x: 546, endPoint y: 425, distance: 522.1
click at [546, 425] on div "30 XP Saņemsi Viegls 492 pilda Apraksts Uzdevums Palīdzība 1 . Kad Latvijas him…" at bounding box center [355, 716] width 587 height 2053
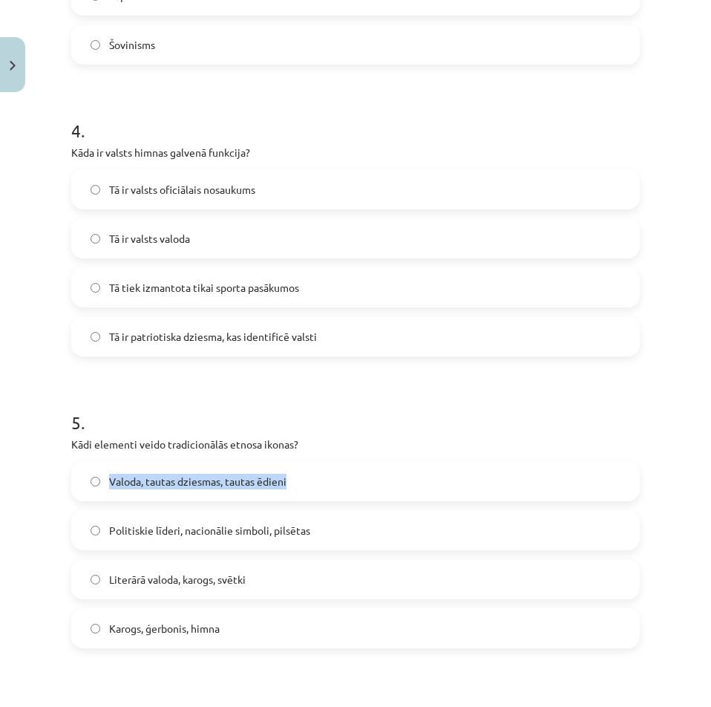
drag, startPoint x: 559, startPoint y: 450, endPoint x: 513, endPoint y: 467, distance: 49.1
click at [515, 468] on div "5 . Kādi elementi veido tradicionālās etnosa ikonas? Valoda, tautas dziesmas, t…" at bounding box center [355, 517] width 569 height 262
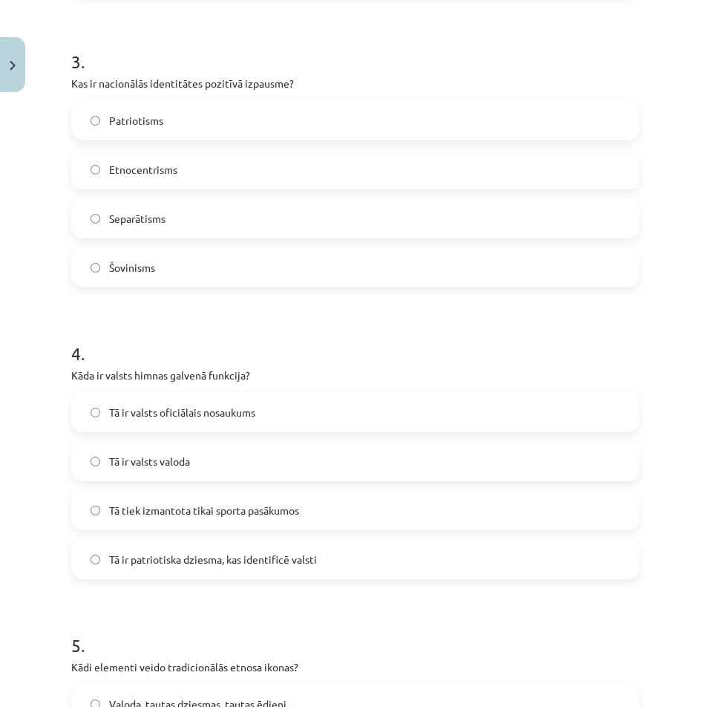
click at [44, 307] on div "Mācību tēma: Kultūras un mākslas i (vizuālā māksla) - 11. klases 1. ieskaites m…" at bounding box center [355, 353] width 711 height 707
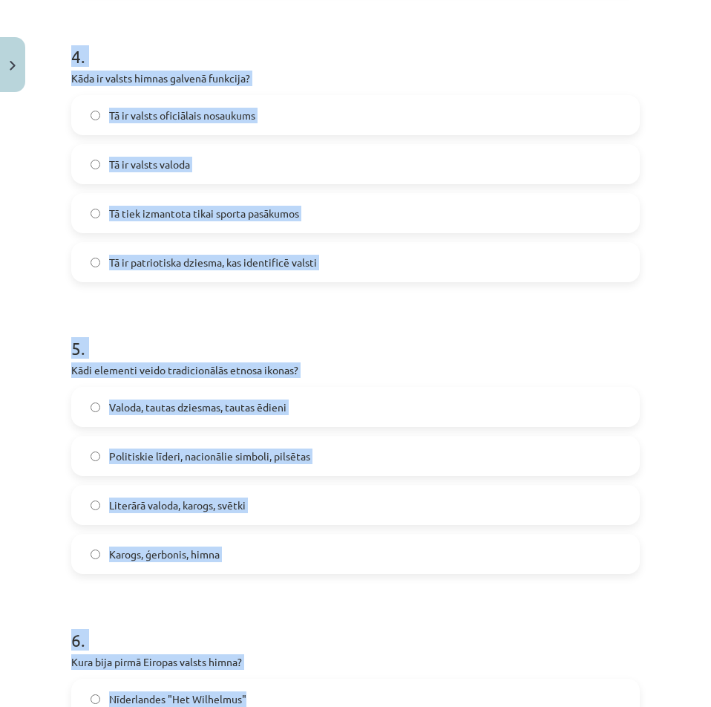
scroll to position [1482, 0]
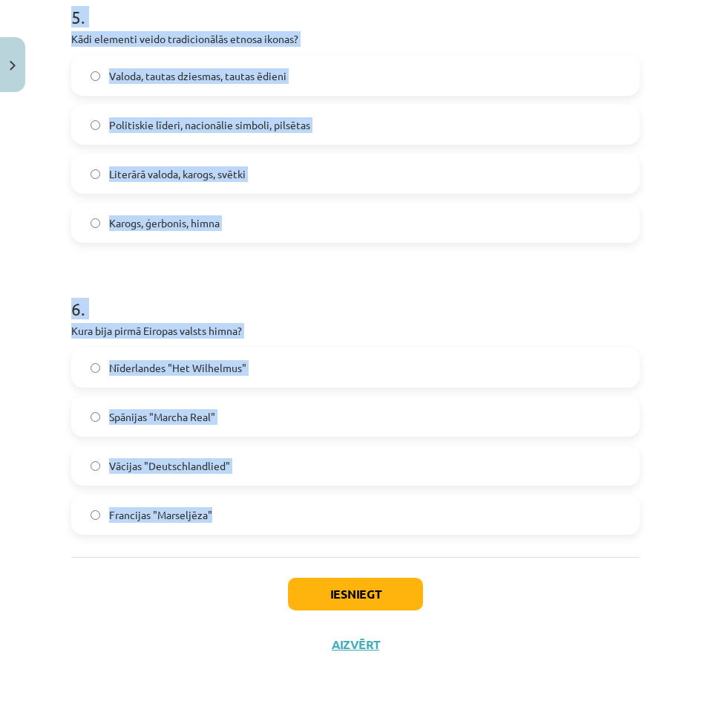
drag, startPoint x: 67, startPoint y: 163, endPoint x: 440, endPoint y: 520, distance: 516.2
copy form "Kad Latvijas sarkanbaltsarkanais karogs pirmo reizi kļuva par nacionālās apziņa…"
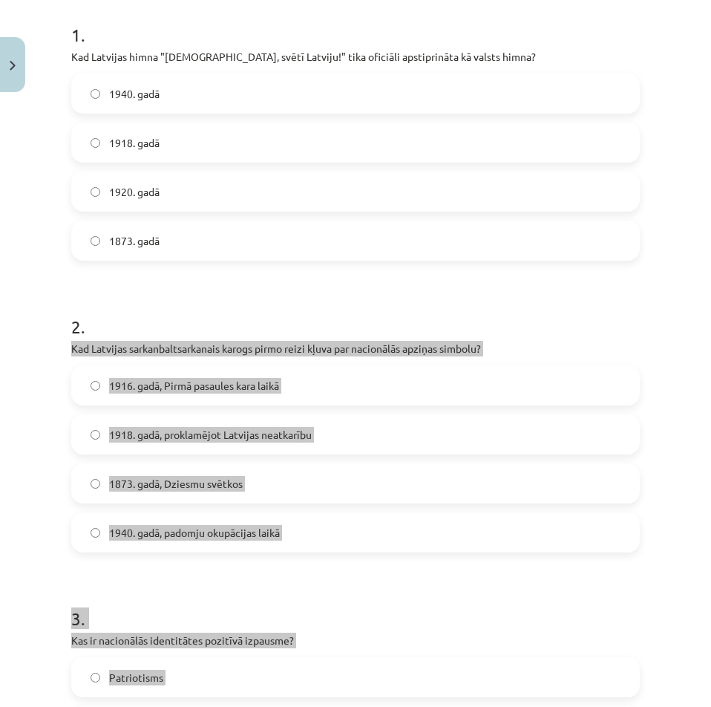
scroll to position [446, 0]
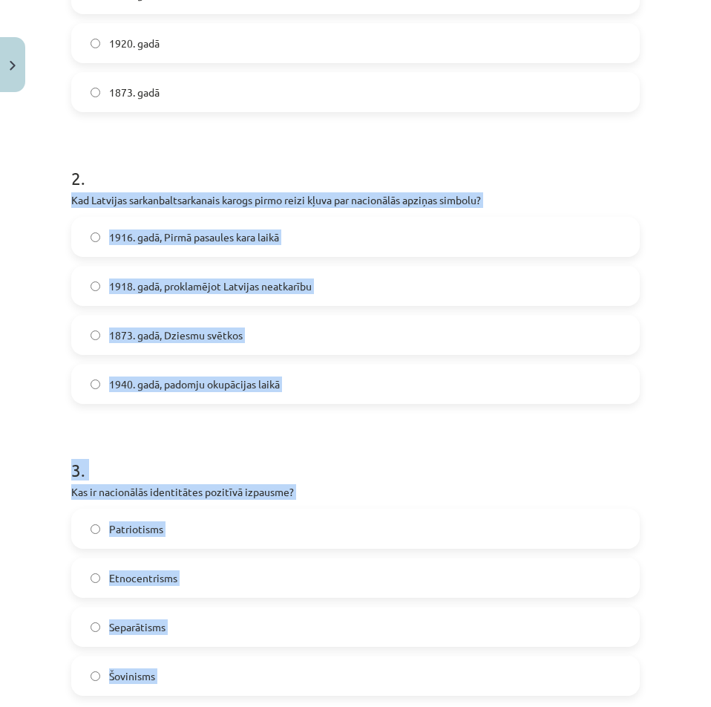
click at [4, 289] on div "Mācību tēma: Kultūras un mākslas i (vizuālā māksla) - 11. klases 1. ieskaites m…" at bounding box center [355, 353] width 711 height 707
click at [226, 226] on label "1916. gadā, Pirmā pasaules kara laikā" at bounding box center [356, 236] width 566 height 37
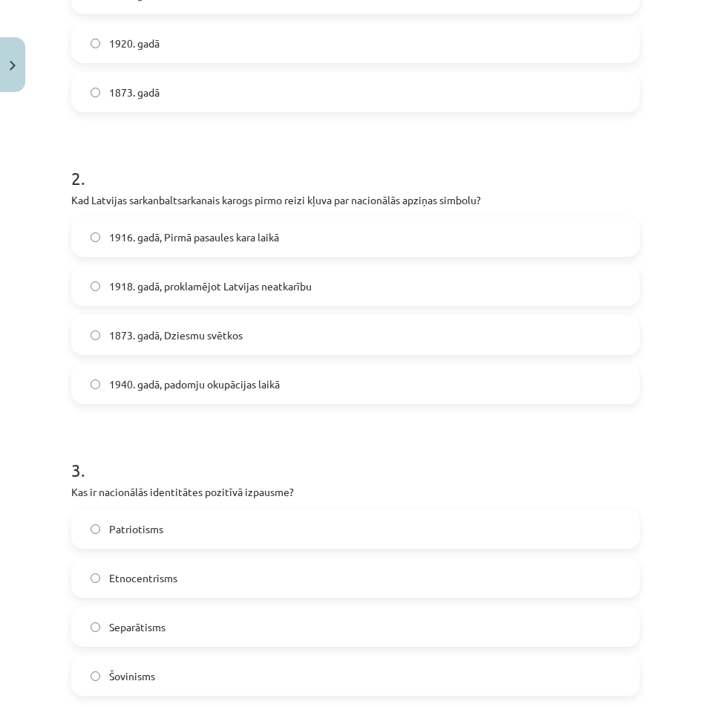
click at [176, 526] on label "Patriotisms" at bounding box center [356, 528] width 566 height 37
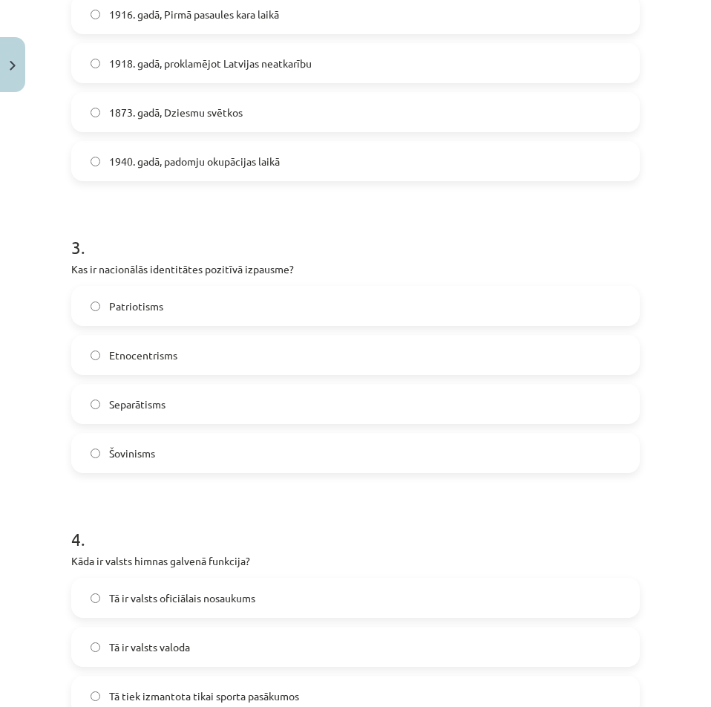
scroll to position [743, 0]
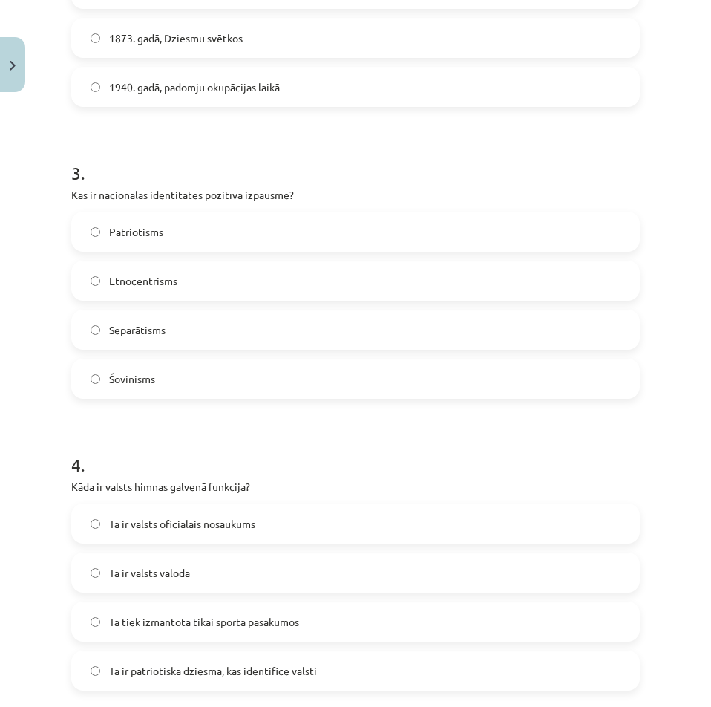
click at [235, 672] on span "Tā ir patriotiska dziesma, kas identificē valsti" at bounding box center [213, 671] width 208 height 16
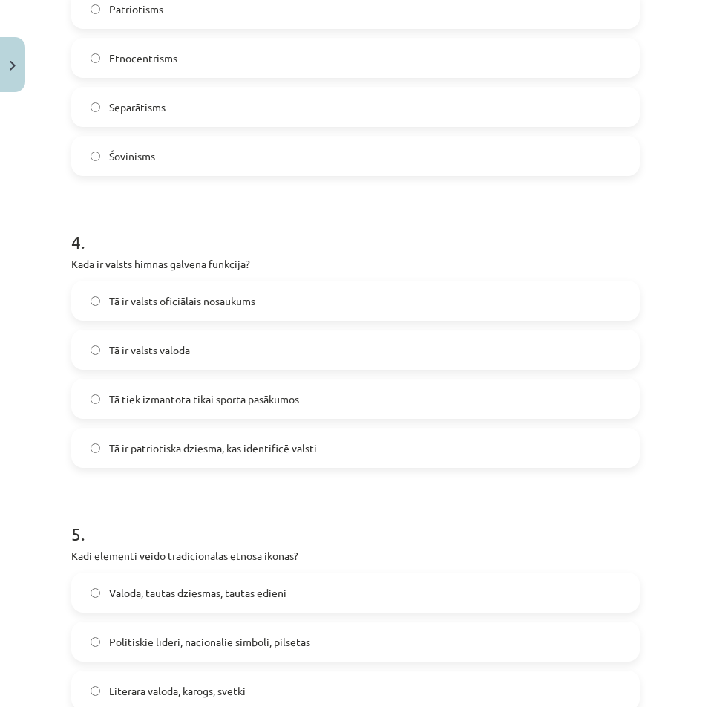
scroll to position [1040, 0]
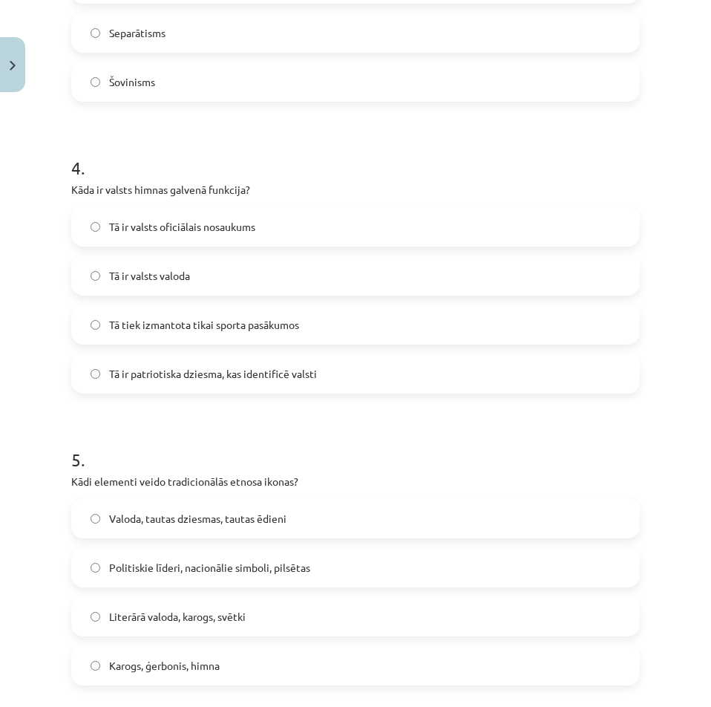
click at [215, 520] on span "Valoda, tautas dziesmas, tautas ēdieni" at bounding box center [197, 519] width 177 height 16
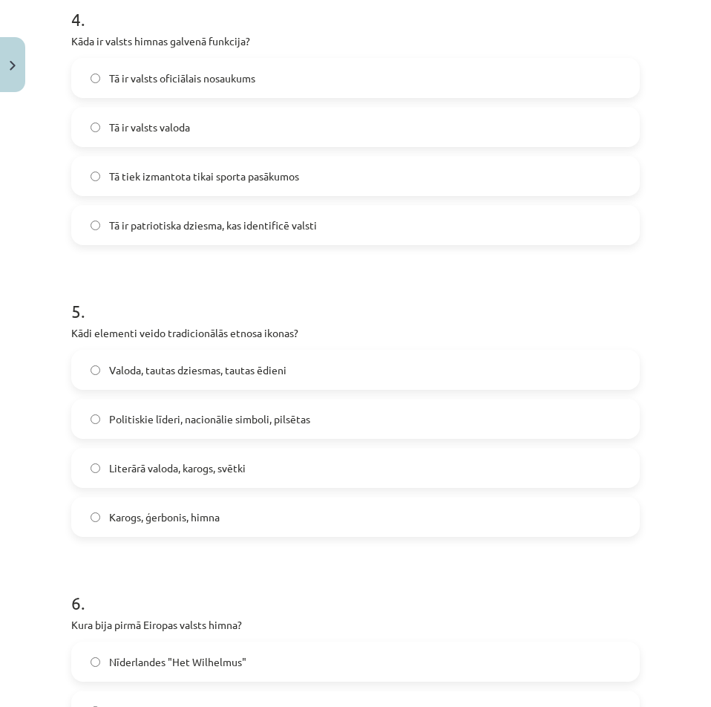
scroll to position [1262, 0]
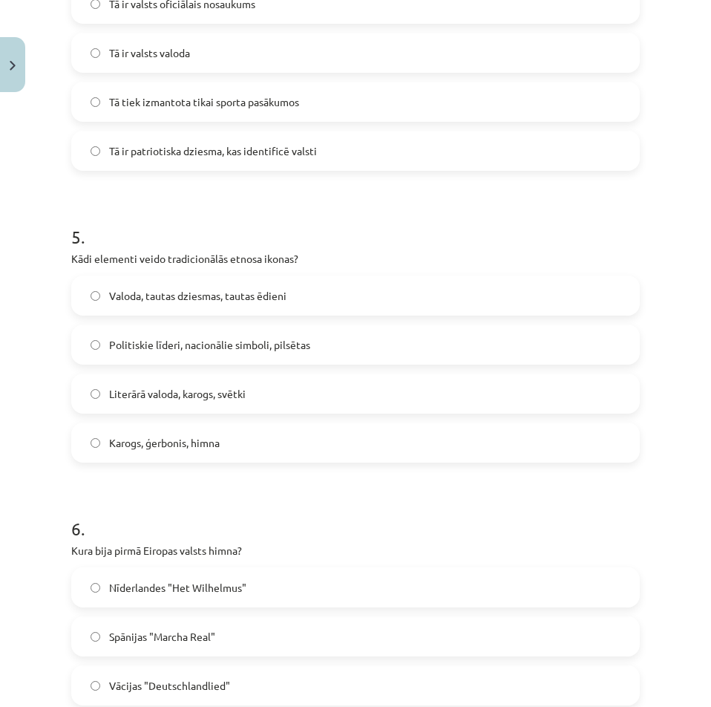
click at [143, 593] on span "Nīderlandes "Het Wilhelmus"" at bounding box center [177, 588] width 137 height 16
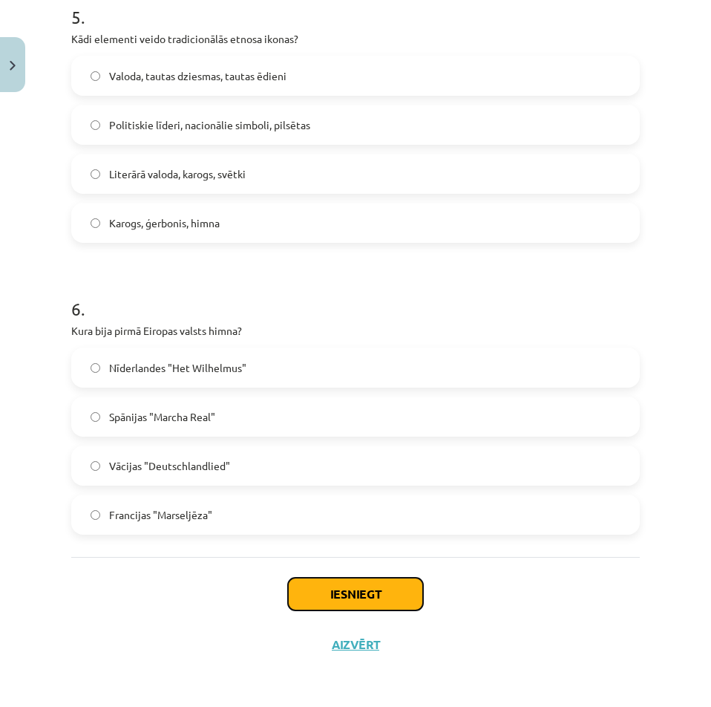
click at [355, 606] on button "Iesniegt" at bounding box center [355, 594] width 135 height 33
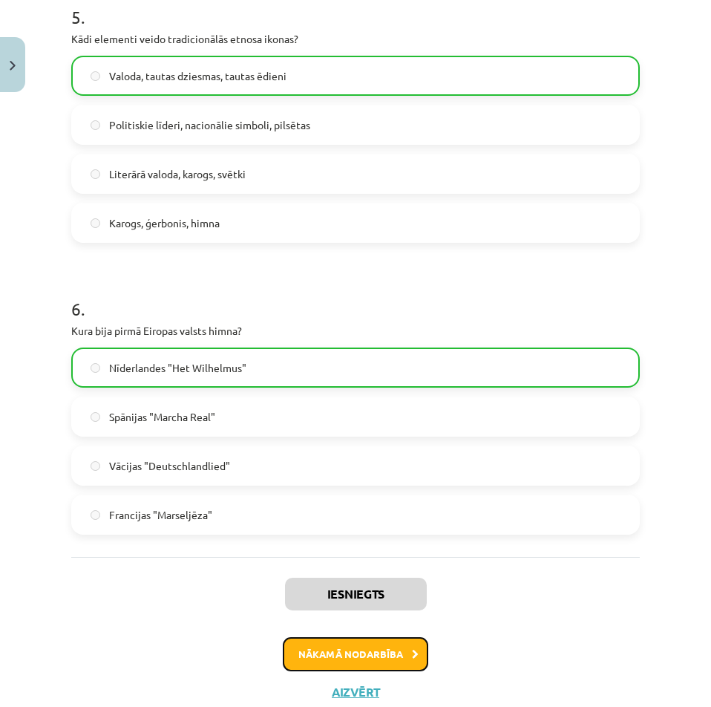
click at [378, 657] on button "Nākamā nodarbība" at bounding box center [356, 654] width 146 height 34
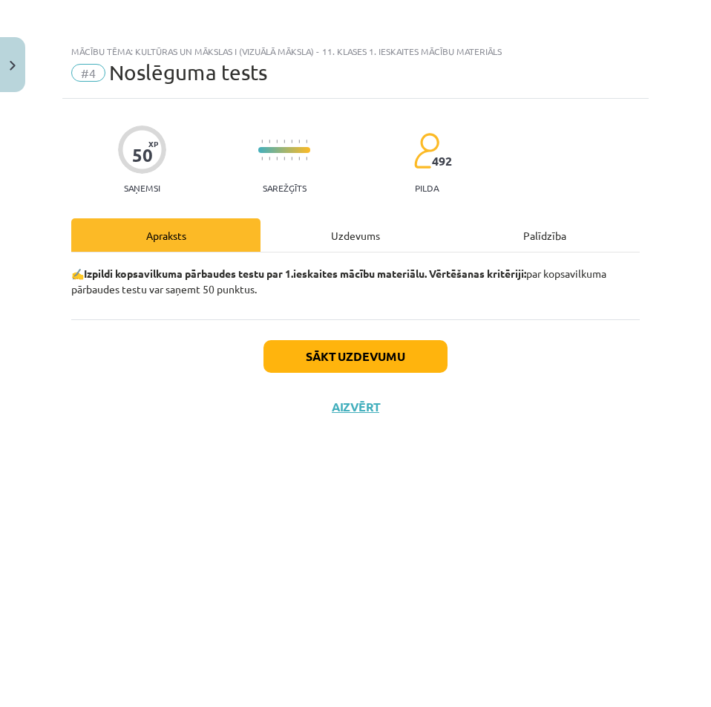
click at [350, 243] on div "Uzdevums" at bounding box center [355, 234] width 189 height 33
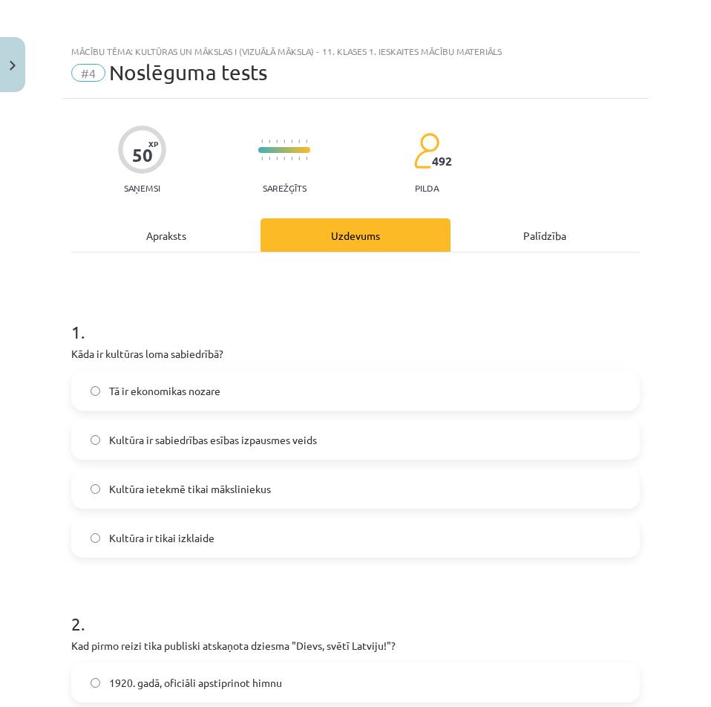
click at [179, 224] on div "Apraksts" at bounding box center [165, 234] width 189 height 33
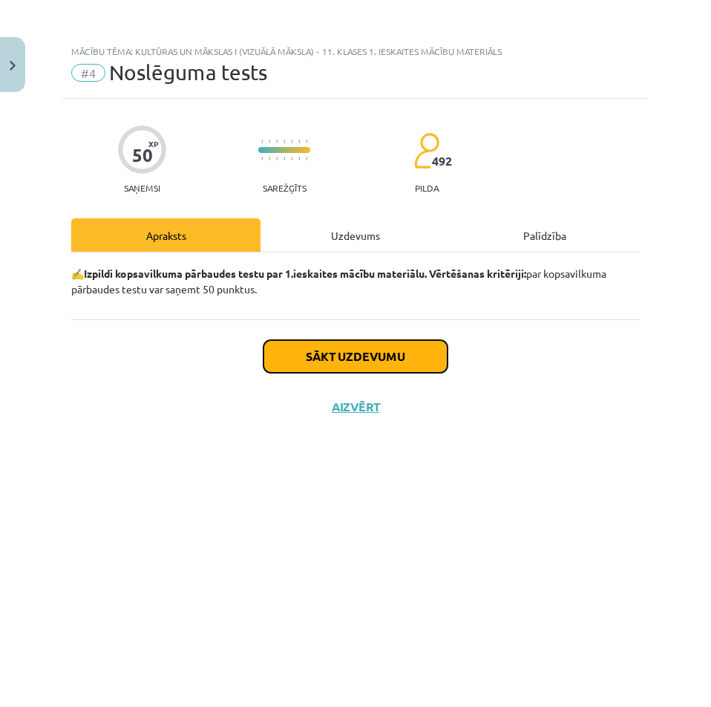
click at [349, 356] on button "Sākt uzdevumu" at bounding box center [356, 356] width 184 height 33
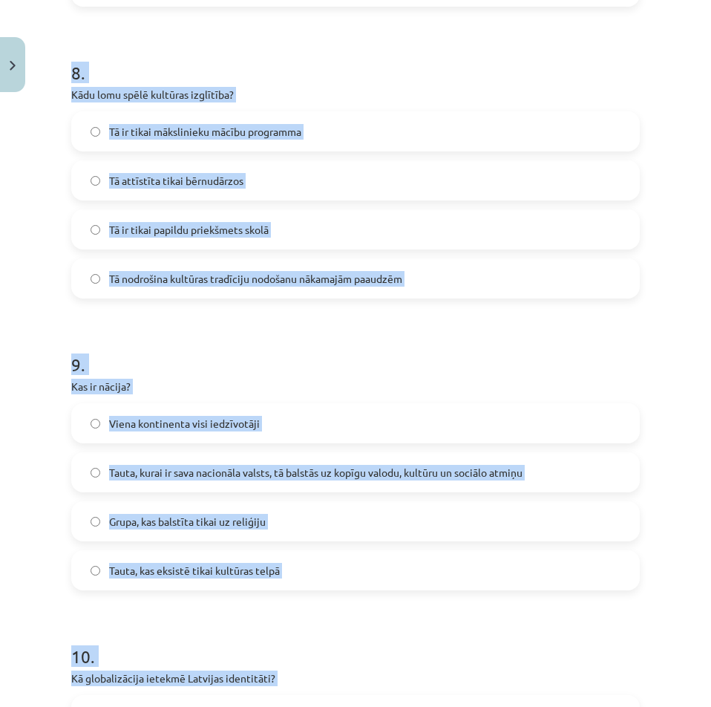
scroll to position [2649, 0]
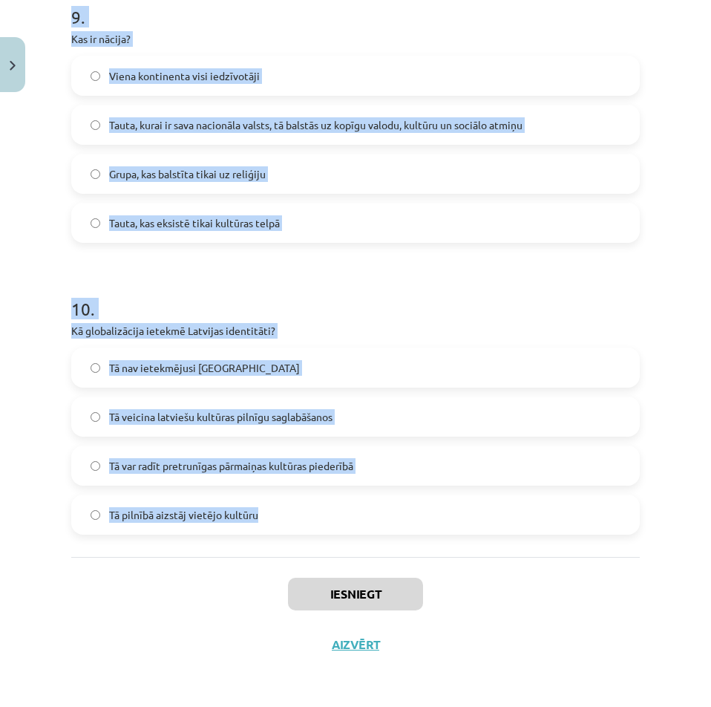
drag, startPoint x: 57, startPoint y: 343, endPoint x: 394, endPoint y: 514, distance: 377.2
click at [394, 514] on div "Mācību tēma: Kultūras un mākslas i (vizuālā māksla) - 11. klases 1. ieskaites m…" at bounding box center [355, 353] width 711 height 707
copy form "8 . Lore ip dolorsit amet consectetu? Ad el seddoeiusm tempor Incidid ut labore…"
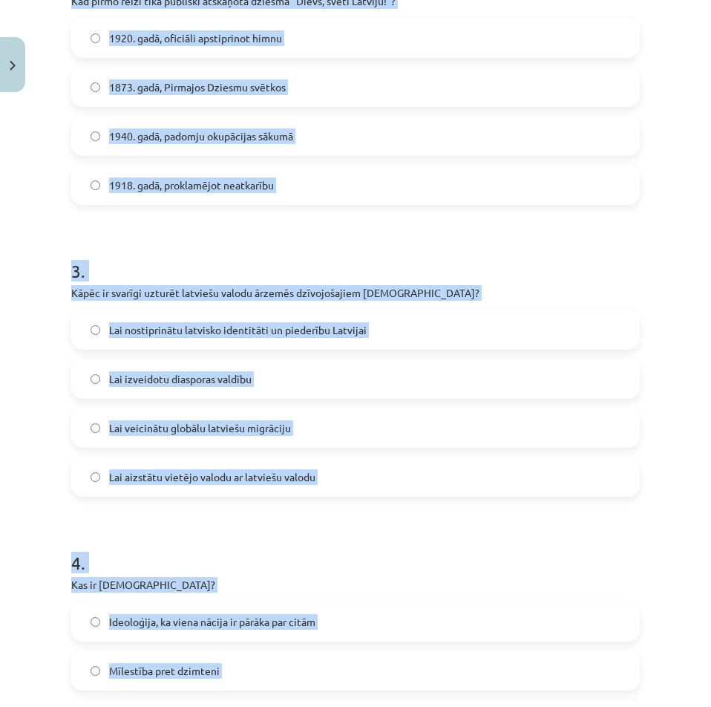
click at [27, 309] on div "Mācību tēma: Kultūras un mākslas i (vizuālā māksla) - 11. klases 1. ieskaites m…" at bounding box center [355, 353] width 711 height 707
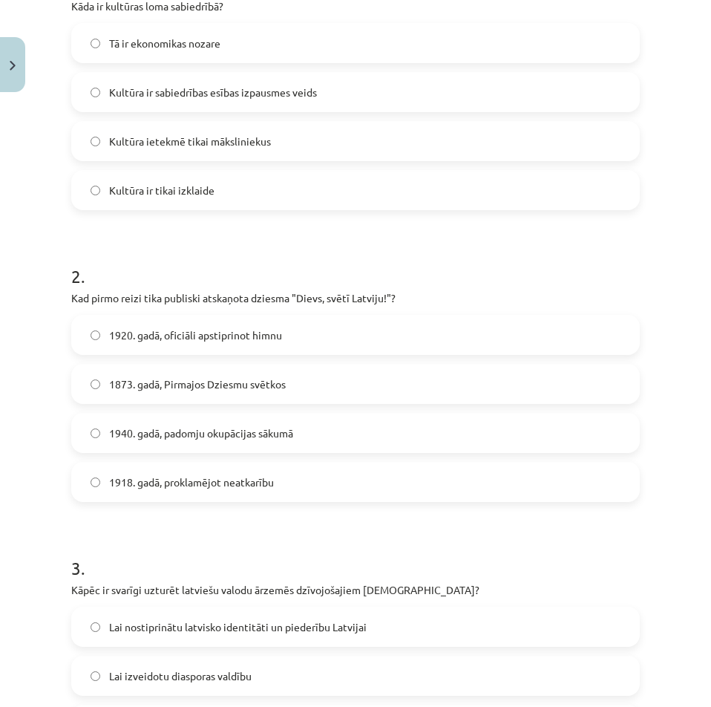
scroll to position [50, 0]
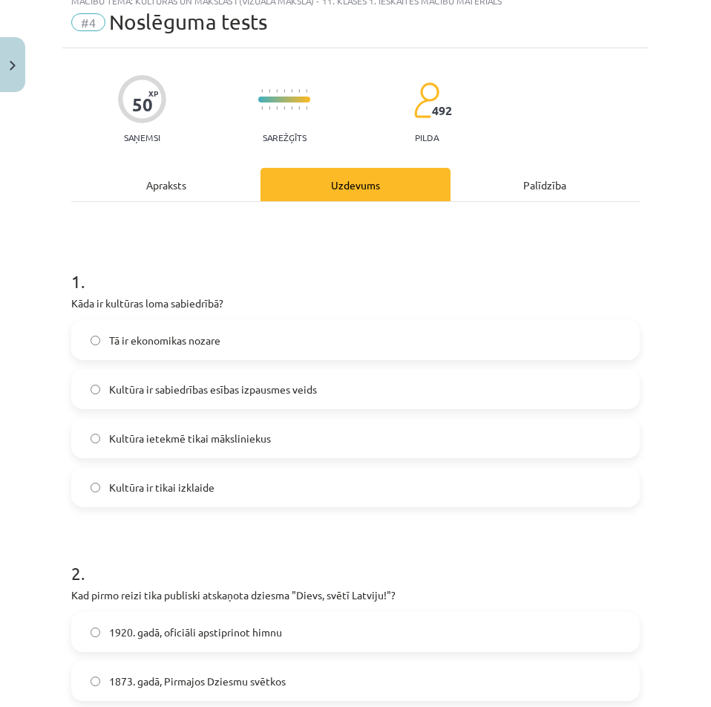
click at [247, 383] on span "Kultūra ir sabiedrības esības izpausmes veids" at bounding box center [213, 390] width 208 height 16
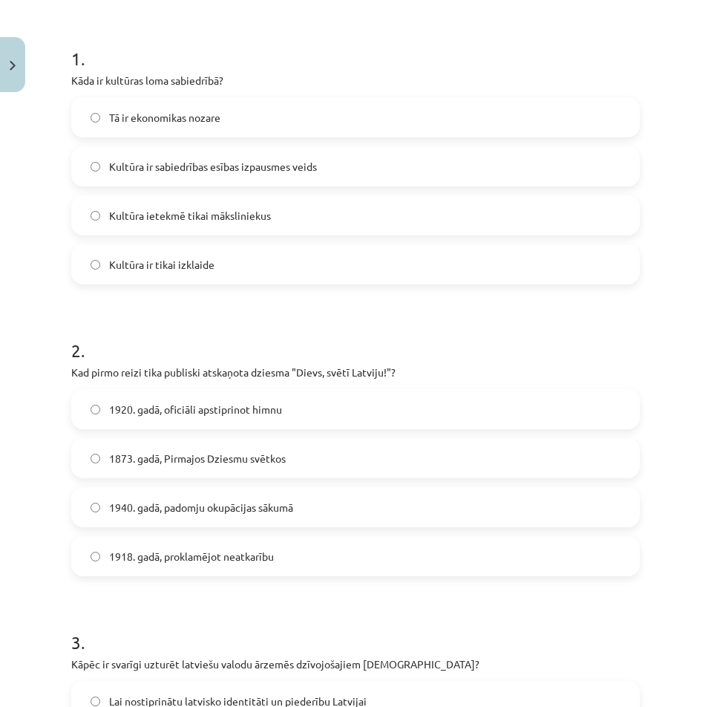
scroll to position [348, 0]
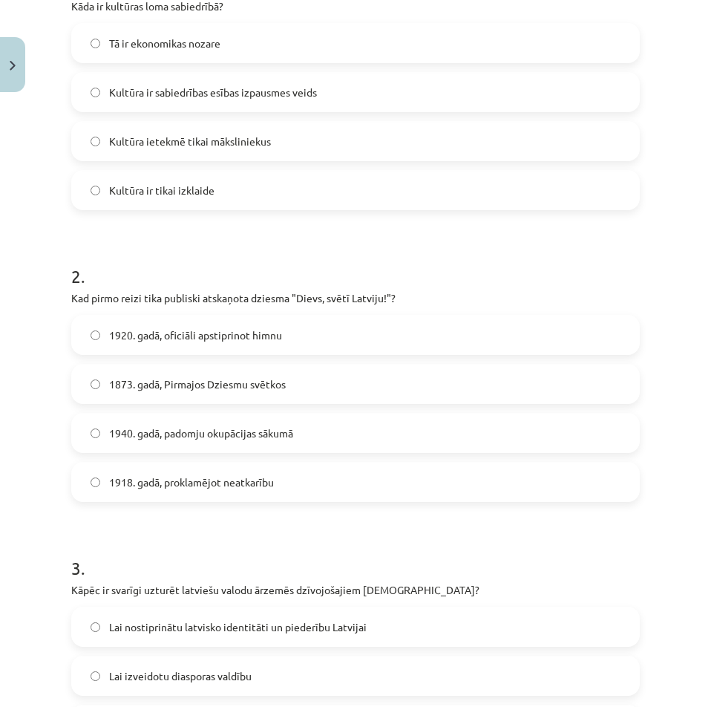
click at [220, 389] on span "1873. gadā, Pirmajos Dziesmu svētkos" at bounding box center [197, 384] width 177 height 16
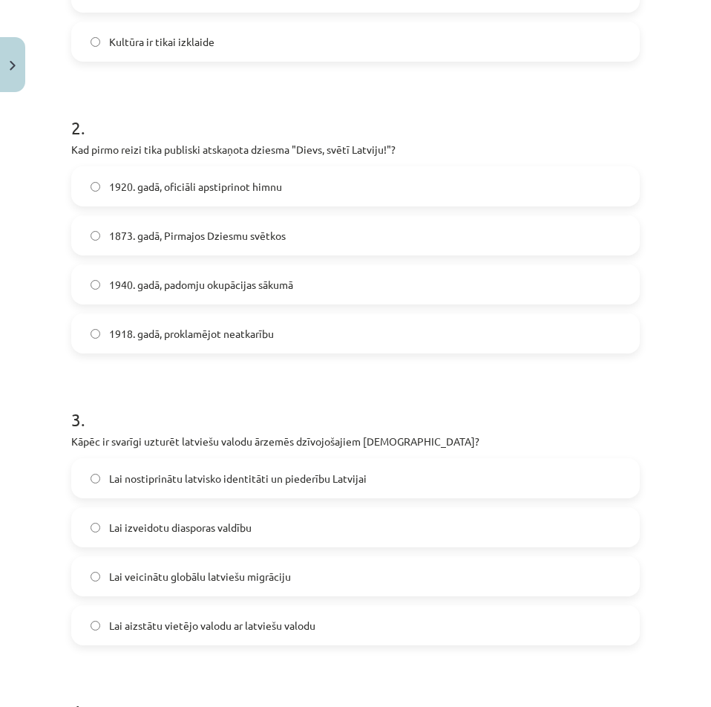
scroll to position [645, 0]
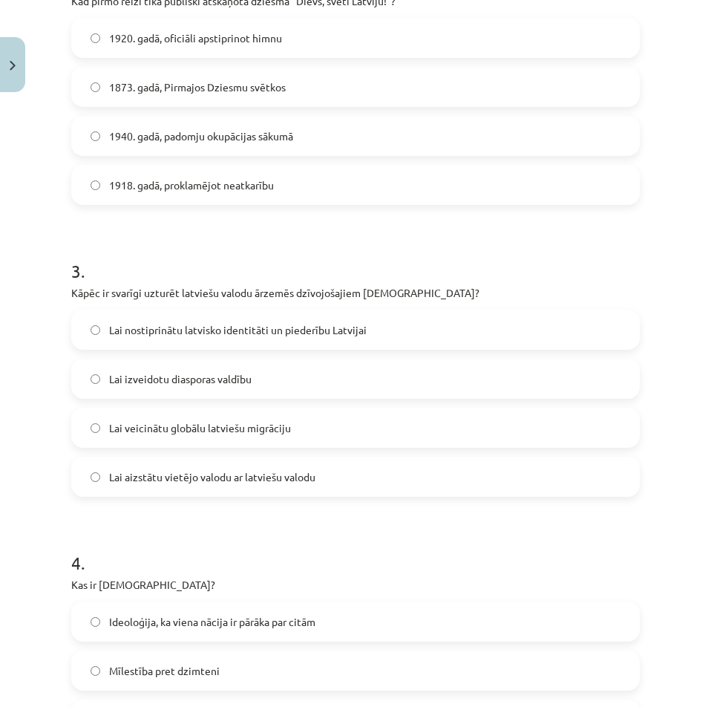
click at [203, 332] on span "Lai nostiprinātu latvisko identitāti un piederību Latvijai" at bounding box center [238, 330] width 258 height 16
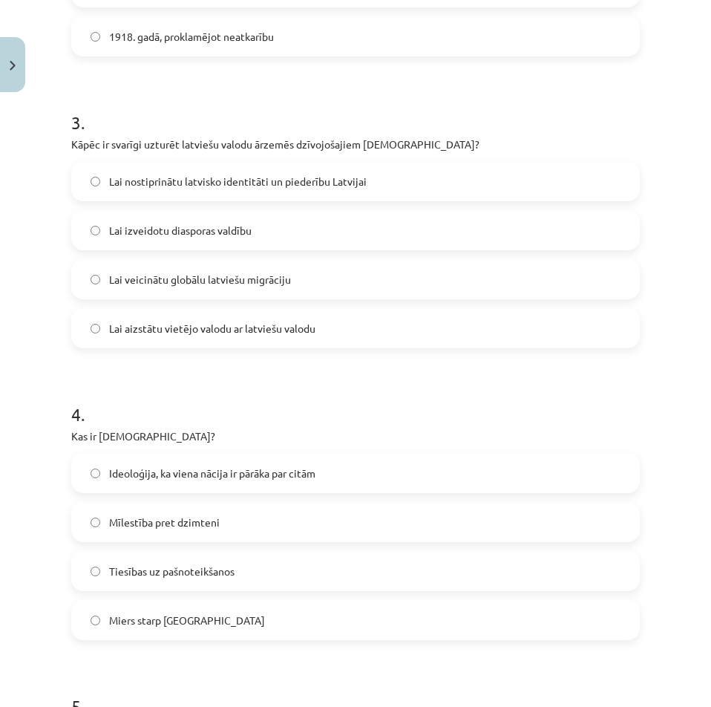
scroll to position [867, 0]
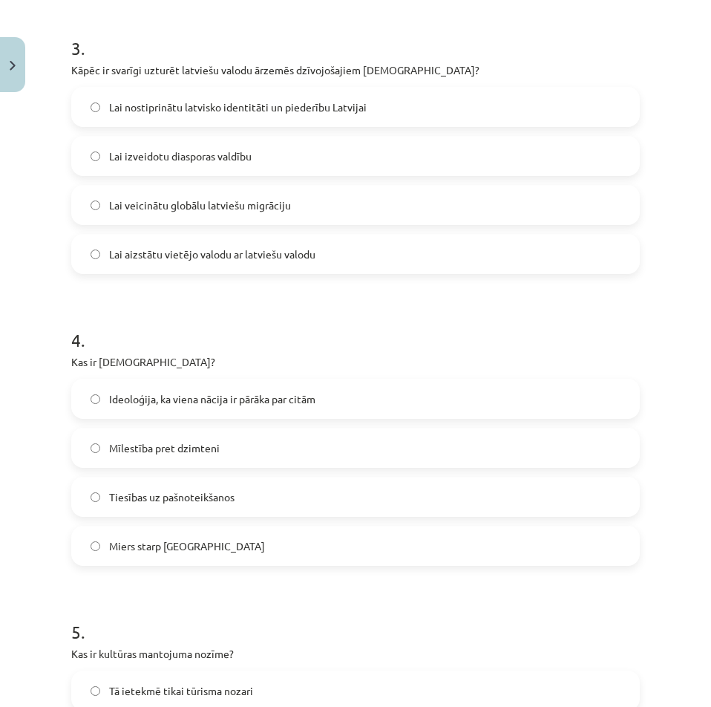
click at [152, 402] on span "Ideoloģija, ka viena nācija ir pārāka par citām" at bounding box center [212, 399] width 206 height 16
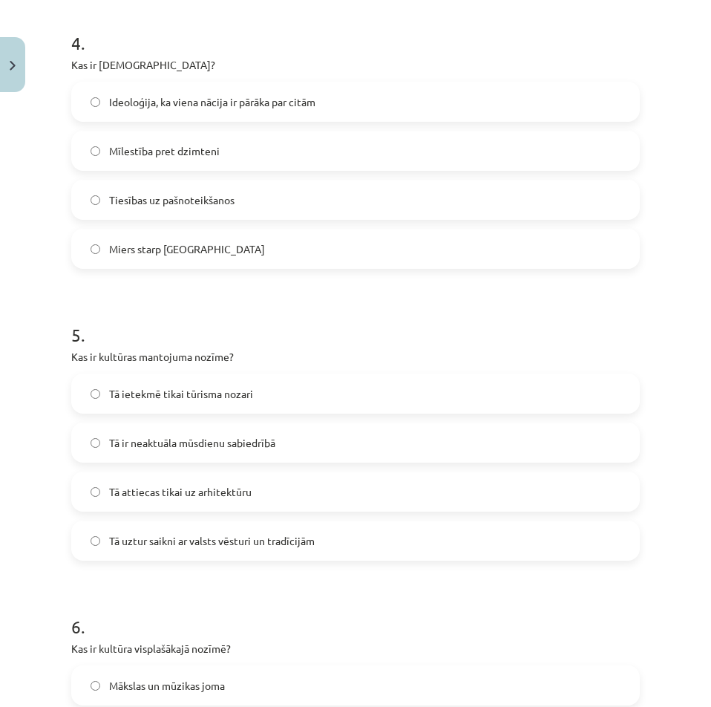
scroll to position [1239, 0]
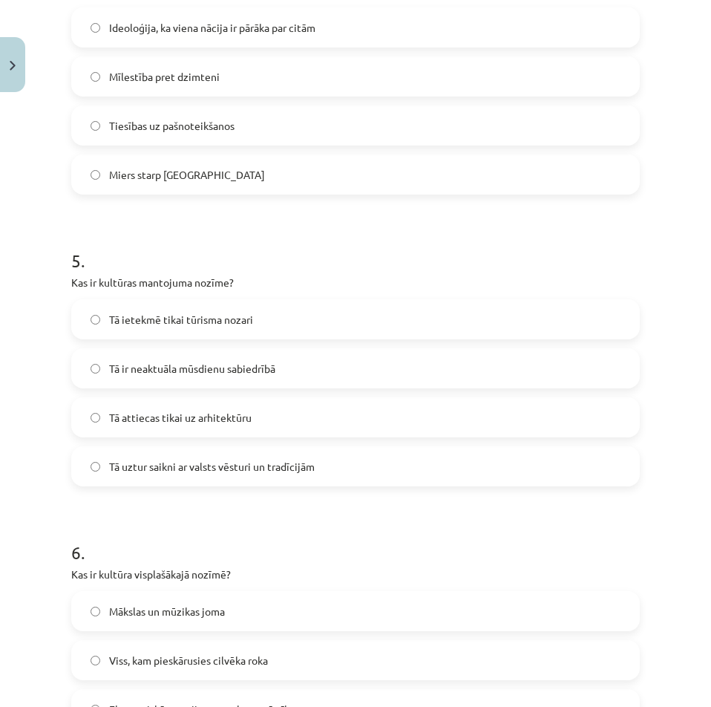
drag, startPoint x: 193, startPoint y: 465, endPoint x: 97, endPoint y: 445, distance: 98.6
click at [192, 464] on span "Tā uztur saikni ar valsts vēsturi un tradīcijām" at bounding box center [212, 467] width 206 height 16
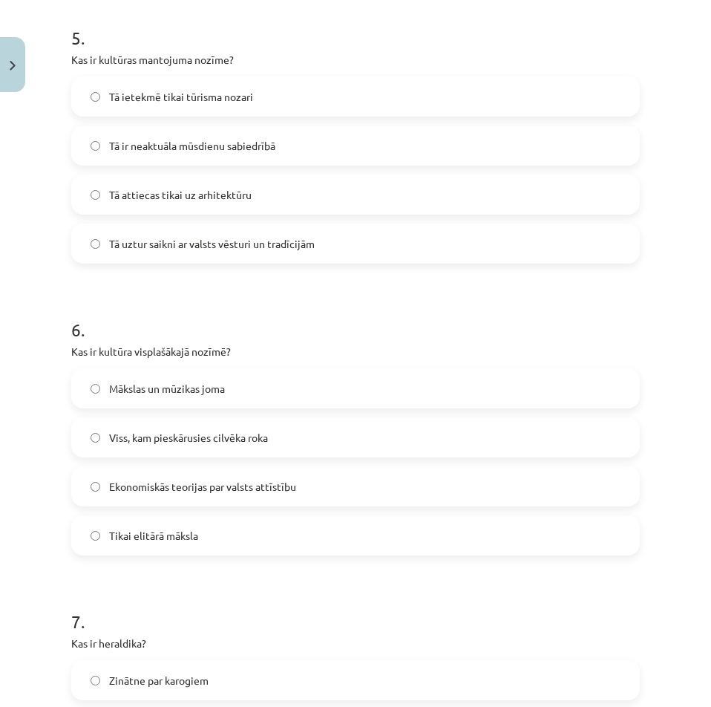
scroll to position [1536, 0]
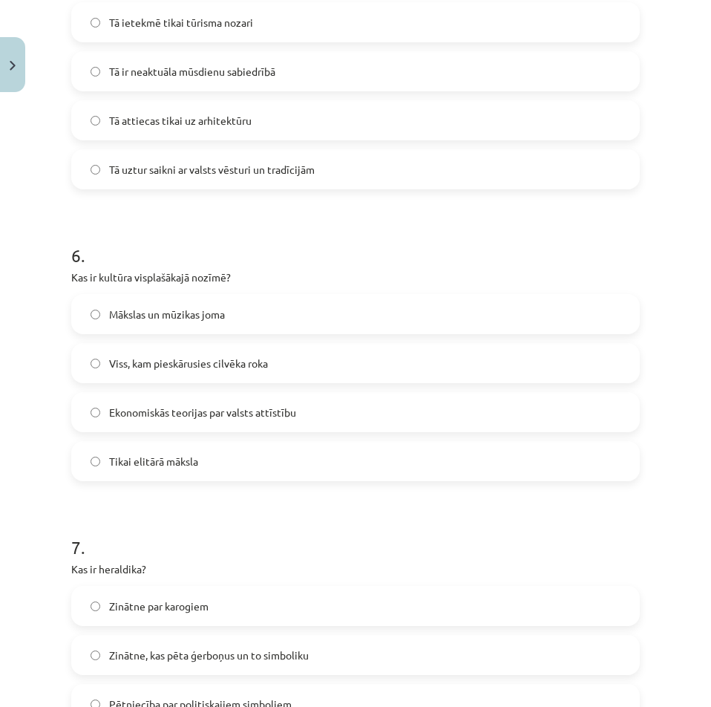
click at [172, 358] on span "Viss, kam pieskārusies cilvēka roka" at bounding box center [188, 364] width 159 height 16
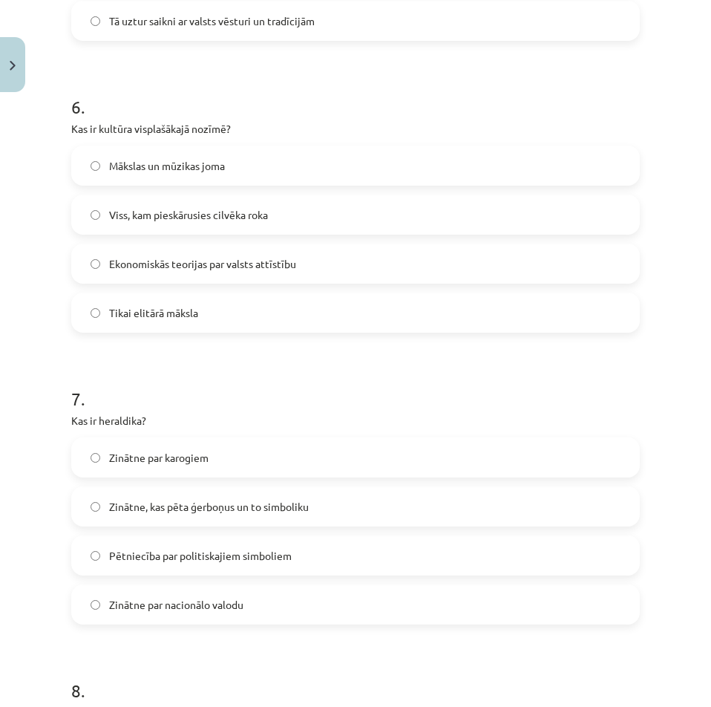
scroll to position [1833, 0]
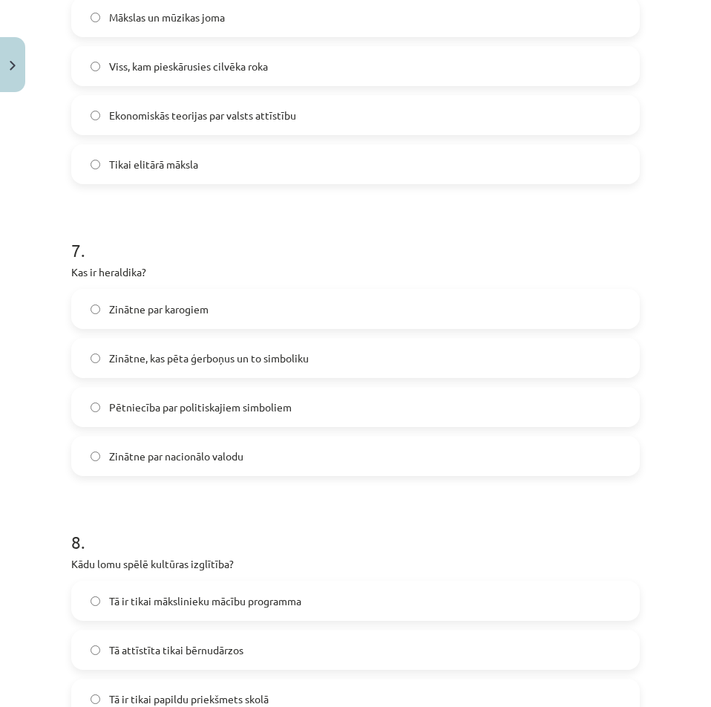
click at [197, 451] on span "Zinātne par nacionālo valodu" at bounding box center [176, 456] width 134 height 16
click at [179, 343] on label "Zinātne, kas pēta ģerboņus un to simboliku" at bounding box center [356, 357] width 566 height 37
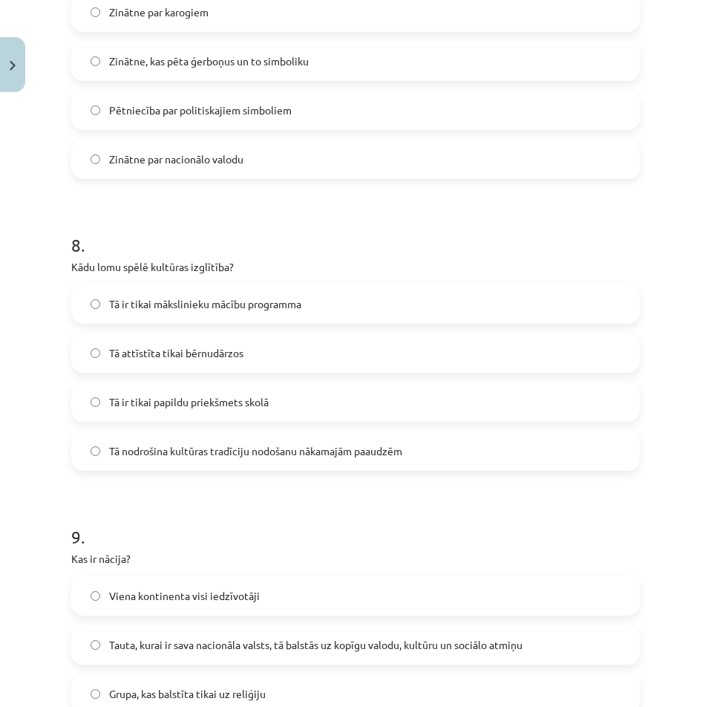
click at [210, 453] on span "Tā nodrošina kultūras tradīciju nodošanu nākamajām paaudzēm" at bounding box center [255, 451] width 293 height 16
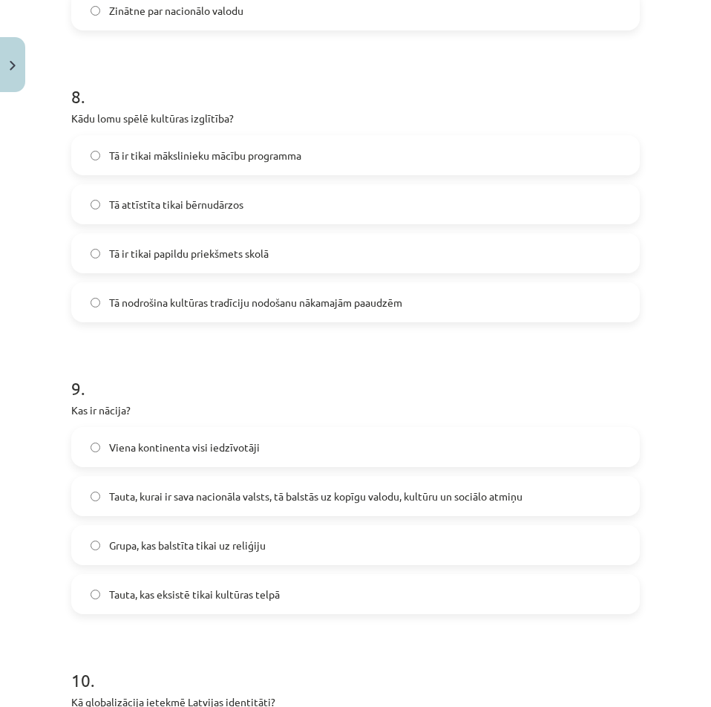
scroll to position [2352, 0]
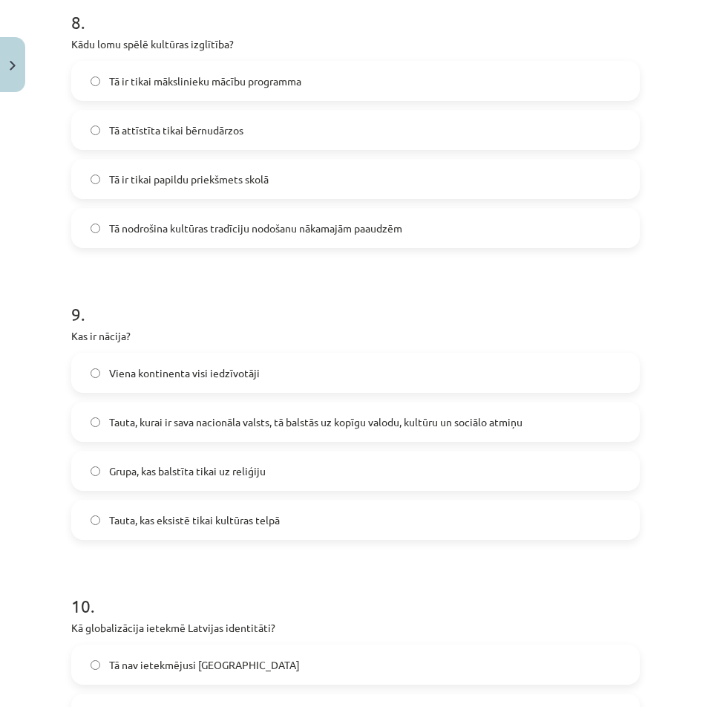
click at [283, 421] on span "Tauta, kurai ir sava nacionāla valsts, tā balstās uz kopīgu valodu, kultūru un …" at bounding box center [316, 422] width 414 height 16
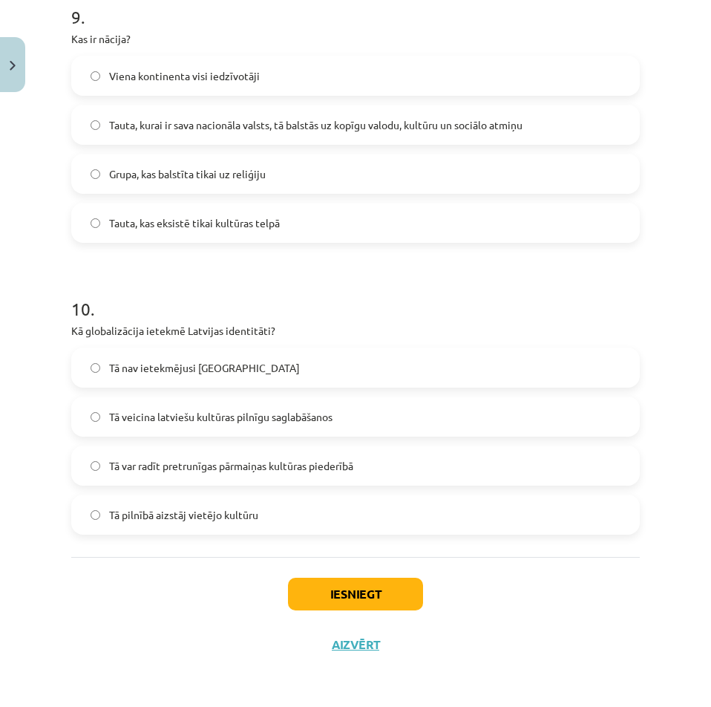
click at [184, 472] on span "Tā var radīt pretrunīgas pārmaiņas kultūras piederībā" at bounding box center [231, 466] width 244 height 16
click at [377, 578] on button "Iesniegt" at bounding box center [355, 594] width 135 height 33
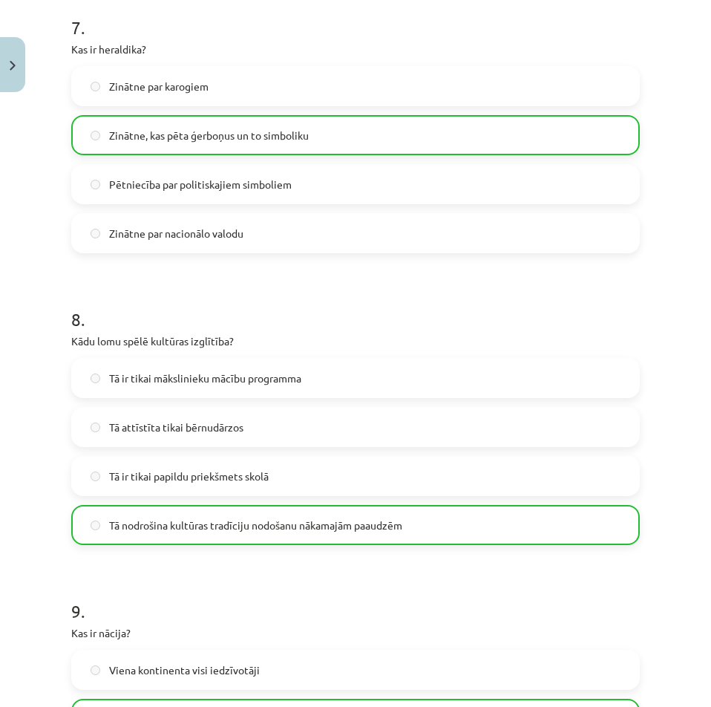
scroll to position [2697, 0]
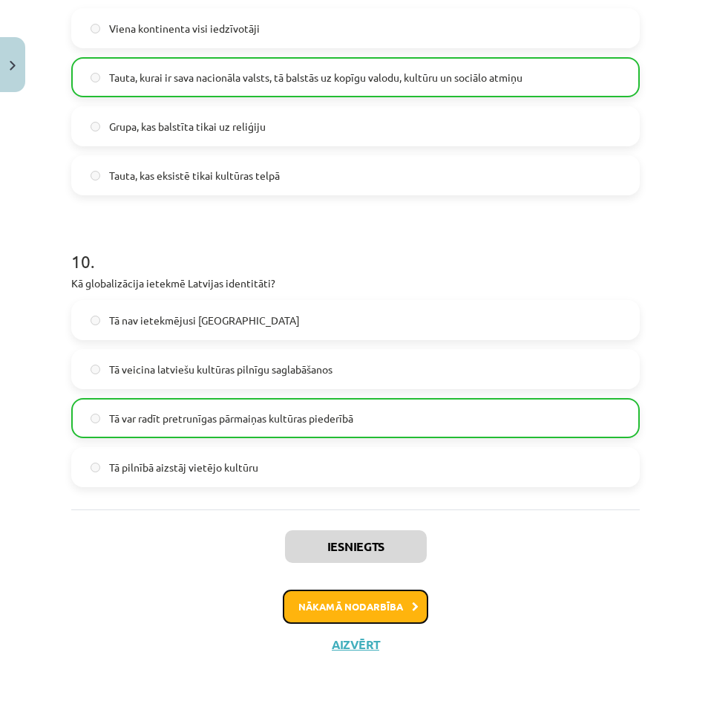
click at [399, 604] on button "Nākamā nodarbība" at bounding box center [356, 607] width 146 height 34
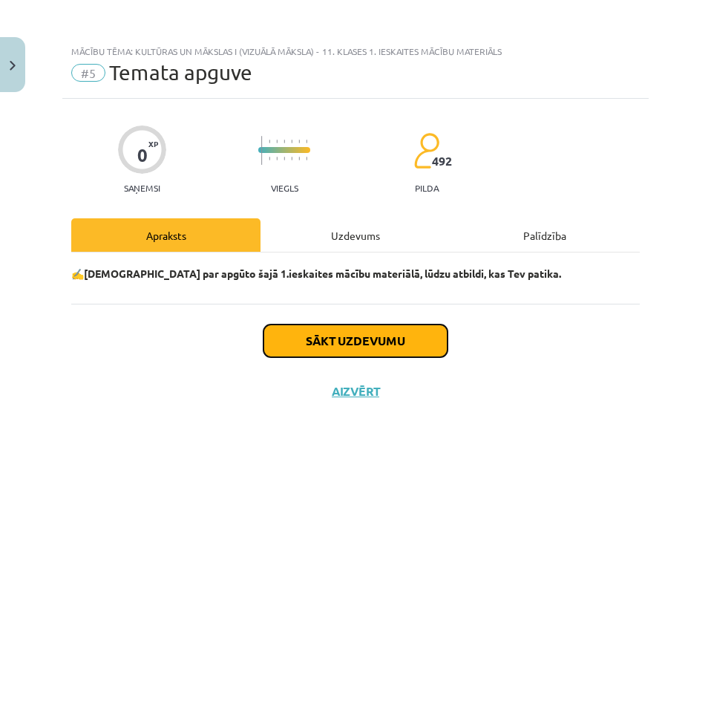
click at [295, 339] on button "Sākt uzdevumu" at bounding box center [356, 340] width 184 height 33
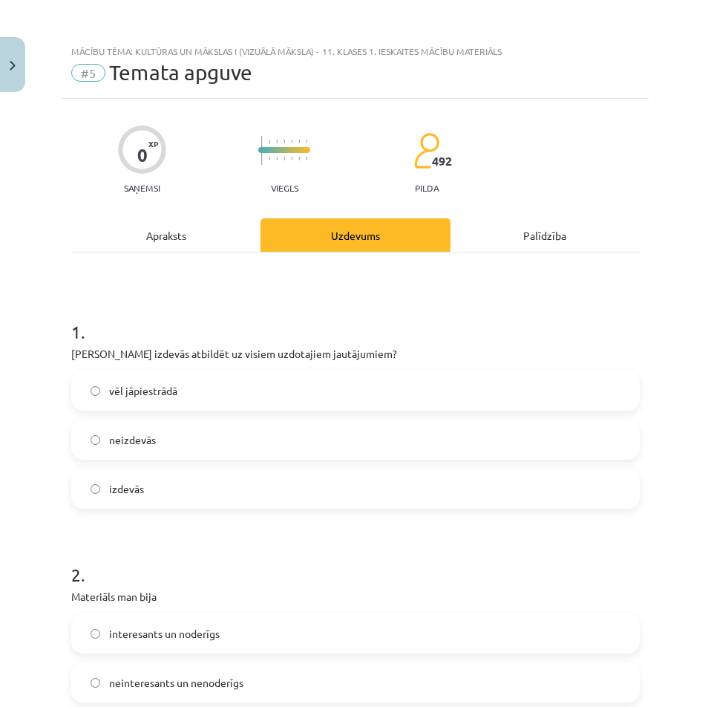
click at [135, 397] on span "vēl jāpiestrādā" at bounding box center [143, 391] width 68 height 16
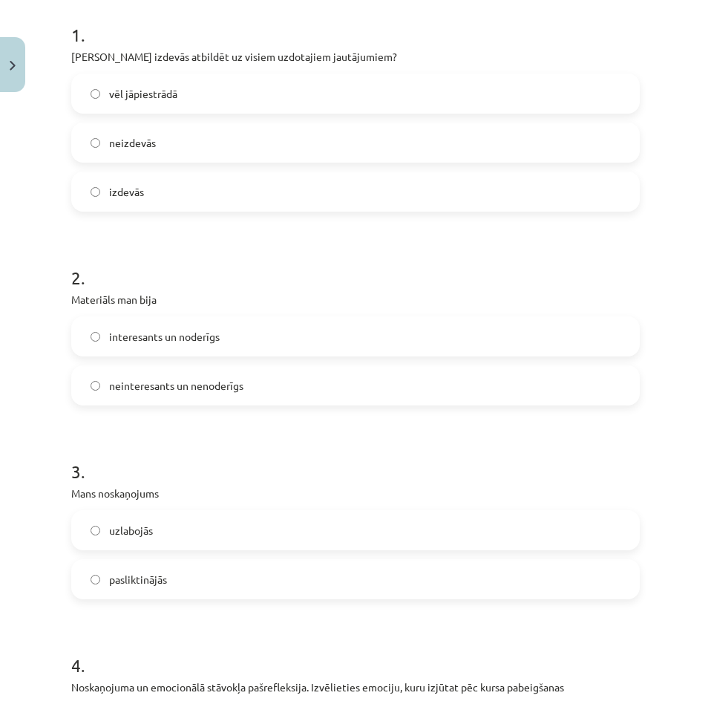
click at [128, 378] on span "neinteresants un nenoderīgs" at bounding box center [176, 386] width 134 height 16
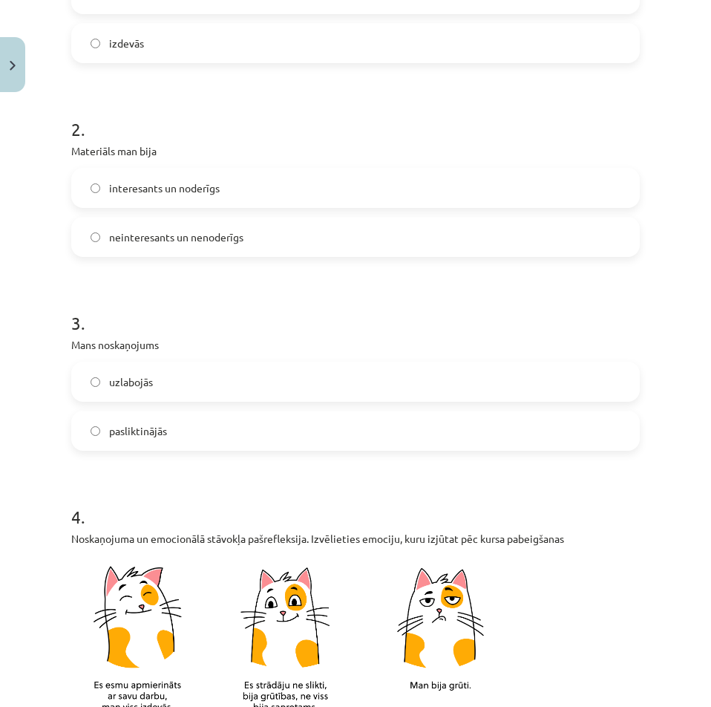
scroll to position [520, 0]
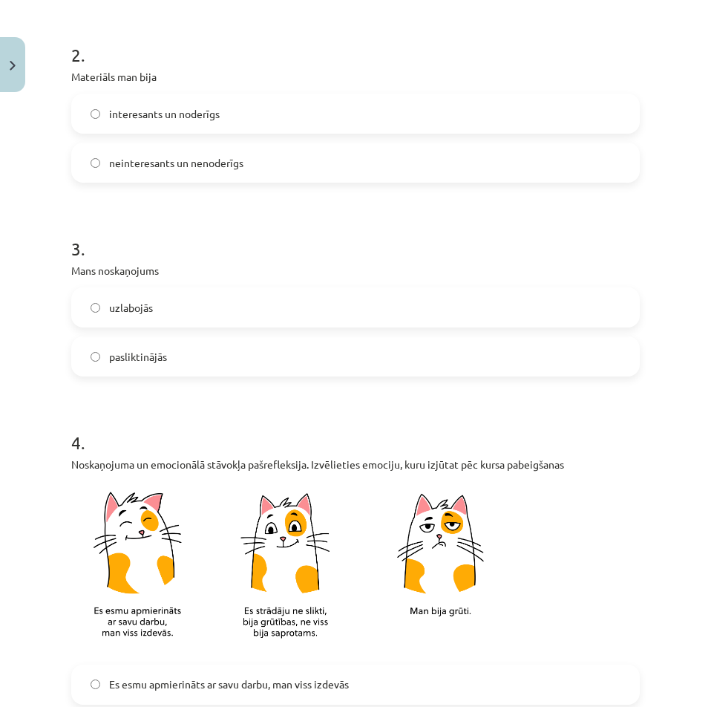
click at [109, 319] on label "uzlabojās" at bounding box center [356, 307] width 566 height 37
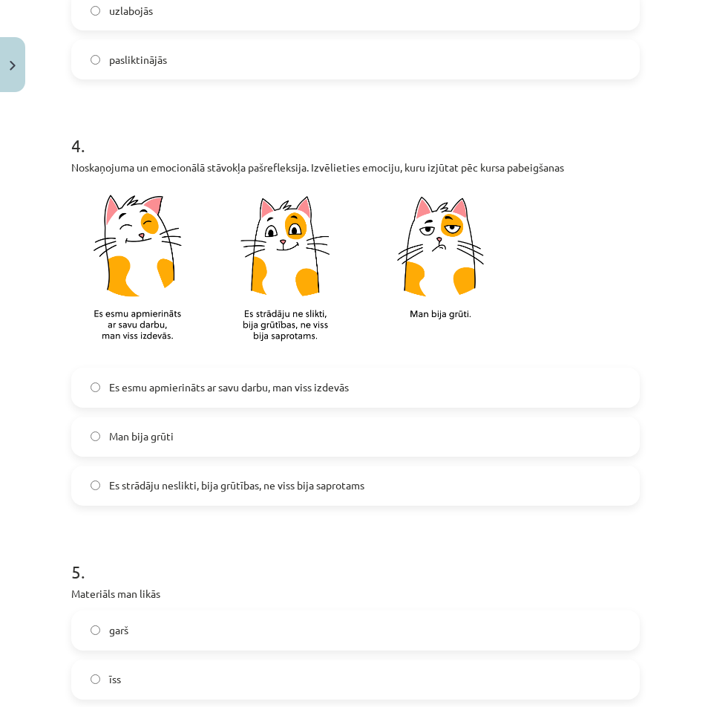
click at [170, 425] on label "Man bija grūti" at bounding box center [356, 436] width 566 height 37
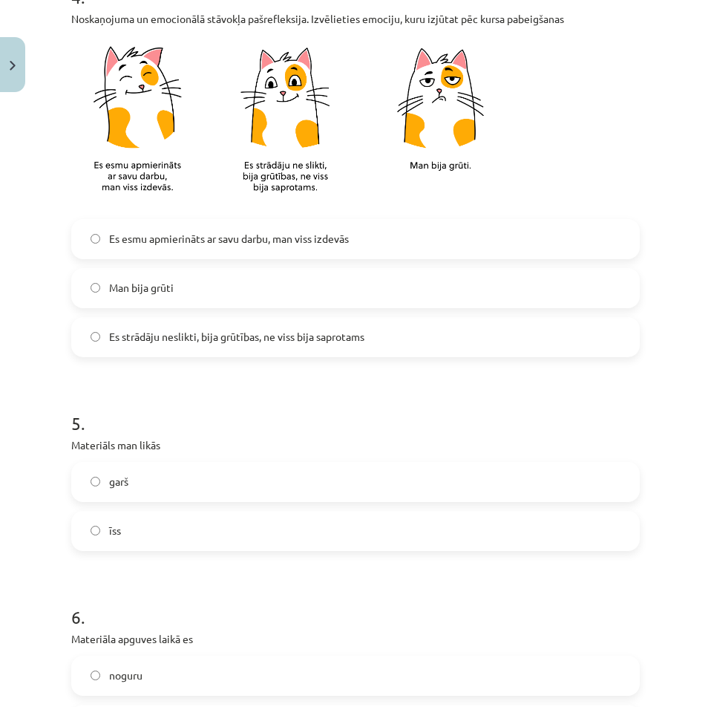
click at [204, 336] on span "Es strādāju neslikti, bija grūtības, ne viss bija saprotams" at bounding box center [236, 337] width 255 height 16
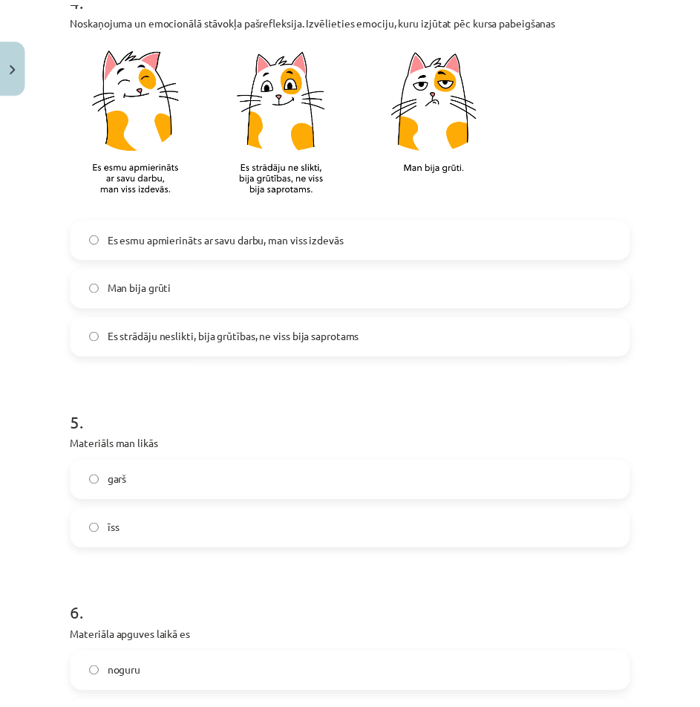
scroll to position [1175, 0]
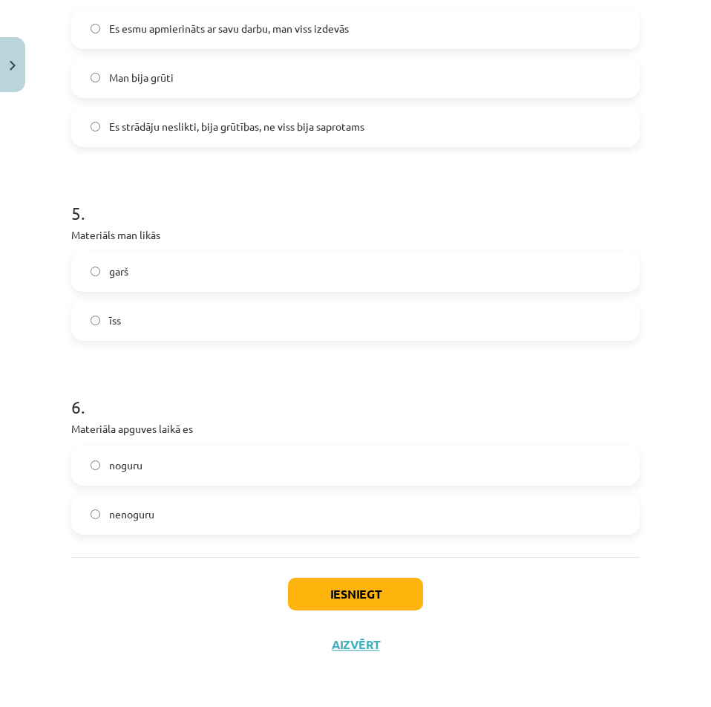
click at [125, 256] on label "garš" at bounding box center [356, 271] width 566 height 37
click at [152, 322] on label "īss" at bounding box center [356, 320] width 566 height 37
click at [216, 476] on label "noguru" at bounding box center [356, 465] width 566 height 37
click at [350, 586] on button "Iesniegt" at bounding box center [355, 594] width 135 height 33
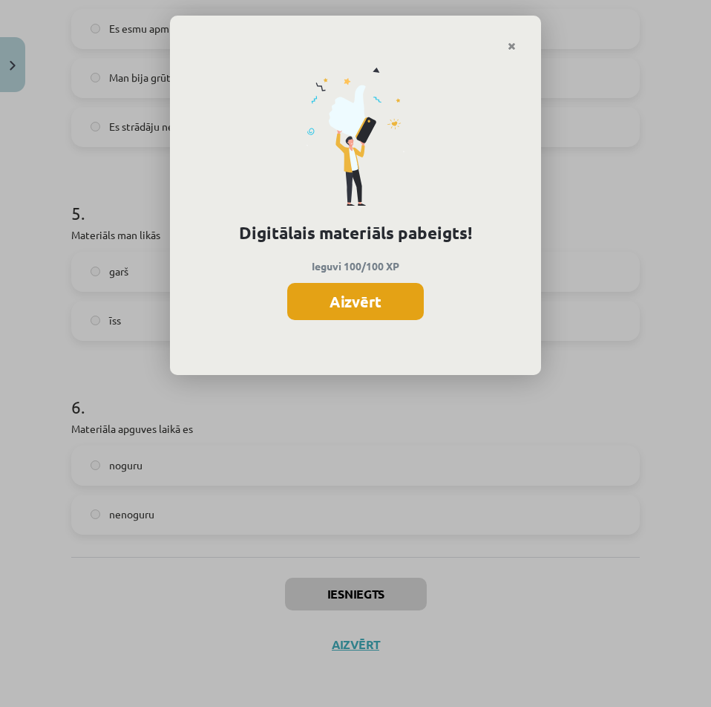
click at [409, 305] on button "Aizvērt" at bounding box center [355, 301] width 137 height 37
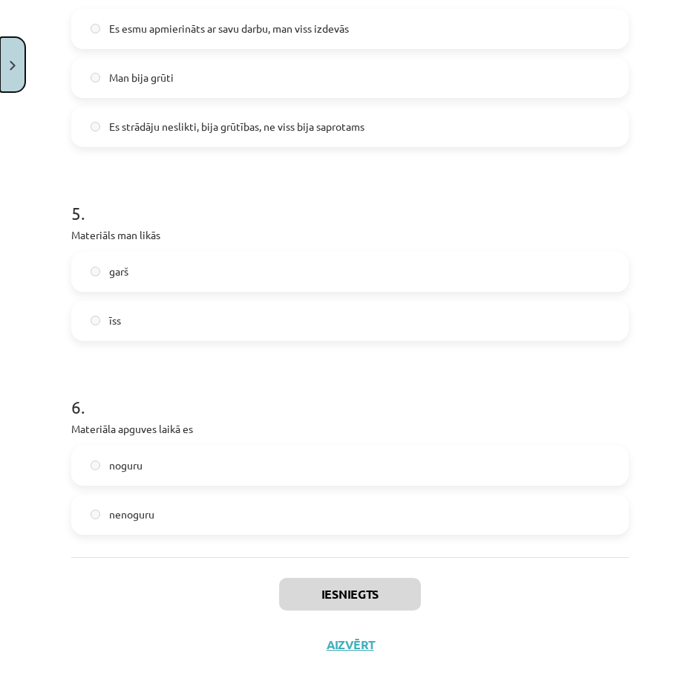
click at [19, 71] on button "Close" at bounding box center [12, 64] width 25 height 55
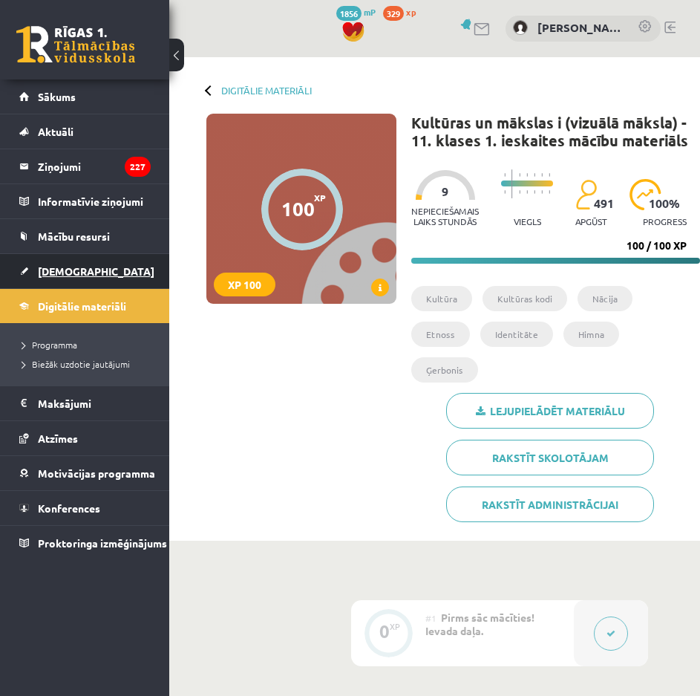
click at [56, 281] on link "[DEMOGRAPHIC_DATA]" at bounding box center [84, 271] width 131 height 34
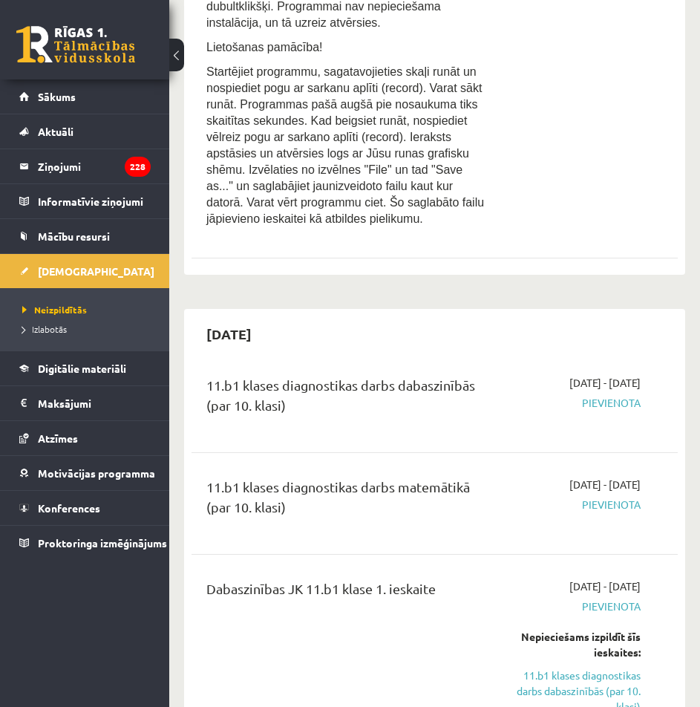
scroll to position [446, 0]
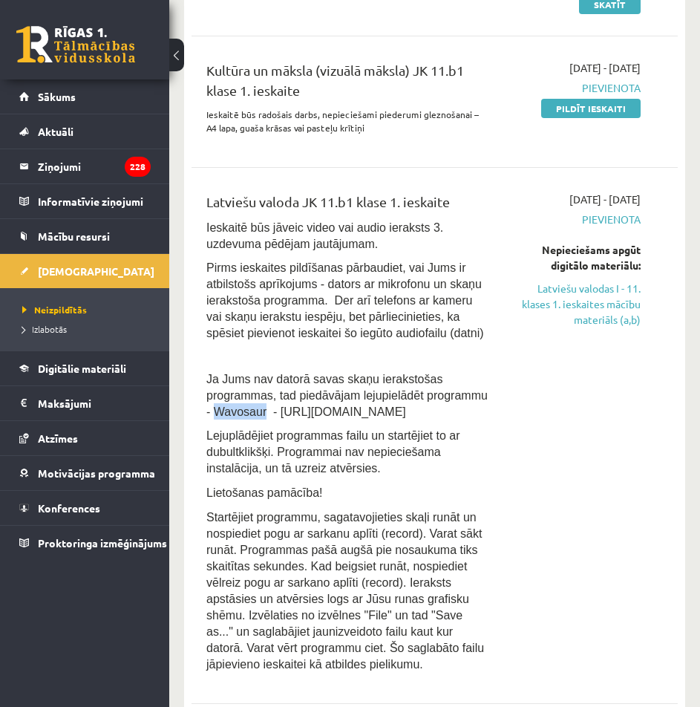
drag, startPoint x: 411, startPoint y: 399, endPoint x: 457, endPoint y: 398, distance: 46.0
click at [457, 398] on span "Ja Jums nav datorā savas skaņu ierakstošas programmas, tad piedāvājam lejupielā…" at bounding box center [346, 395] width 281 height 45
copy span "Wavosaur"
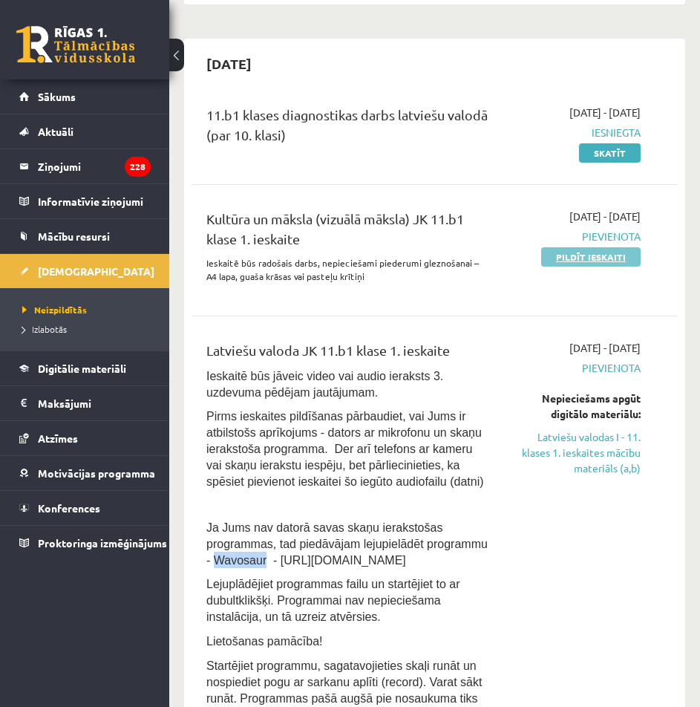
scroll to position [149, 0]
